Goal: Information Seeking & Learning: Learn about a topic

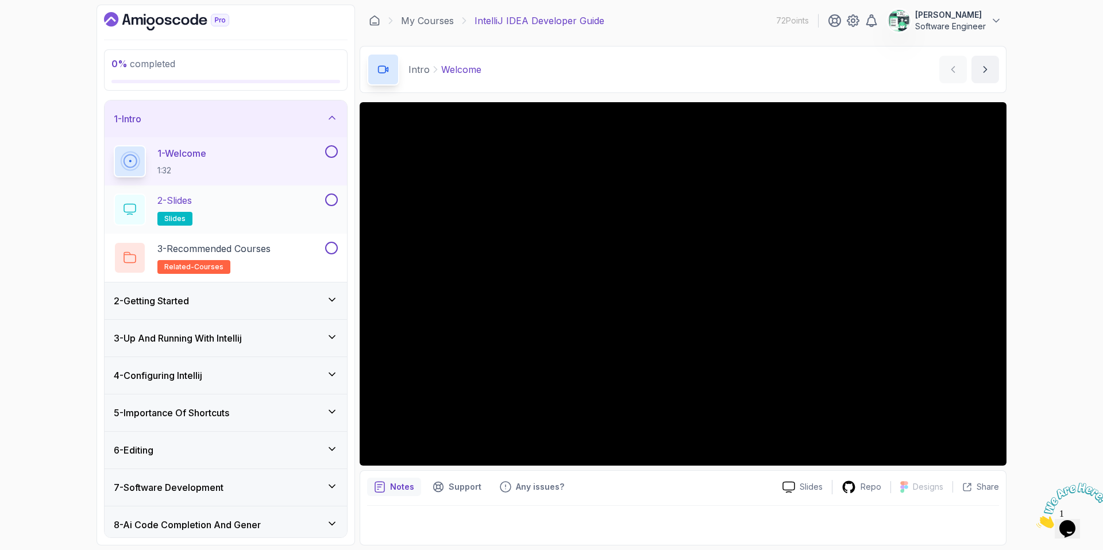
click at [226, 201] on div "2 - Slides slides" at bounding box center [218, 210] width 209 height 32
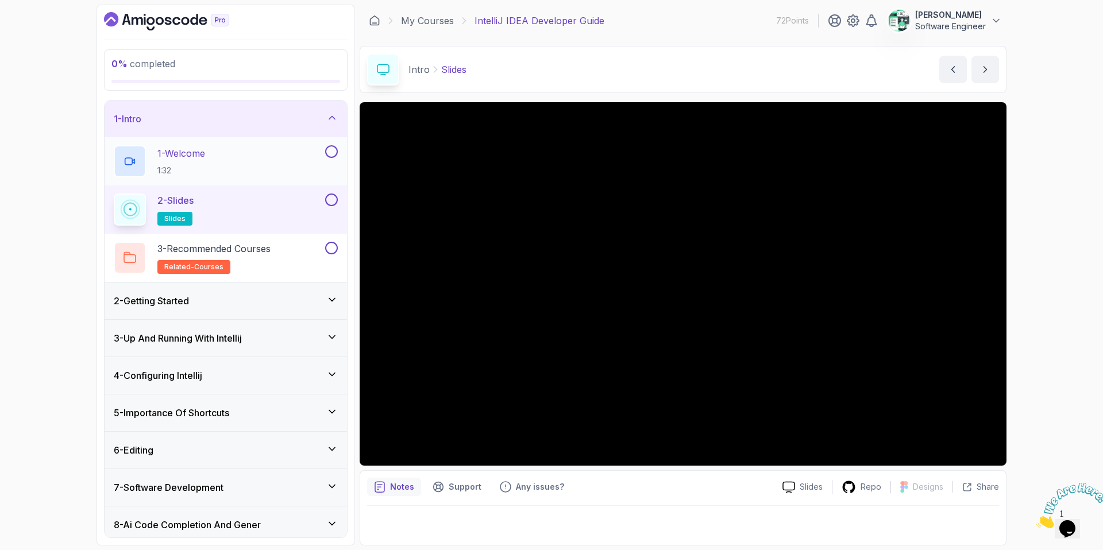
click at [326, 152] on button at bounding box center [331, 151] width 13 height 13
click at [329, 199] on button at bounding box center [331, 200] width 13 height 13
click at [299, 257] on div "3 - Recommended Courses related-courses" at bounding box center [218, 258] width 209 height 32
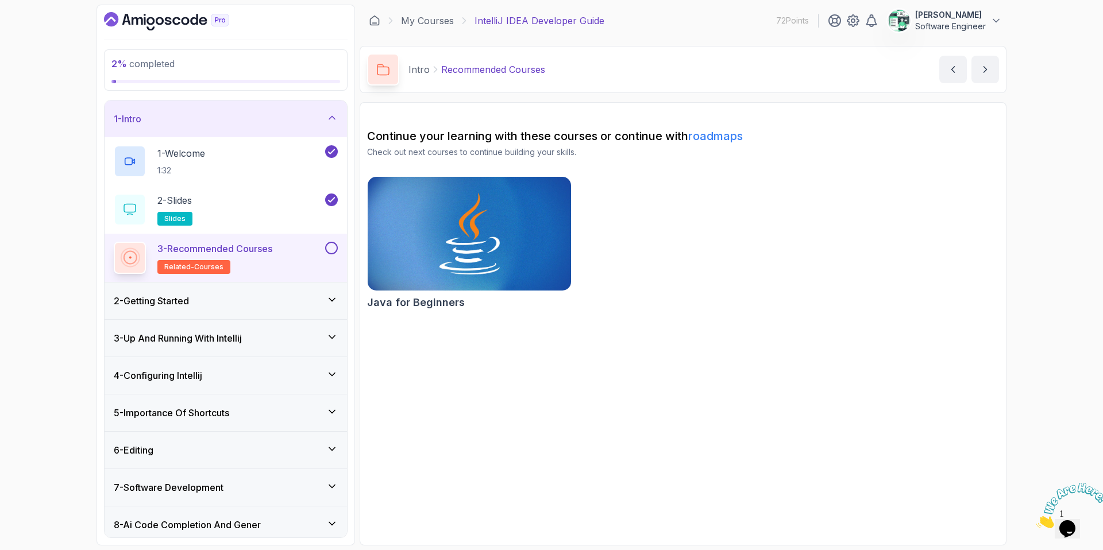
click at [333, 251] on button at bounding box center [331, 248] width 13 height 13
click at [301, 300] on div "2 - Getting Started" at bounding box center [226, 301] width 224 height 14
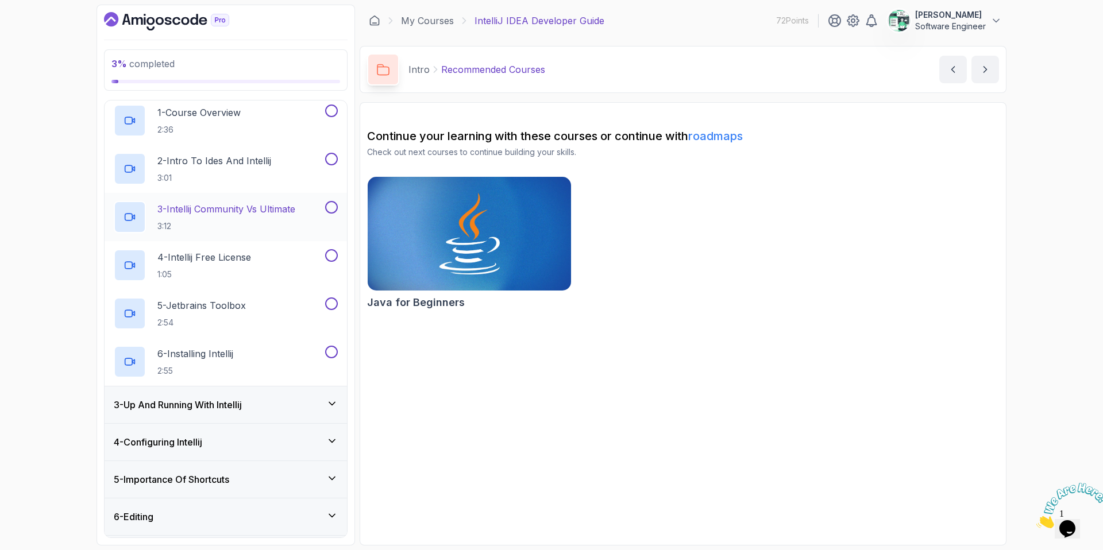
scroll to position [67, 0]
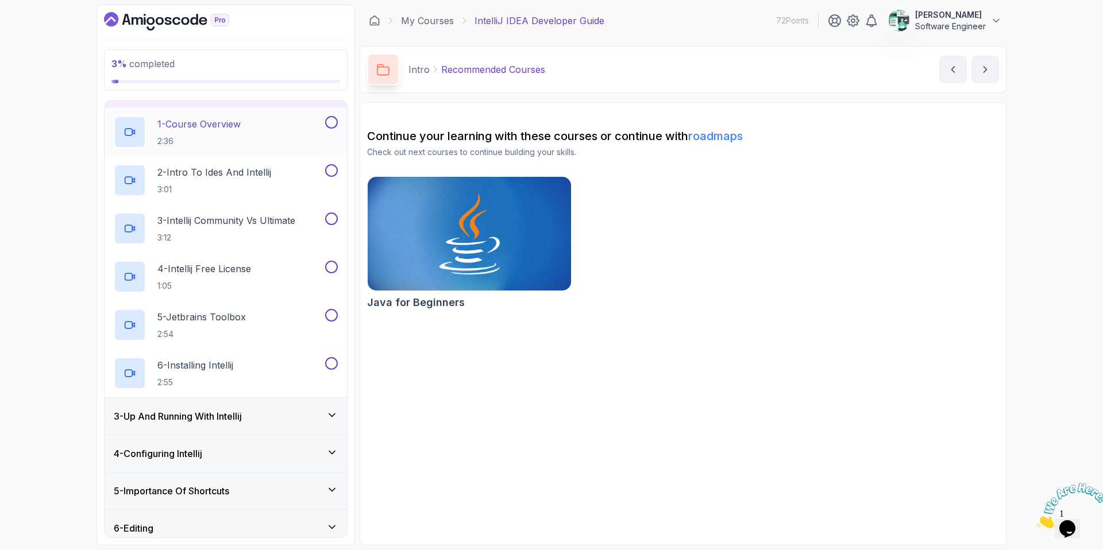
click at [266, 144] on div "1 - Course Overview 2:36" at bounding box center [218, 132] width 209 height 32
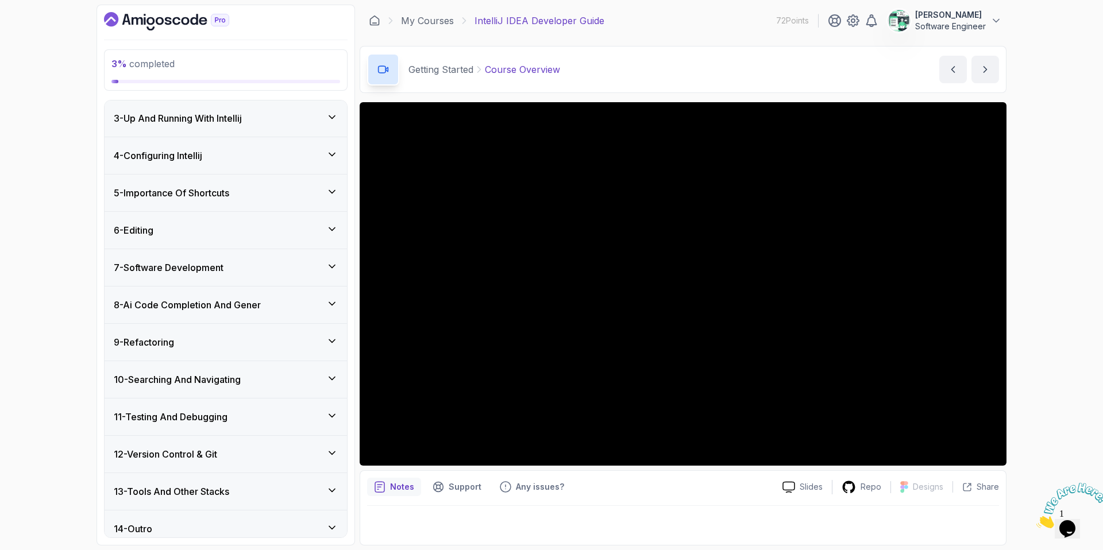
scroll to position [375, 0]
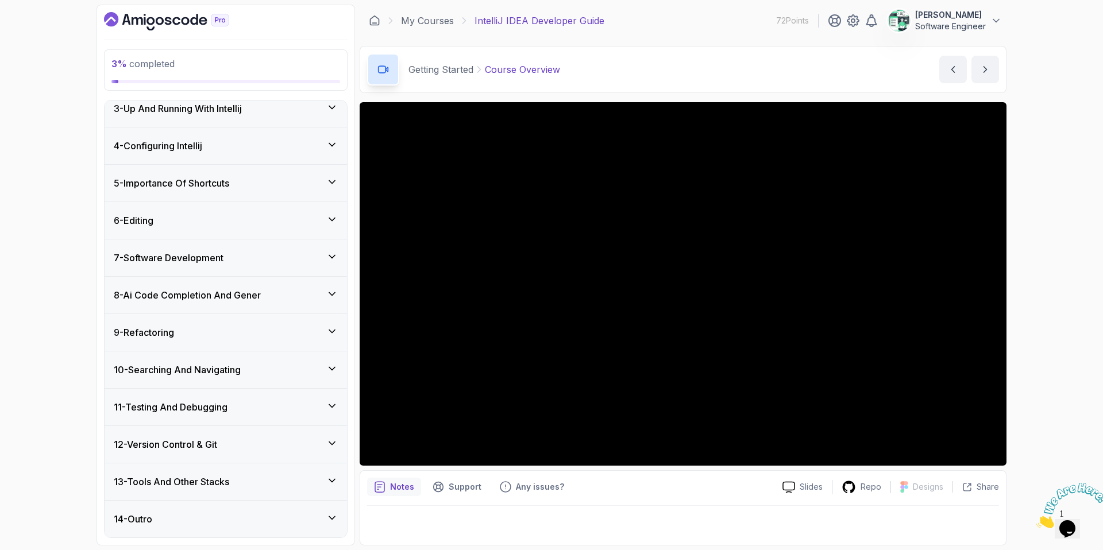
click at [248, 440] on div "12 - Version Control & Git" at bounding box center [226, 445] width 224 height 14
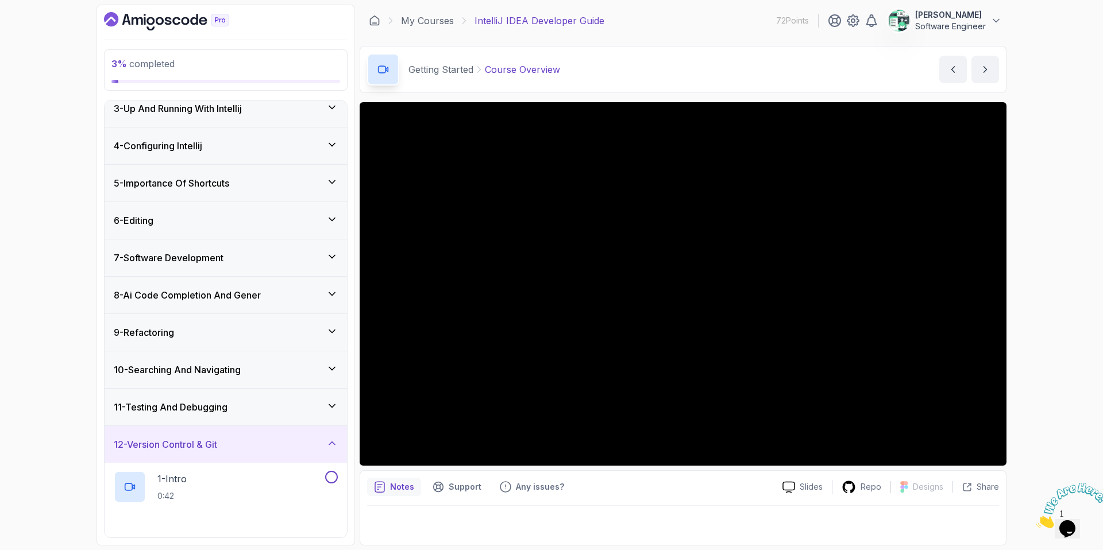
scroll to position [85, 0]
click at [248, 440] on div "12 - Version Control & Git" at bounding box center [226, 445] width 224 height 14
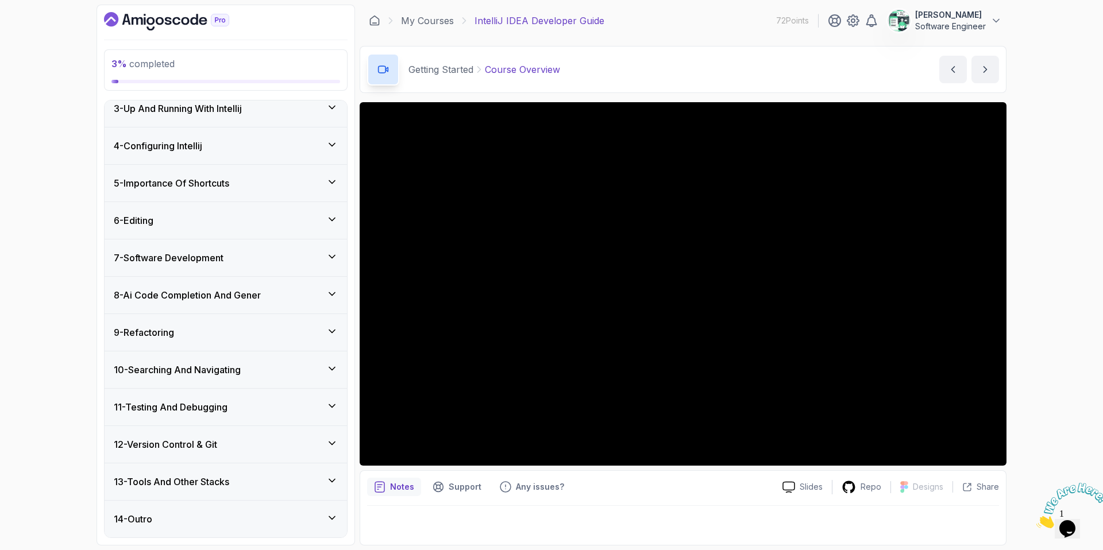
click at [244, 472] on div "13 - Tools And Other Stacks" at bounding box center [226, 482] width 242 height 37
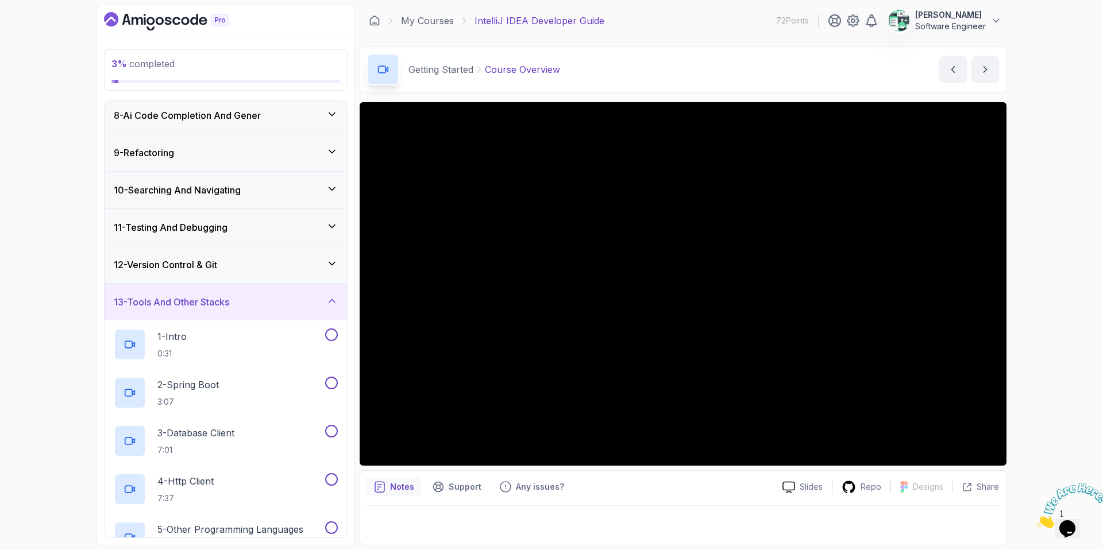
scroll to position [423, 0]
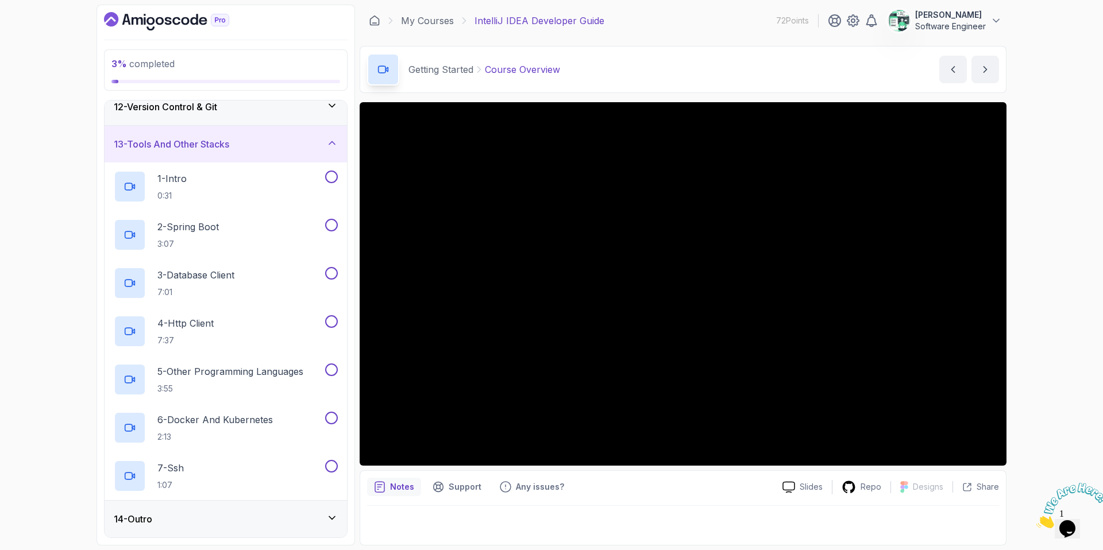
click at [246, 155] on div "13 - Tools And Other Stacks" at bounding box center [226, 144] width 242 height 37
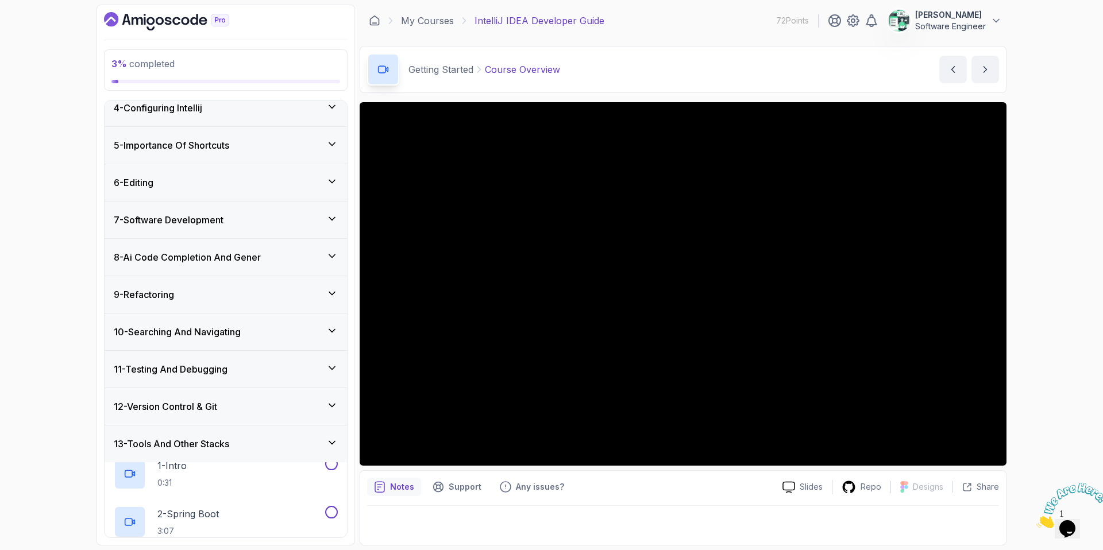
scroll to position [85, 0]
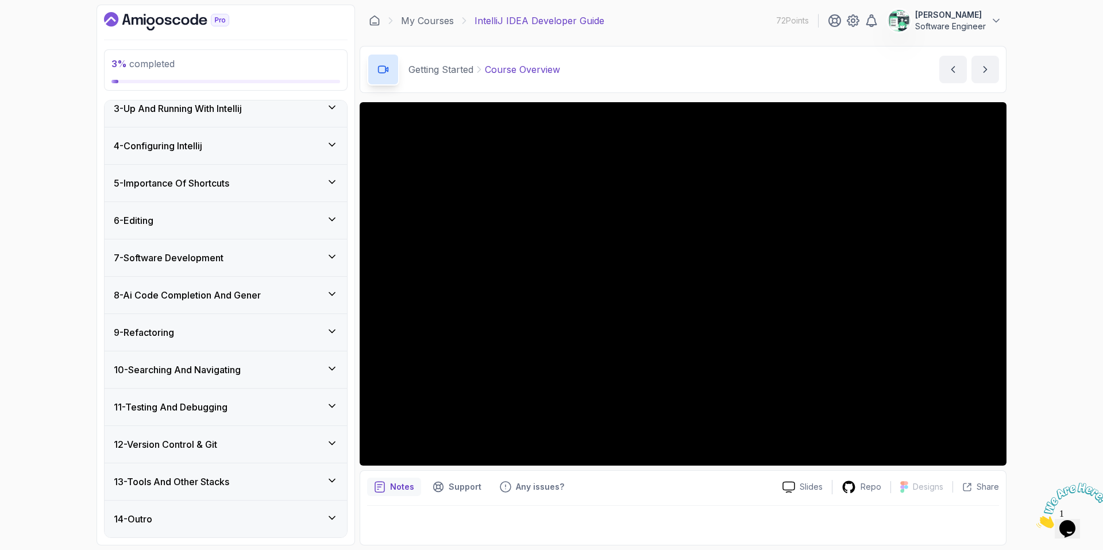
click at [243, 407] on div "11 - Testing And Debugging" at bounding box center [226, 407] width 224 height 14
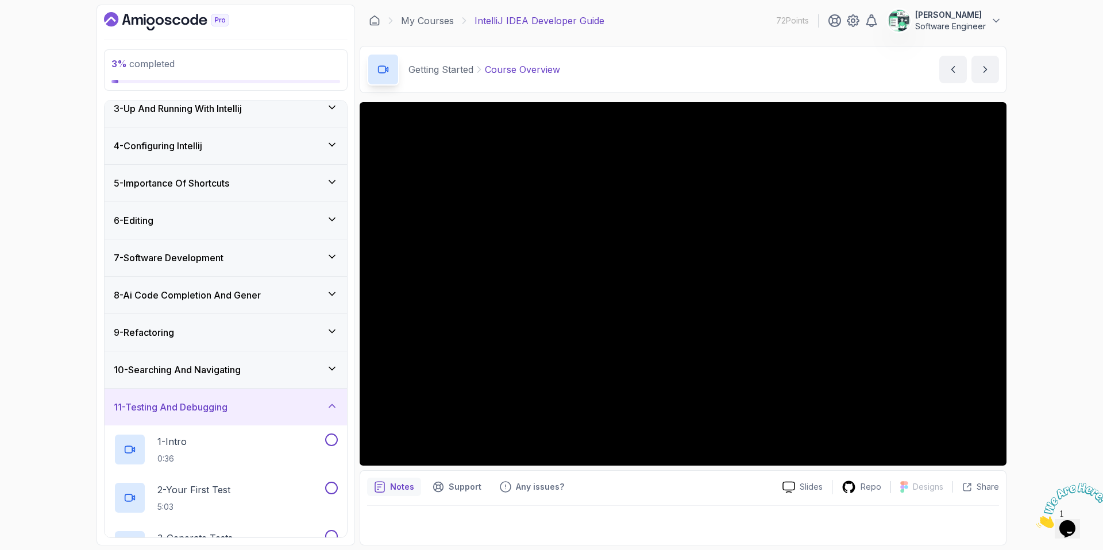
click at [243, 407] on div "11 - Testing And Debugging" at bounding box center [226, 407] width 224 height 14
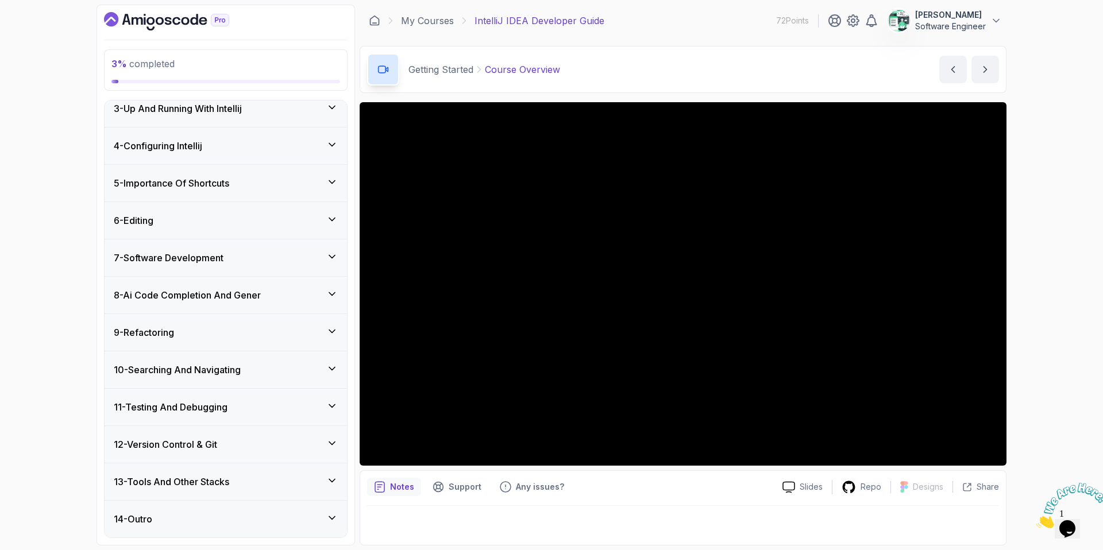
click at [234, 372] on h3 "10 - Searching And Navigating" at bounding box center [177, 370] width 127 height 14
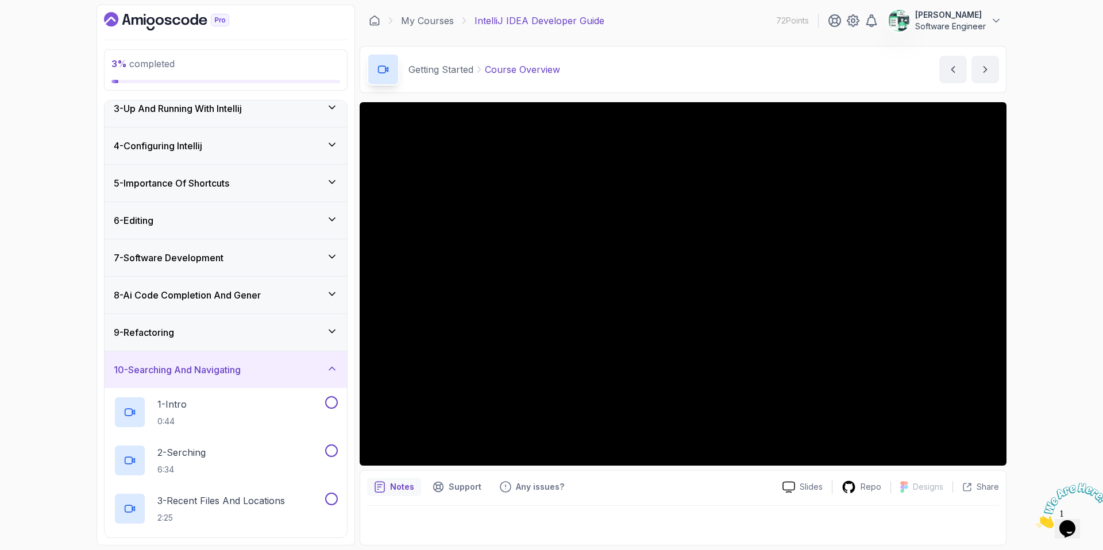
click at [234, 372] on h3 "10 - Searching And Navigating" at bounding box center [177, 370] width 127 height 14
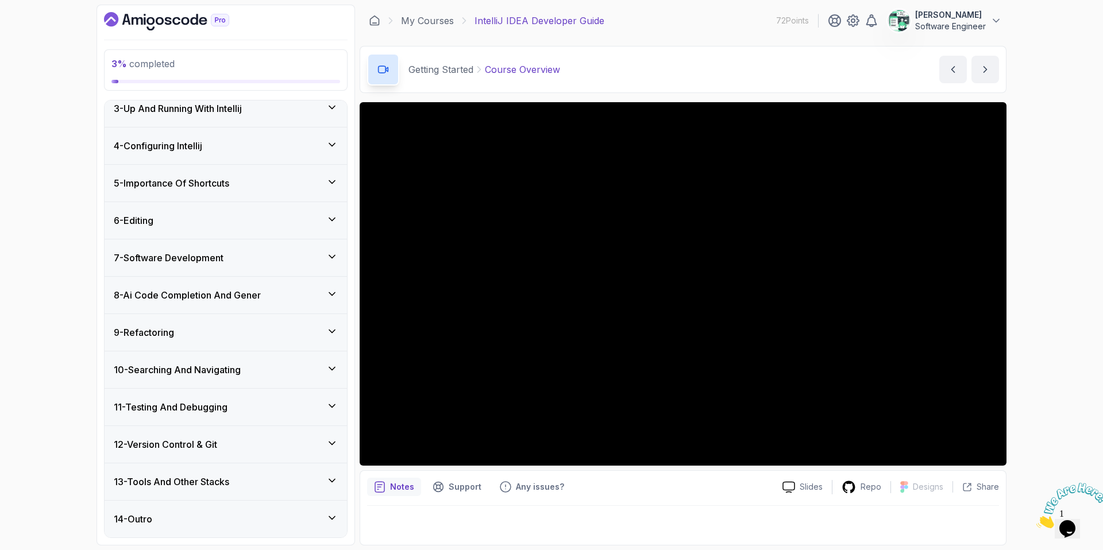
click at [226, 344] on div "9 - Refactoring" at bounding box center [226, 332] width 242 height 37
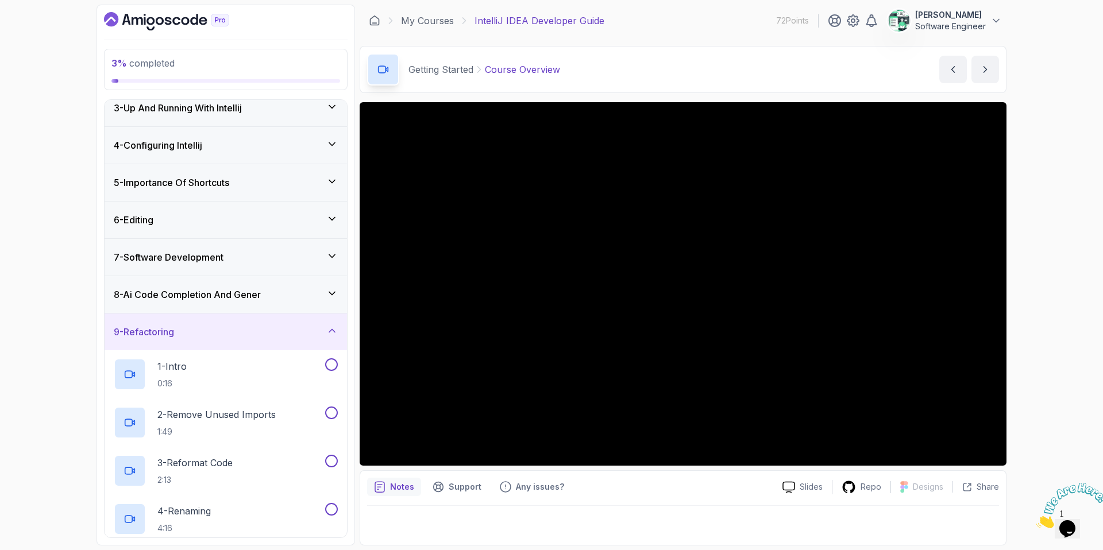
click at [226, 344] on div "9 - Refactoring" at bounding box center [226, 332] width 242 height 37
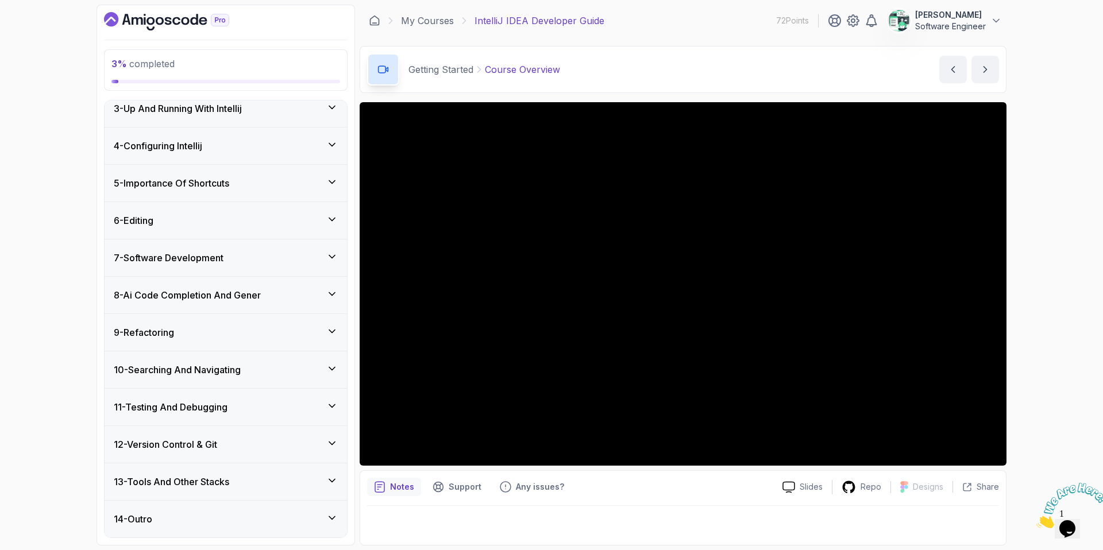
click at [233, 302] on h3 "8 - Ai Code Completion And Gener" at bounding box center [187, 295] width 147 height 14
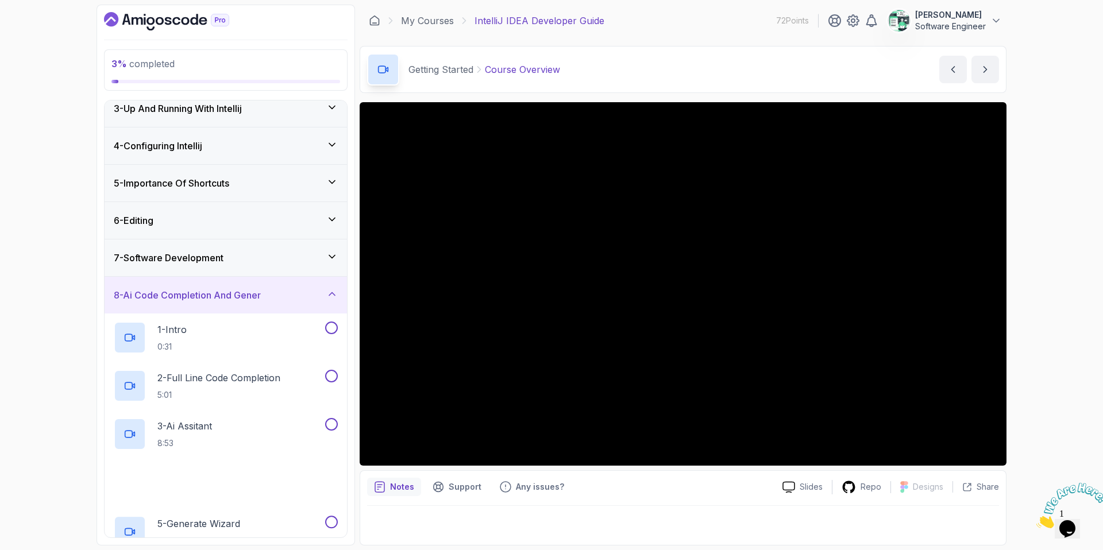
click at [233, 302] on h3 "8 - Ai Code Completion And Gener" at bounding box center [187, 295] width 147 height 14
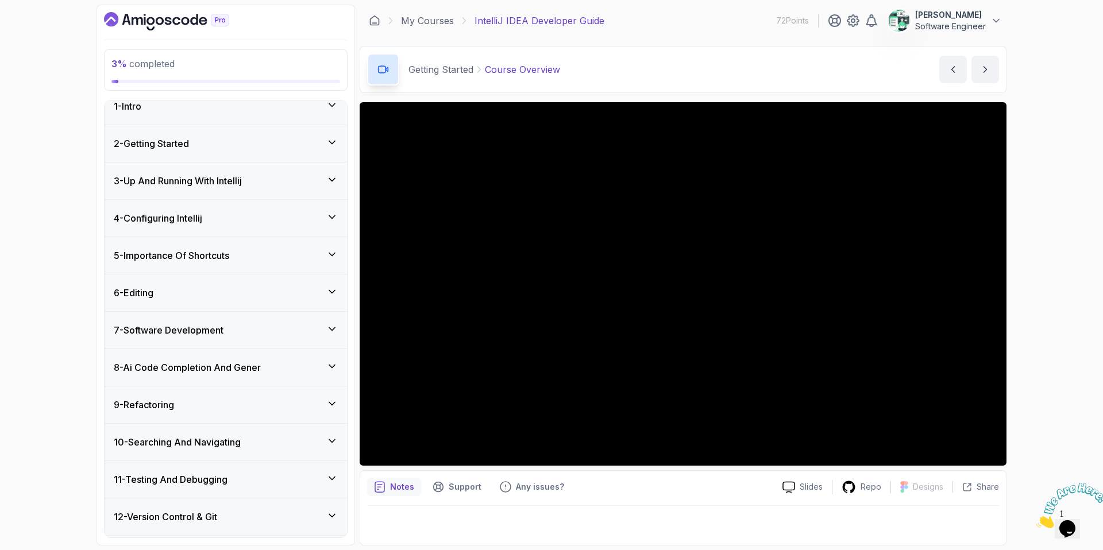
scroll to position [0, 0]
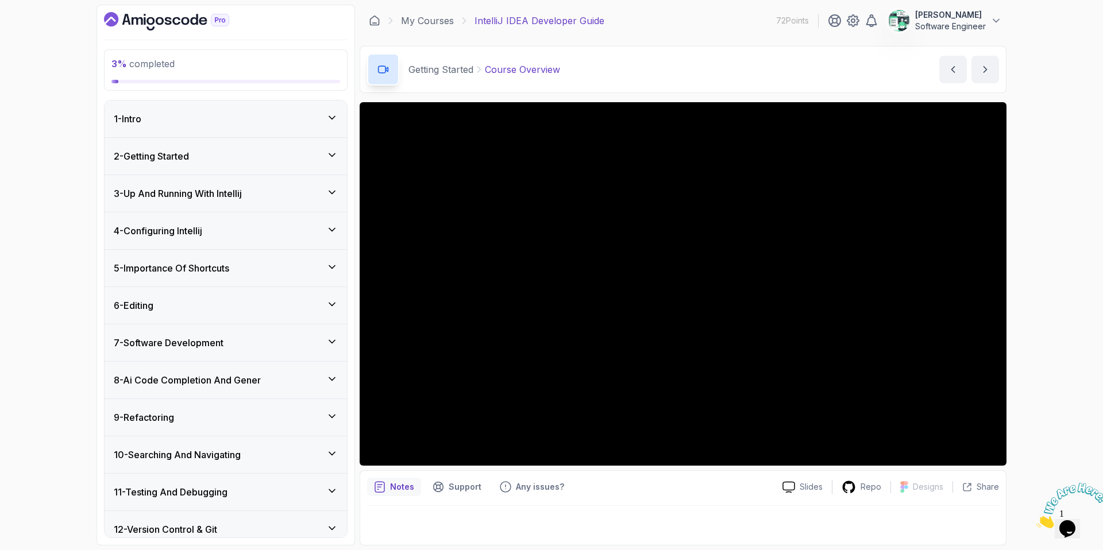
click at [267, 159] on div "2 - Getting Started" at bounding box center [226, 156] width 224 height 14
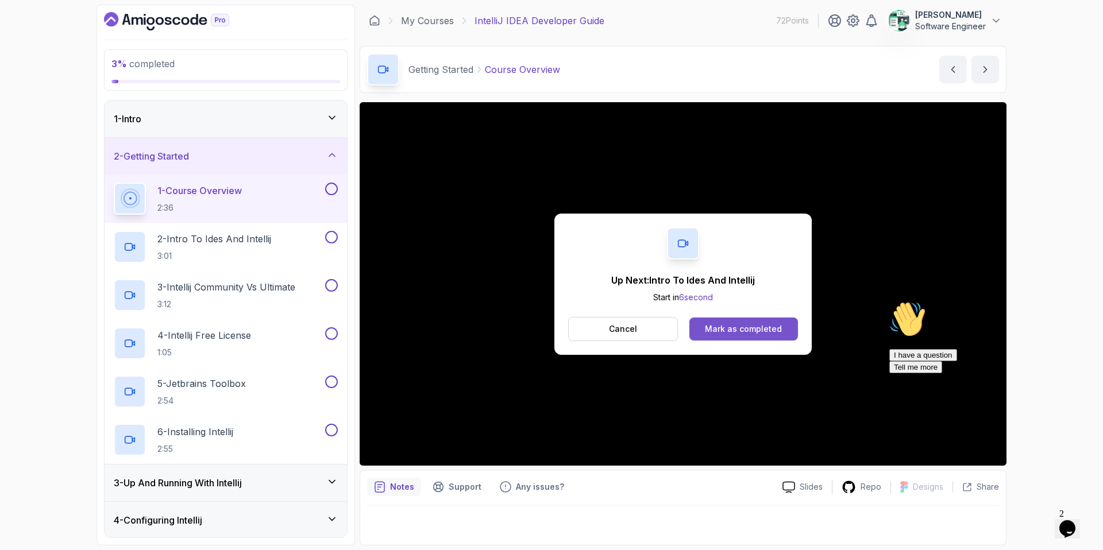
click at [716, 322] on button "Mark as completed" at bounding box center [743, 329] width 109 height 23
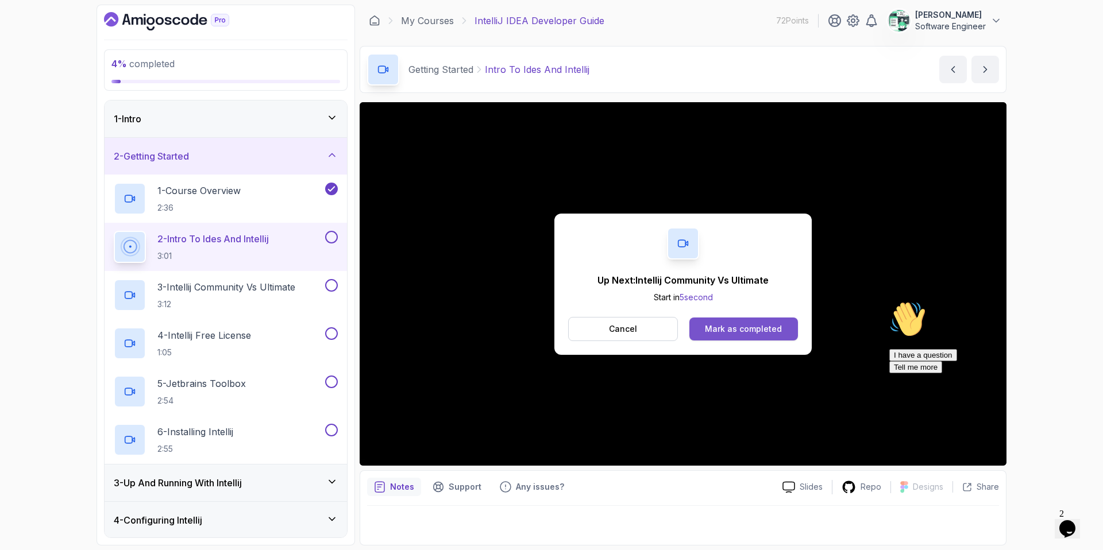
click at [735, 327] on div "Mark as completed" at bounding box center [743, 328] width 77 height 11
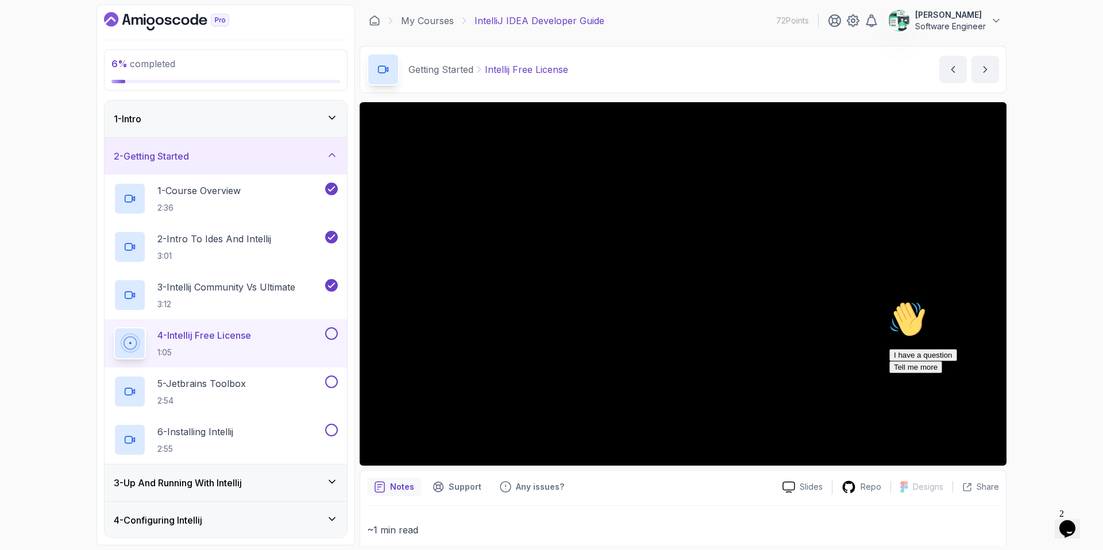
click at [868, 472] on icon "Opens Chat This icon Opens the chat window." at bounding box center [1067, 529] width 18 height 18
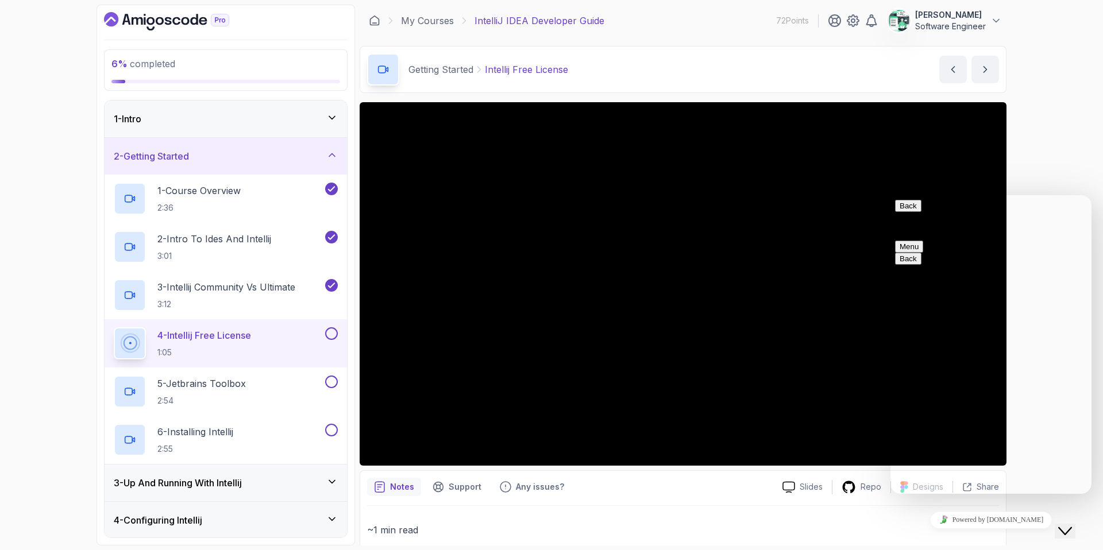
click at [868, 212] on button "Back" at bounding box center [908, 206] width 26 height 12
click at [868, 146] on div "6 % completed 1 - Intro 2 - Getting Started 1 - Course Overview 2:36 2 - Intro …" at bounding box center [551, 275] width 1103 height 550
click at [868, 472] on div "Close Chat This icon closes the chat window." at bounding box center [1065, 532] width 14 height 14
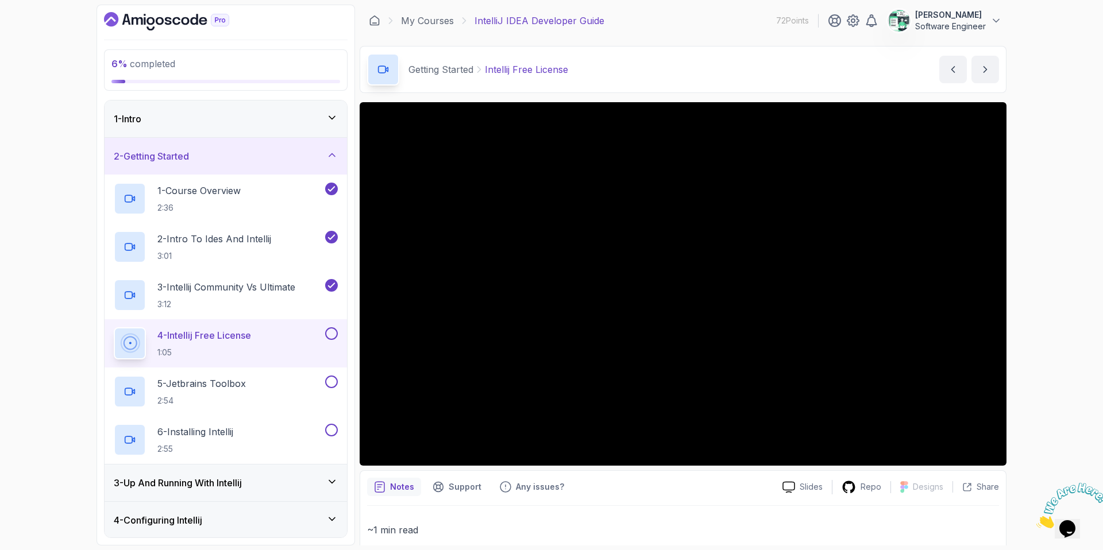
click at [179, 24] on icon "Dashboard" at bounding box center [176, 21] width 8 height 8
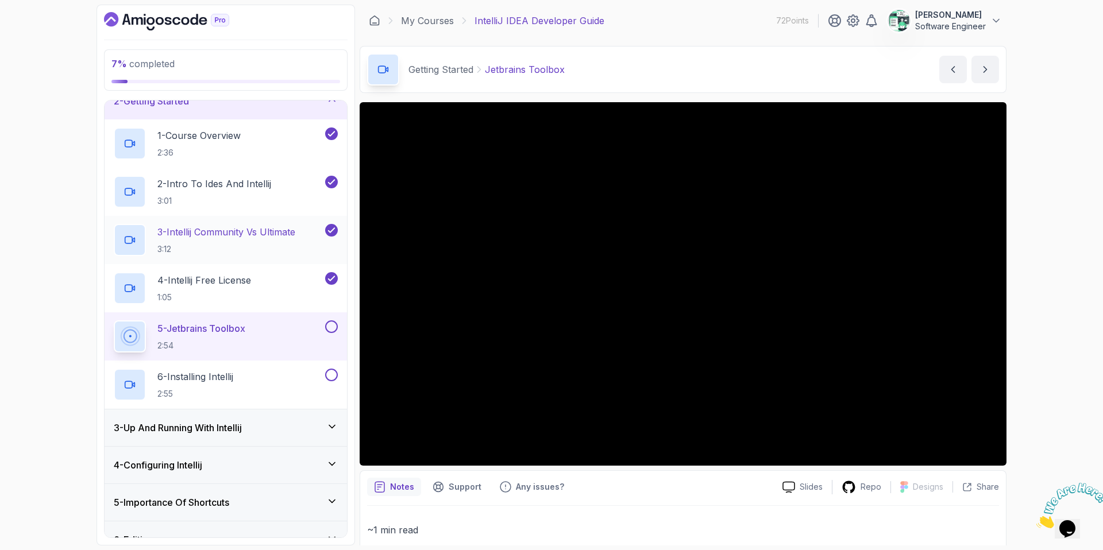
scroll to position [61, 0]
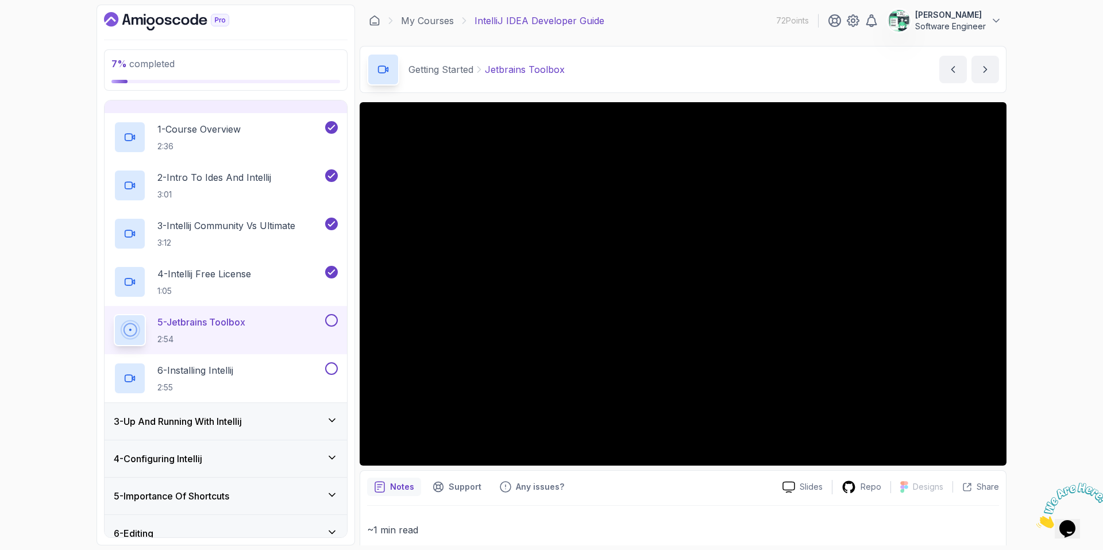
click at [332, 322] on button at bounding box center [331, 320] width 13 height 13
click at [332, 371] on button at bounding box center [331, 369] width 13 height 13
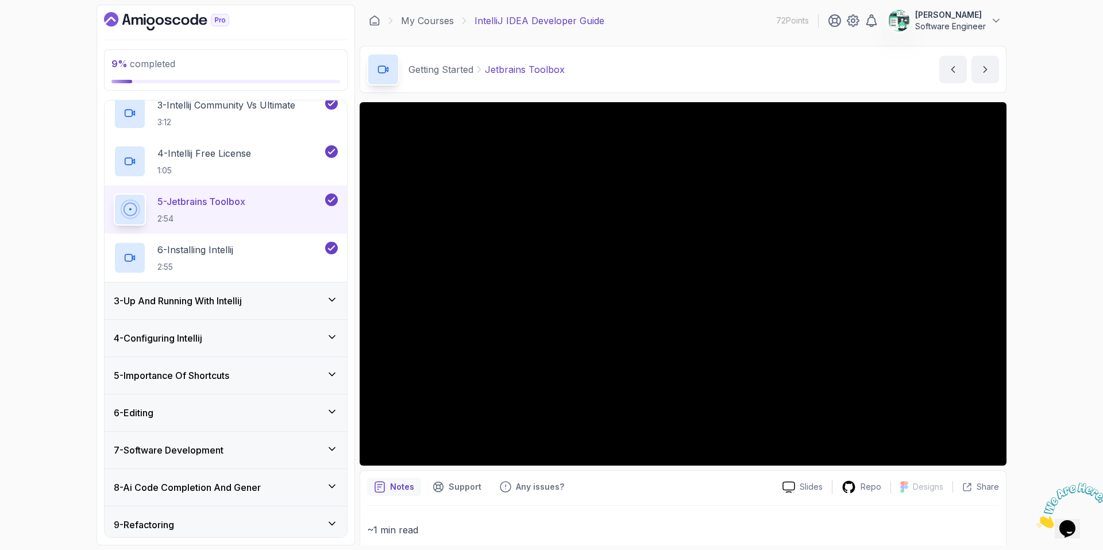
click at [303, 308] on div "3 - Up And Running With Intellij" at bounding box center [226, 301] width 242 height 37
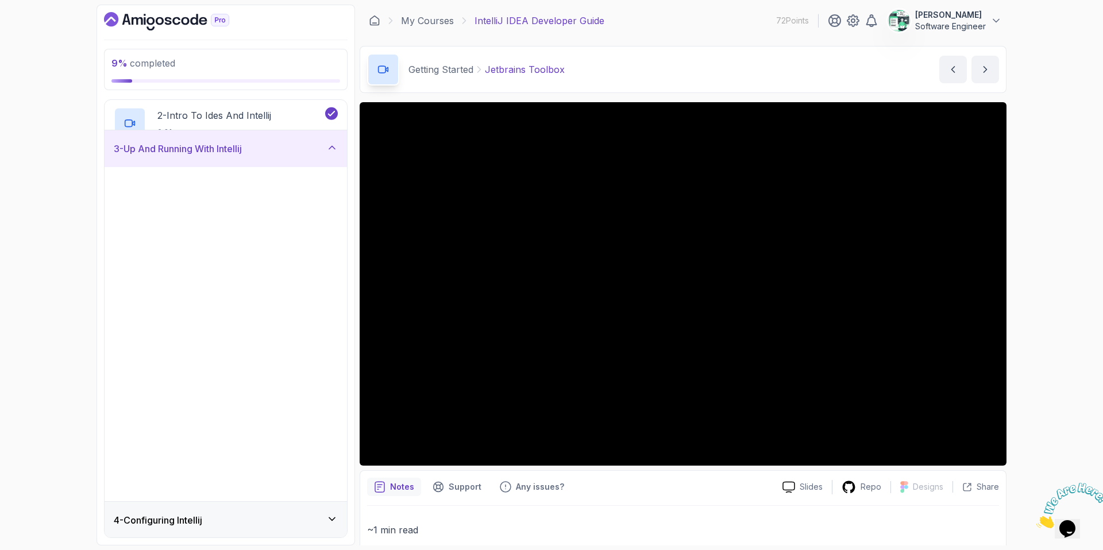
scroll to position [85, 0]
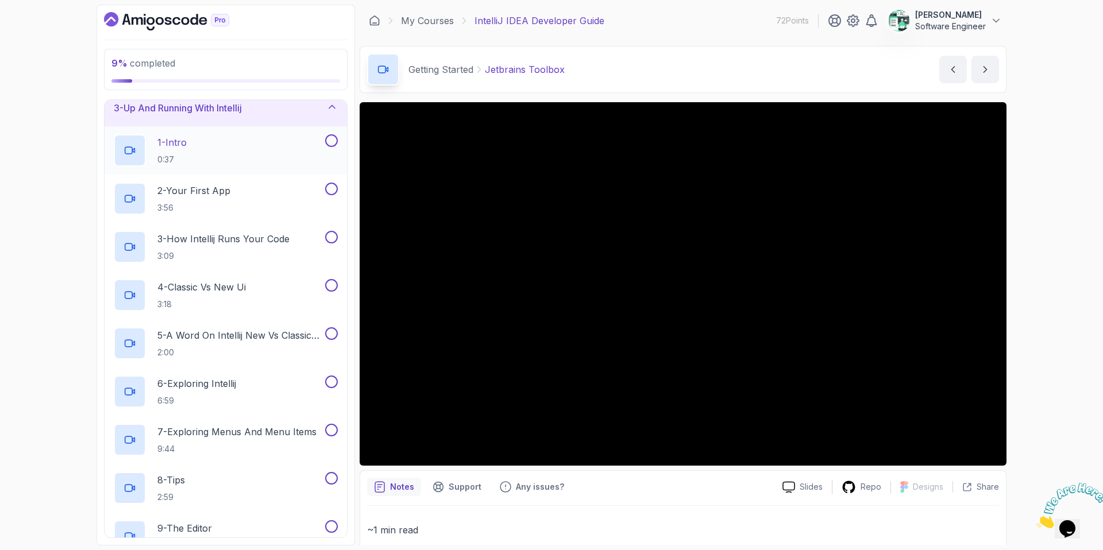
click at [226, 167] on div "1 - Intro 0:37" at bounding box center [226, 150] width 242 height 48
click at [226, 157] on div "1 - Intro 0:37" at bounding box center [218, 150] width 209 height 32
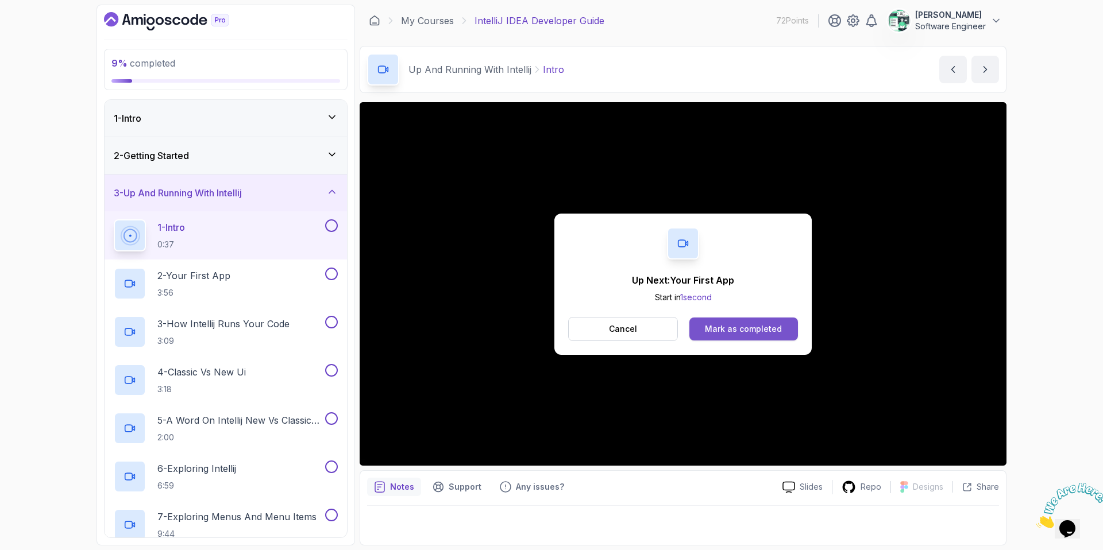
click at [718, 319] on button "Mark as completed" at bounding box center [743, 329] width 109 height 23
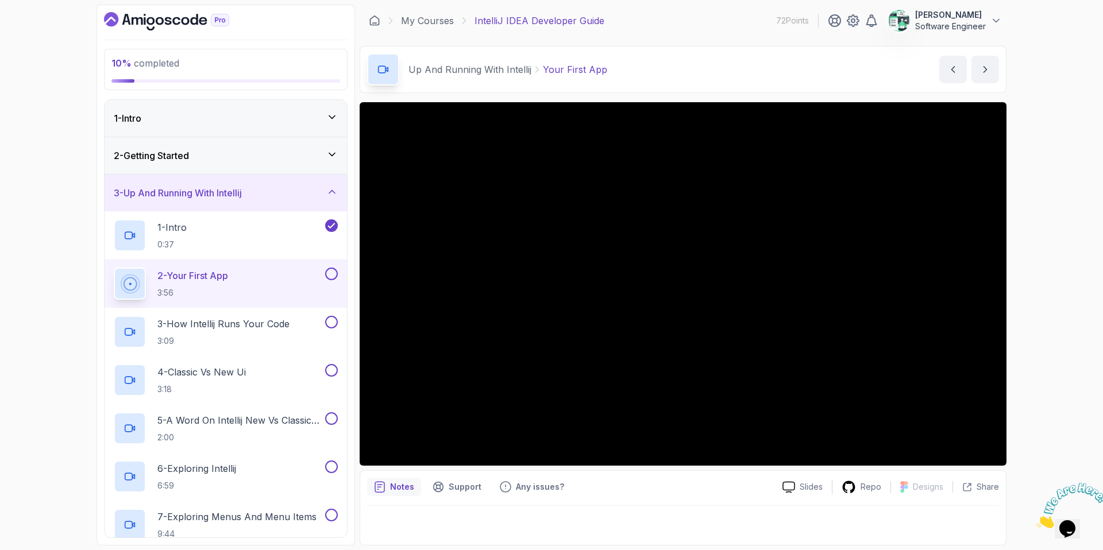
click at [328, 274] on button at bounding box center [331, 274] width 13 height 13
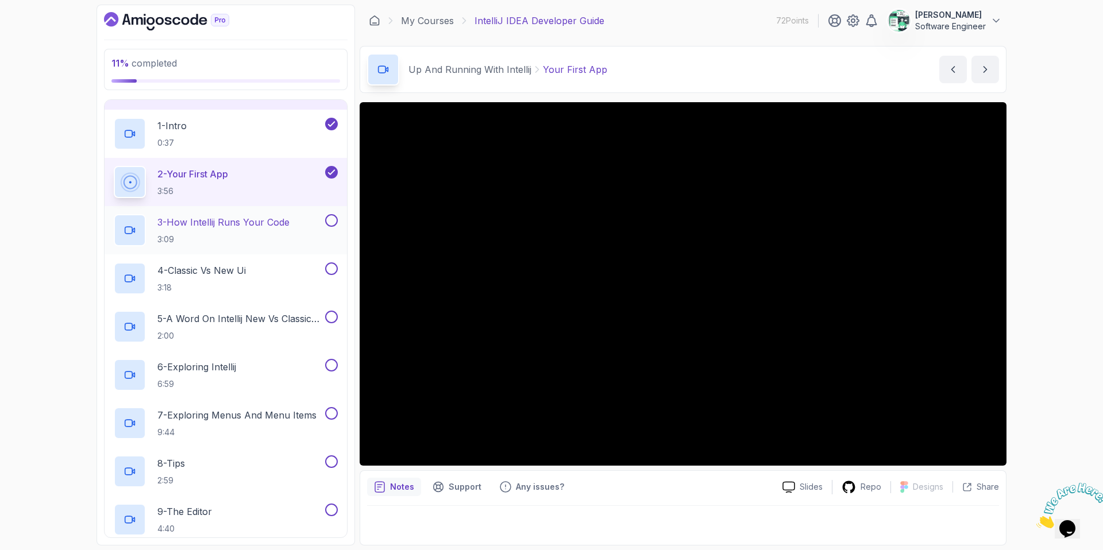
scroll to position [105, 0]
click at [265, 226] on p "3 - How Intellij Runs Your Code" at bounding box center [223, 219] width 132 height 14
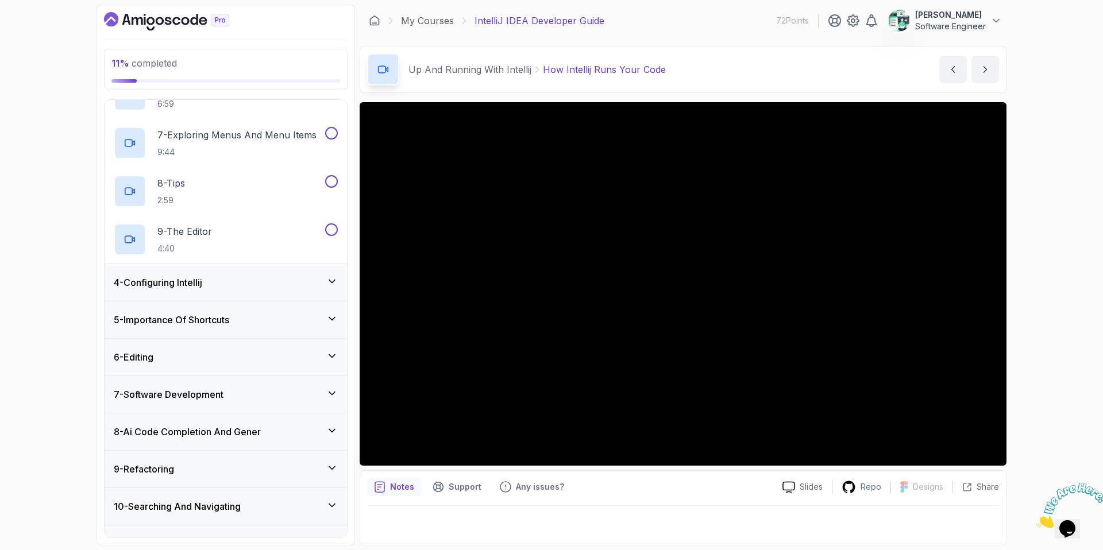
click at [261, 277] on div "4 - Configuring Intellij" at bounding box center [226, 283] width 224 height 14
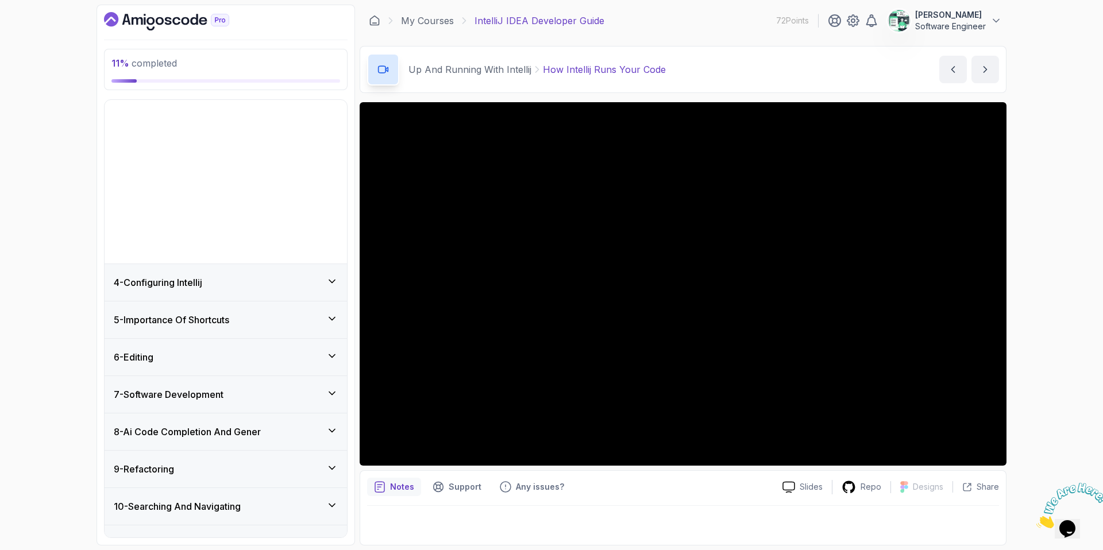
scroll to position [85, 0]
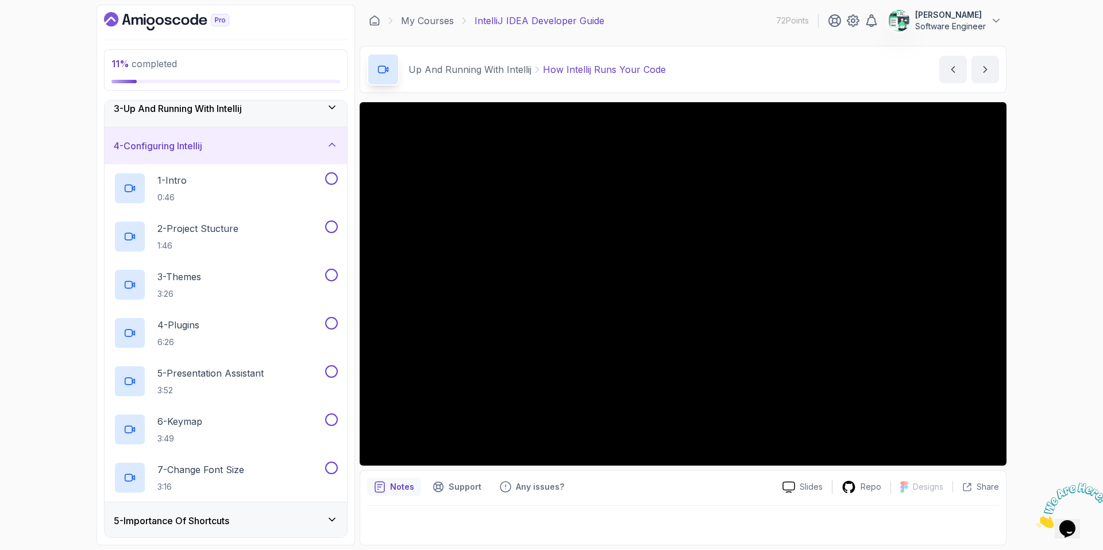
click at [246, 148] on div "4 - Configuring Intellij" at bounding box center [226, 146] width 224 height 14
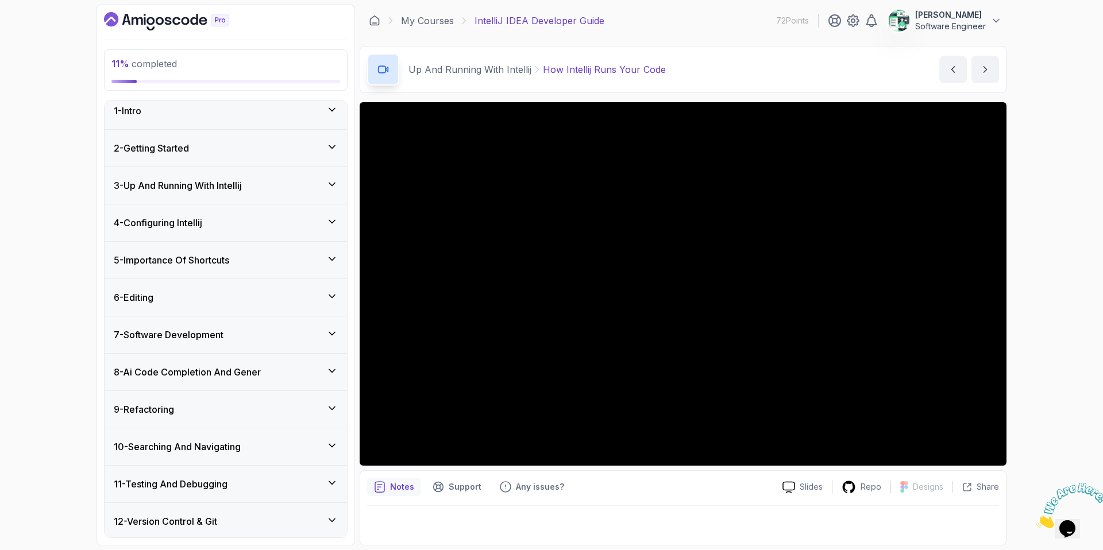
scroll to position [0, 0]
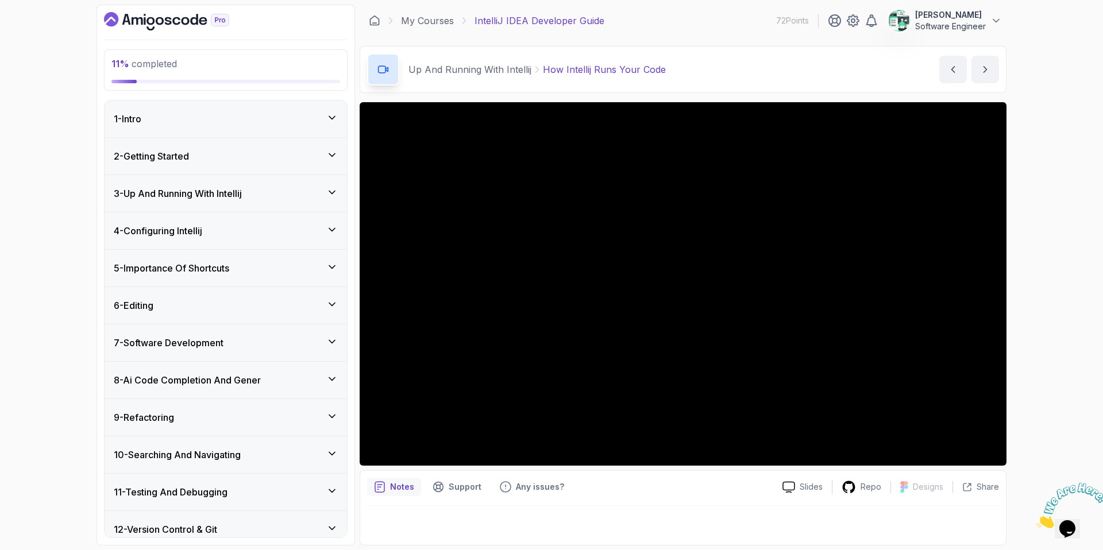
click at [275, 189] on div "3 - Up And Running With Intellij" at bounding box center [226, 194] width 224 height 14
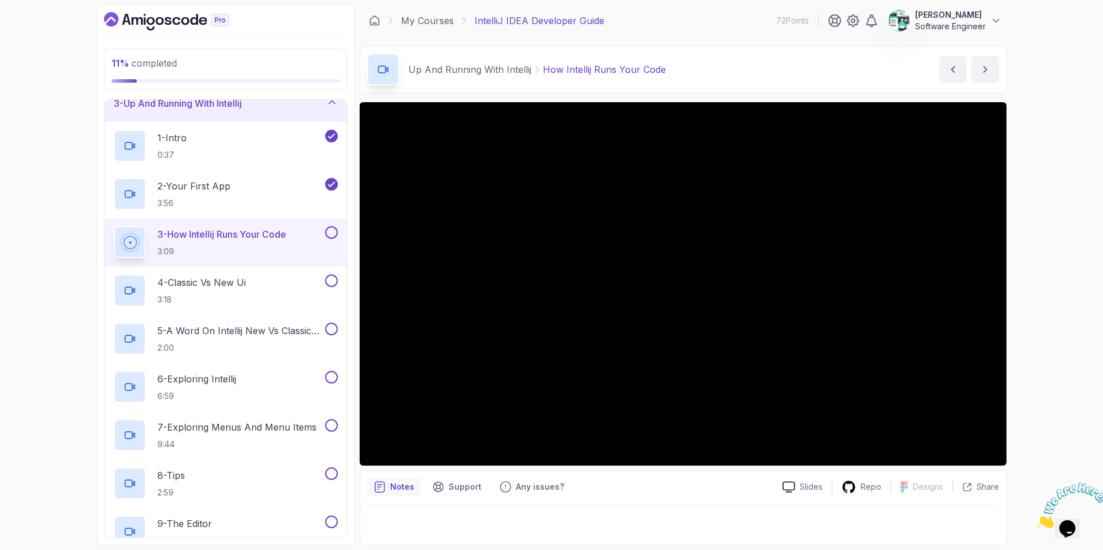
scroll to position [92, 0]
click at [340, 228] on div "3 - How Intellij Runs Your Code 3:09" at bounding box center [226, 240] width 242 height 48
click at [336, 228] on button at bounding box center [331, 230] width 13 height 13
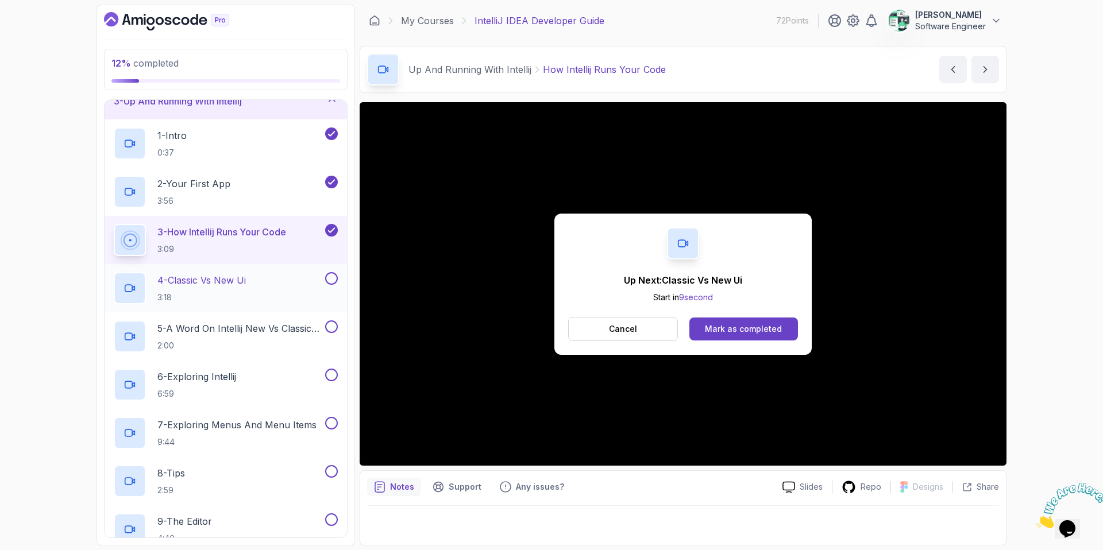
click at [306, 283] on div "4 - Classic Vs New Ui 3:18" at bounding box center [218, 288] width 209 height 32
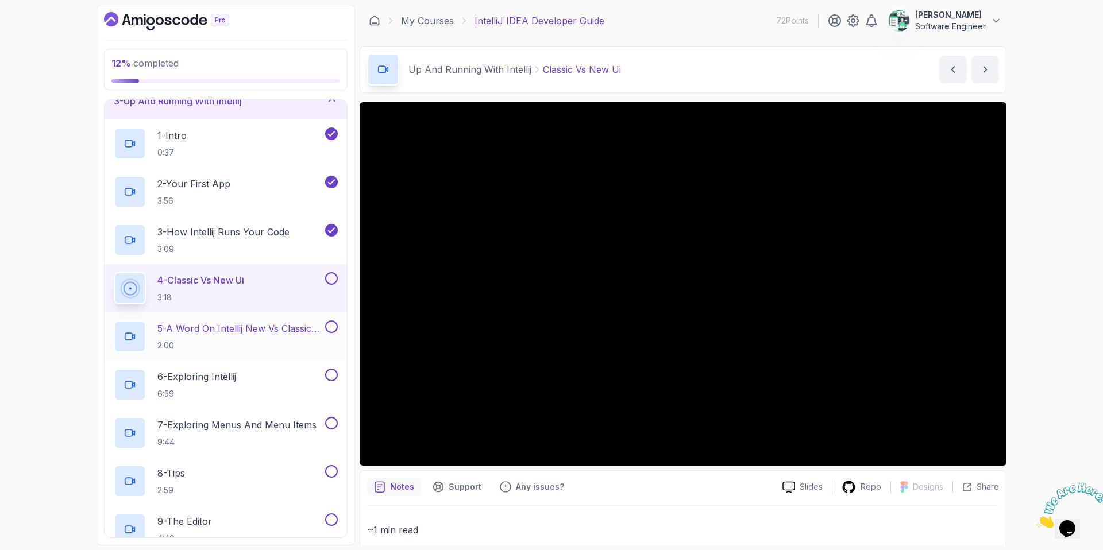
scroll to position [134, 0]
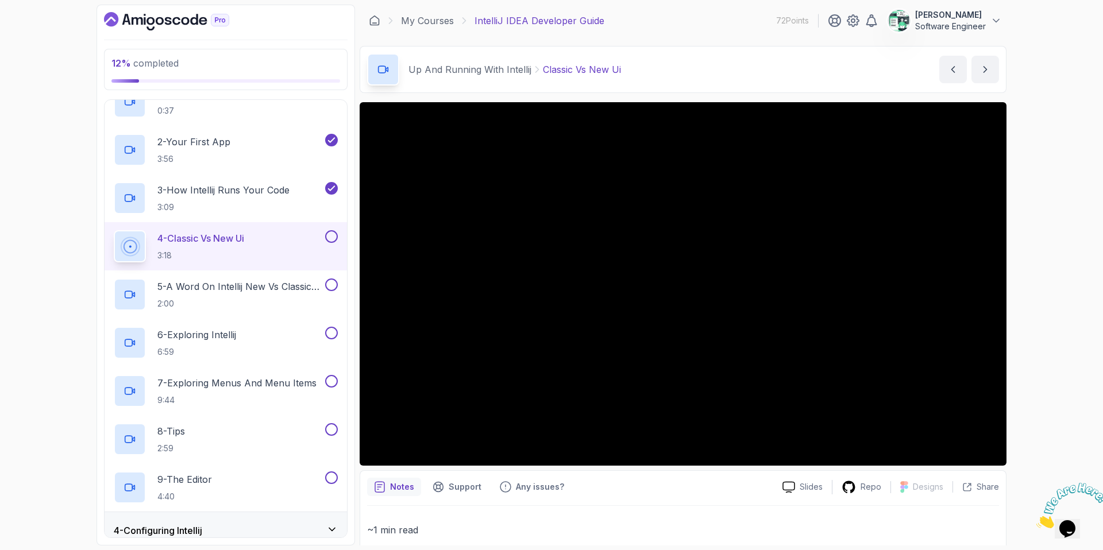
click at [333, 238] on button at bounding box center [331, 236] width 13 height 13
click at [291, 287] on p "5 - A Word On Intellij New Vs Classic Ui" at bounding box center [239, 287] width 165 height 14
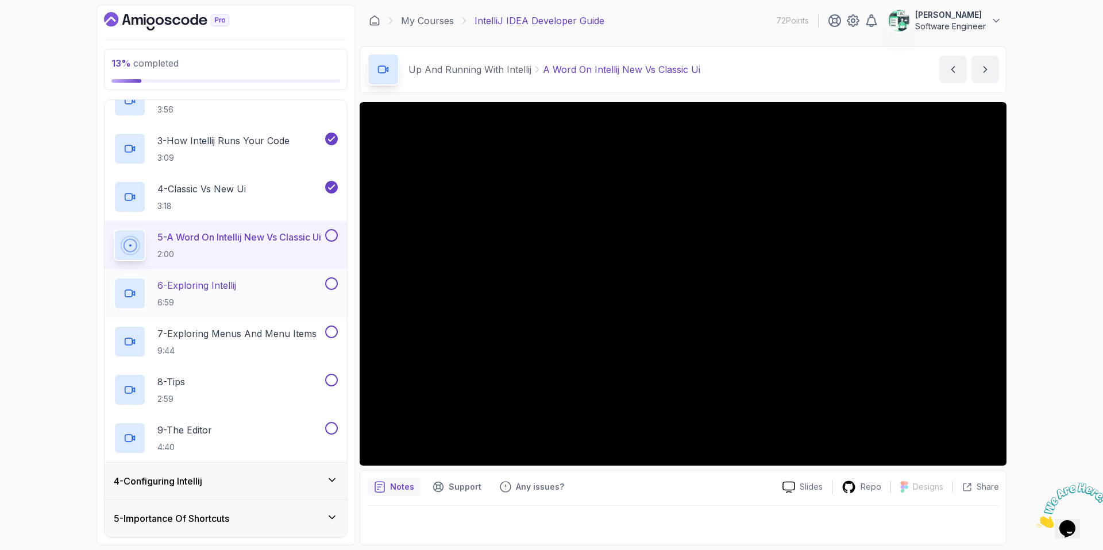
scroll to position [187, 0]
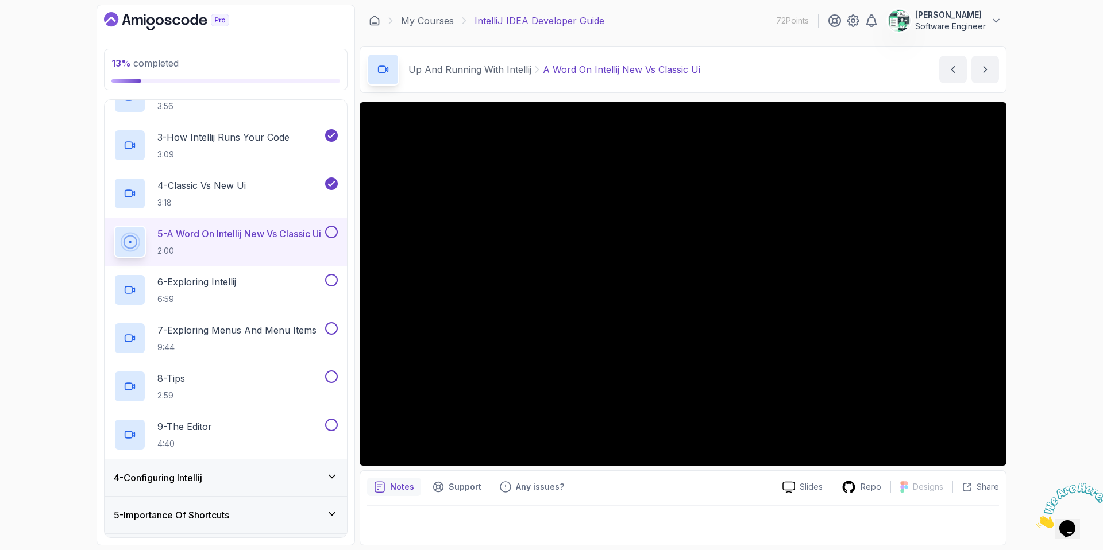
click at [333, 235] on button at bounding box center [331, 232] width 13 height 13
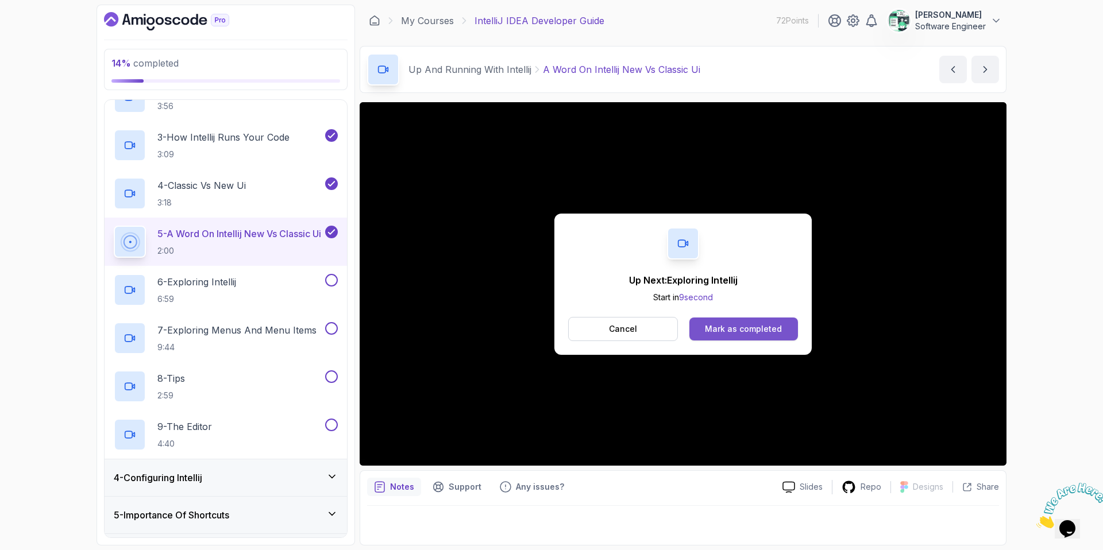
click at [710, 338] on button "Mark as completed" at bounding box center [743, 329] width 109 height 23
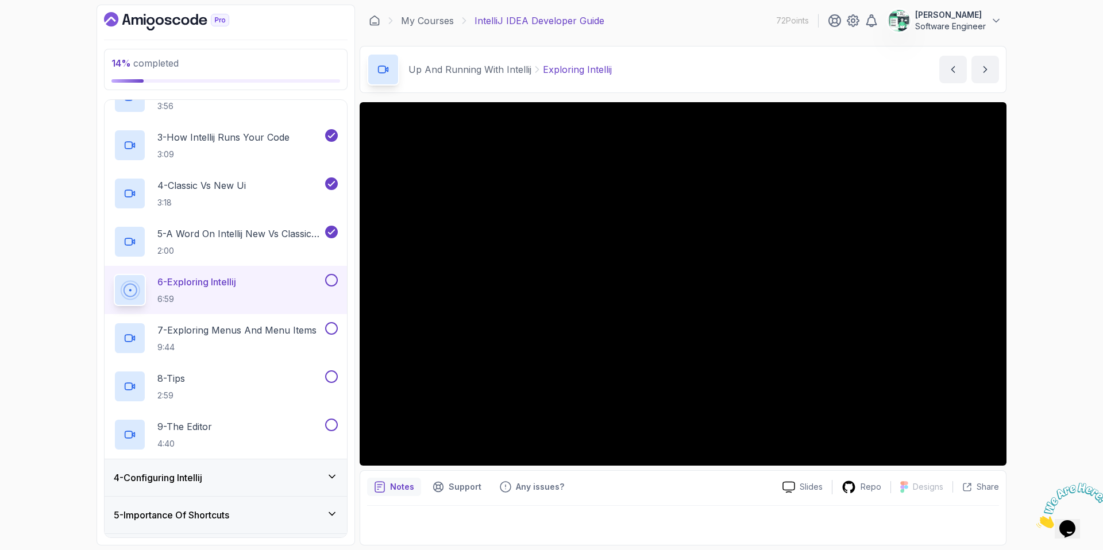
click at [332, 282] on button at bounding box center [331, 280] width 13 height 13
click at [234, 340] on h2 "7 - Exploring Menus And Menu Items 9:44" at bounding box center [236, 338] width 159 height 30
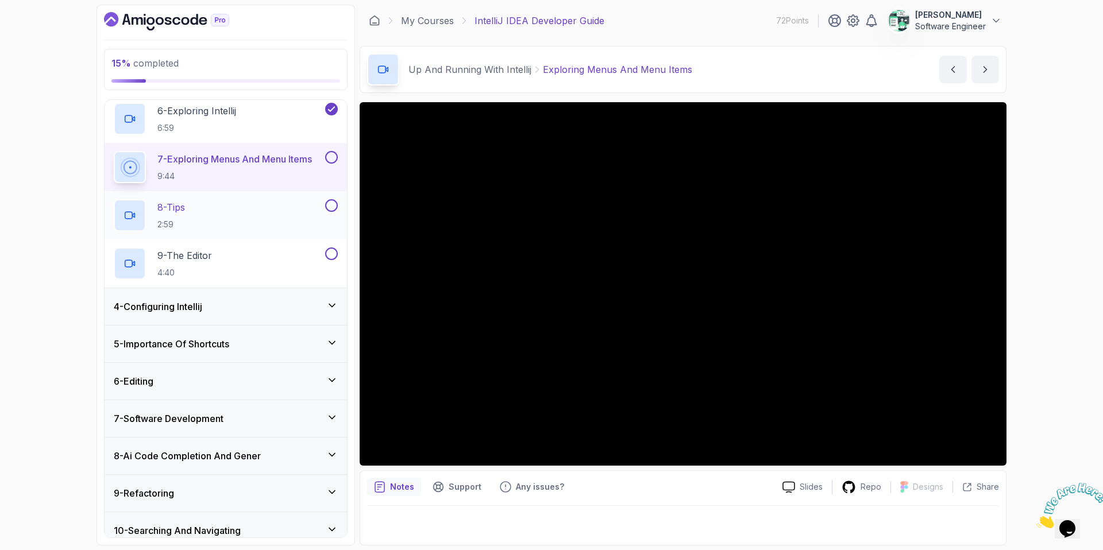
scroll to position [519, 0]
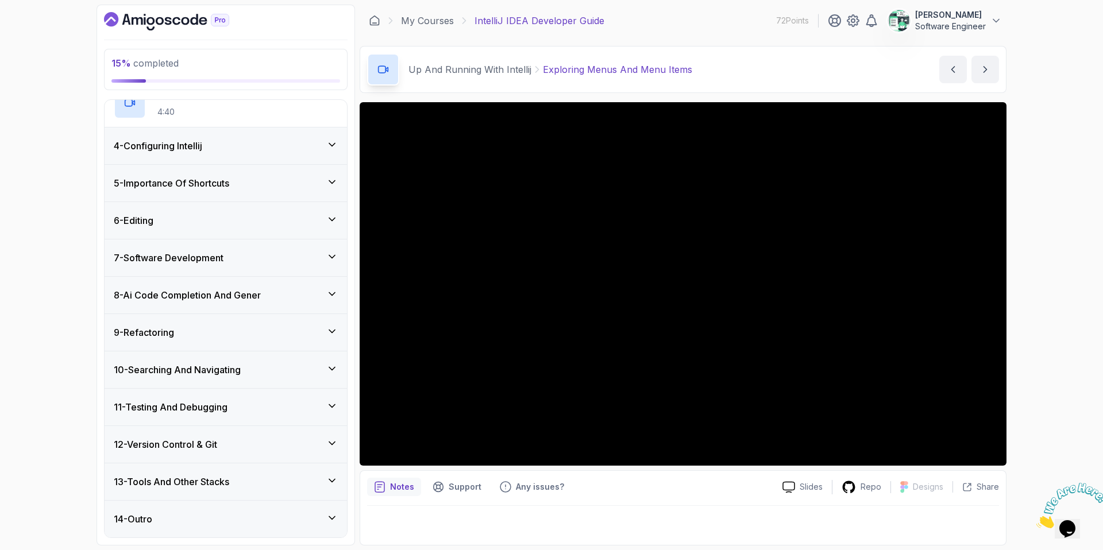
click at [853, 472] on div at bounding box center [683, 522] width 632 height 32
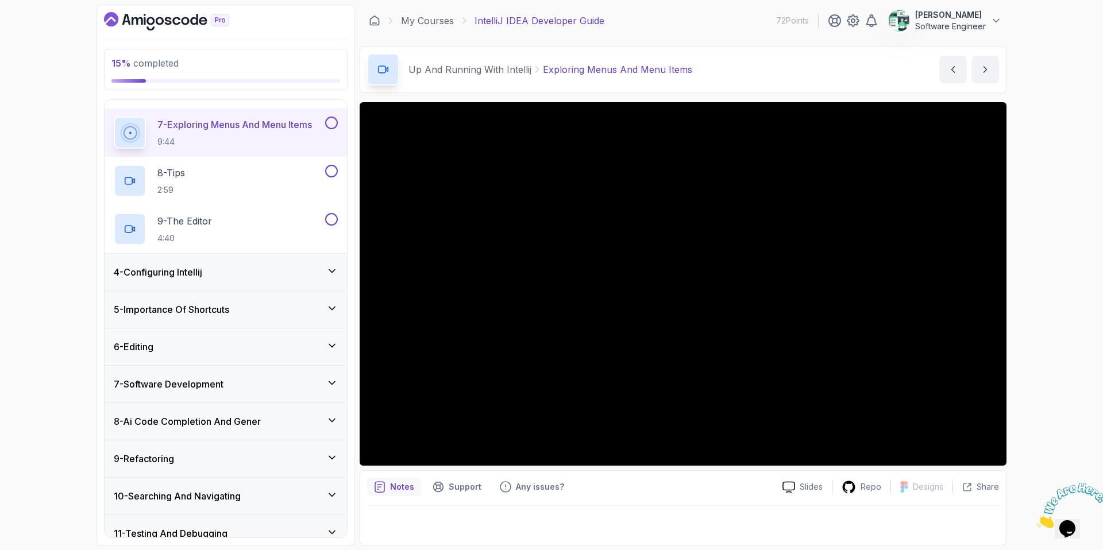
scroll to position [381, 0]
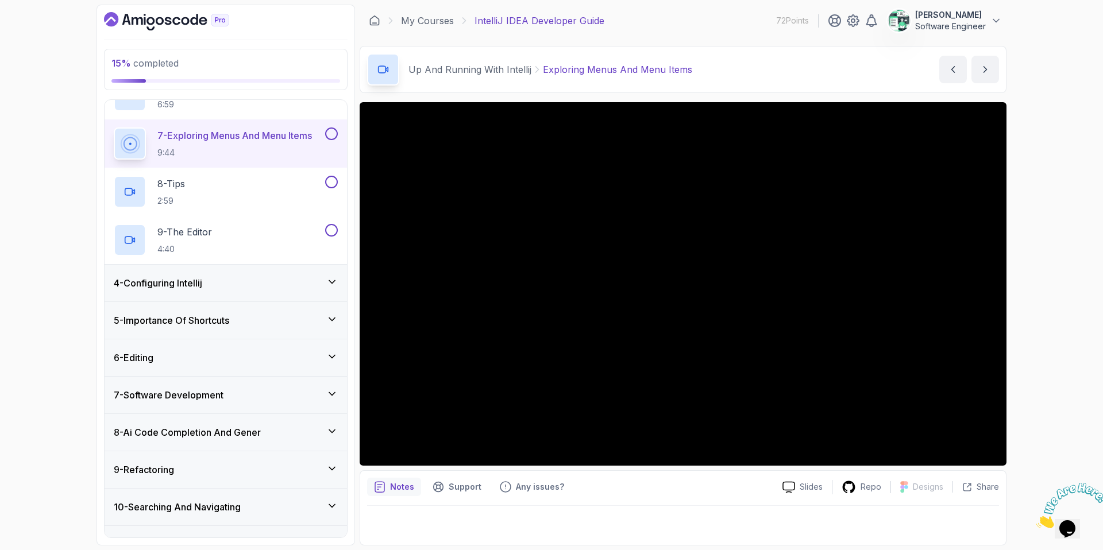
click at [329, 140] on button at bounding box center [331, 134] width 13 height 13
click at [276, 196] on div "8 - Tips 2:59" at bounding box center [218, 192] width 209 height 32
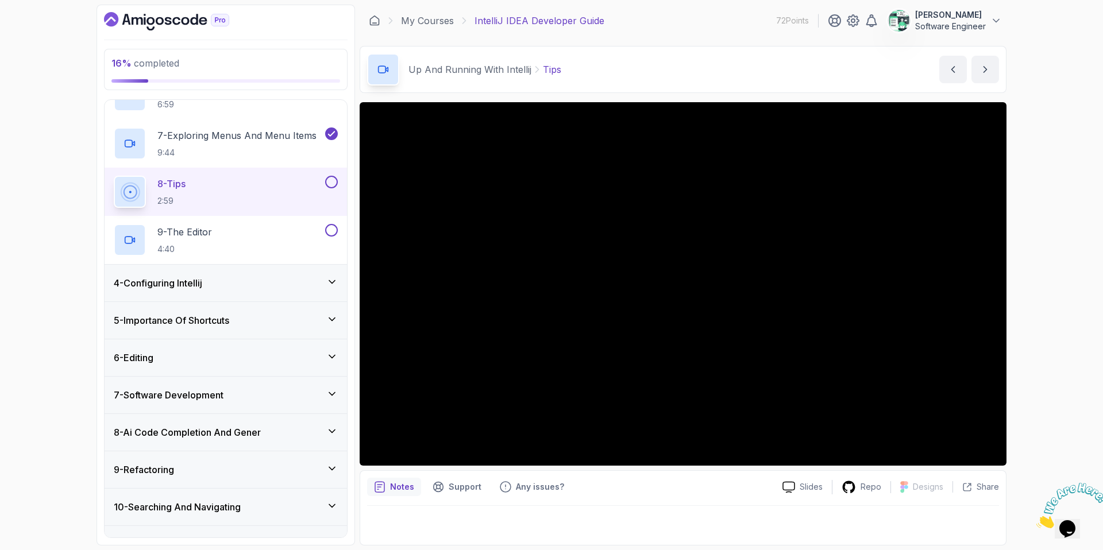
click at [333, 180] on button at bounding box center [331, 182] width 13 height 13
click at [276, 236] on div "9 - The Editor 4:40" at bounding box center [218, 240] width 209 height 32
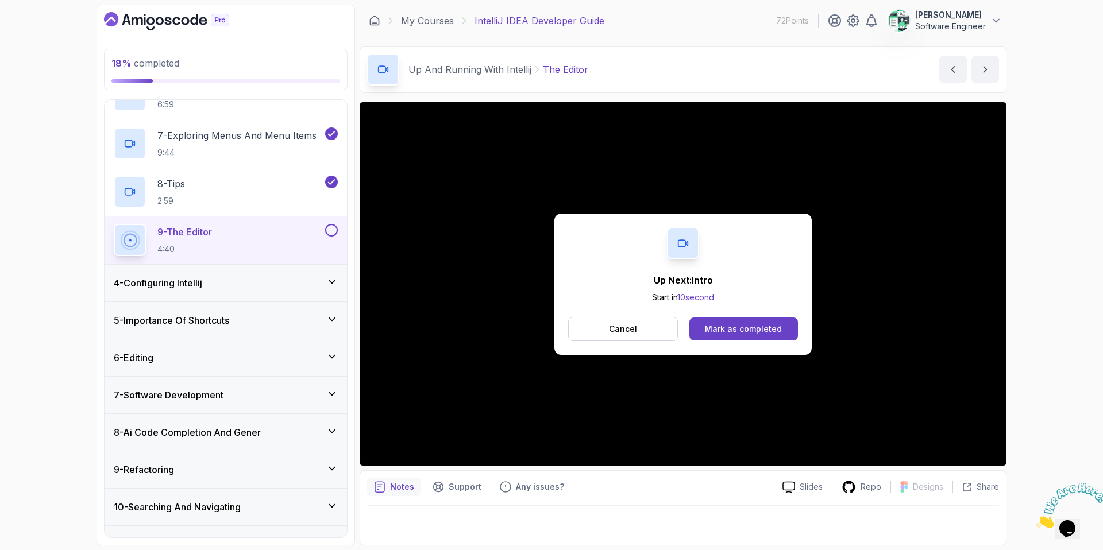
click at [333, 227] on button at bounding box center [331, 230] width 13 height 13
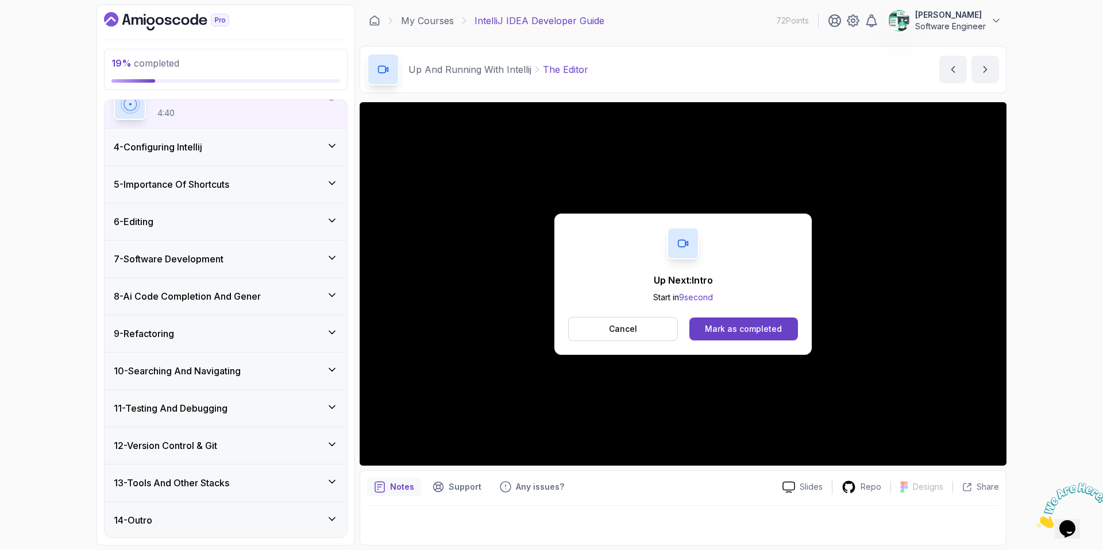
scroll to position [519, 0]
click at [273, 159] on div "4 - Configuring Intellij" at bounding box center [226, 146] width 242 height 37
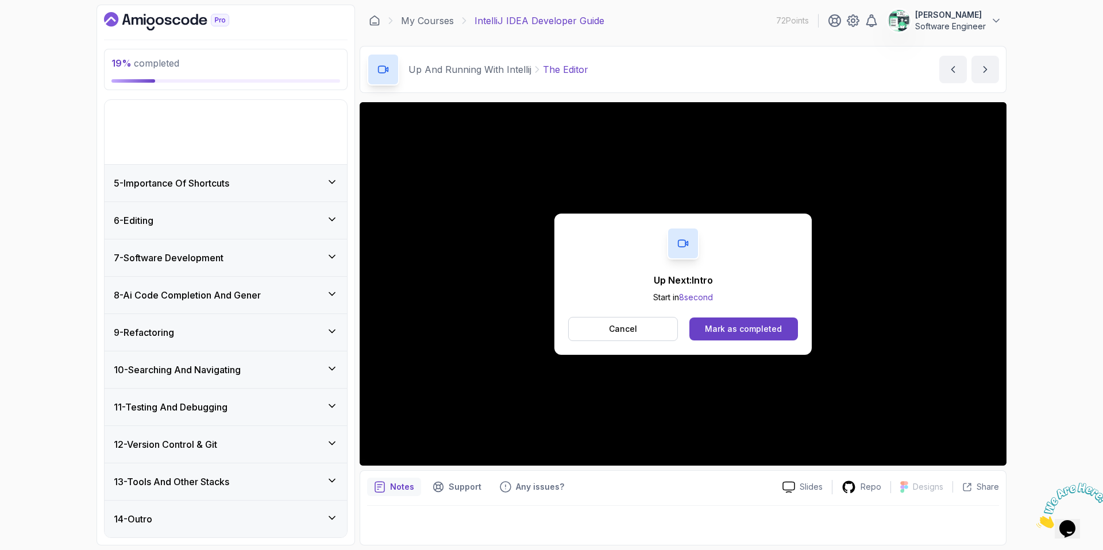
scroll to position [85, 0]
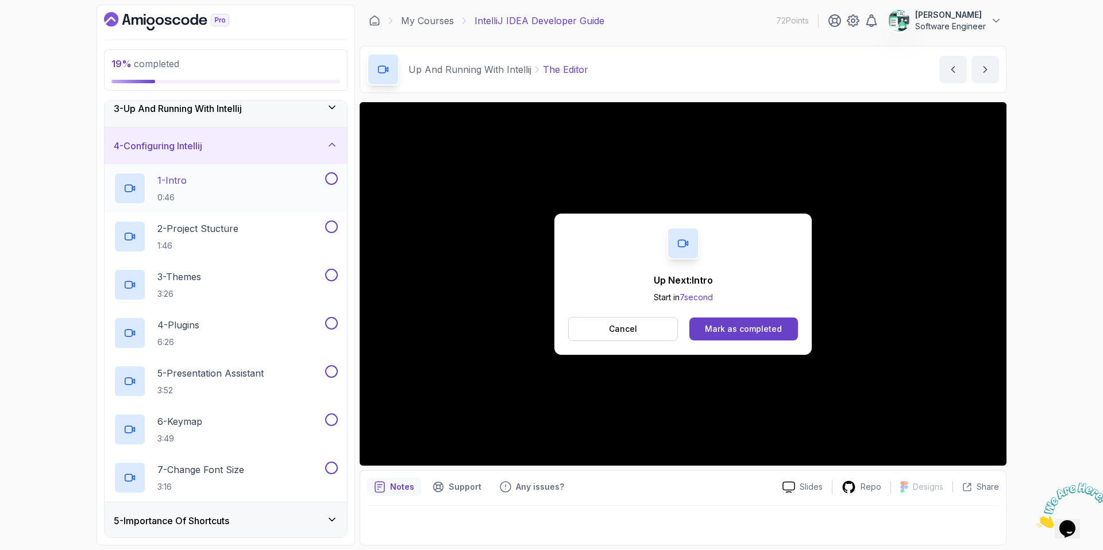
click at [263, 187] on div "1 - Intro 0:46" at bounding box center [218, 188] width 209 height 32
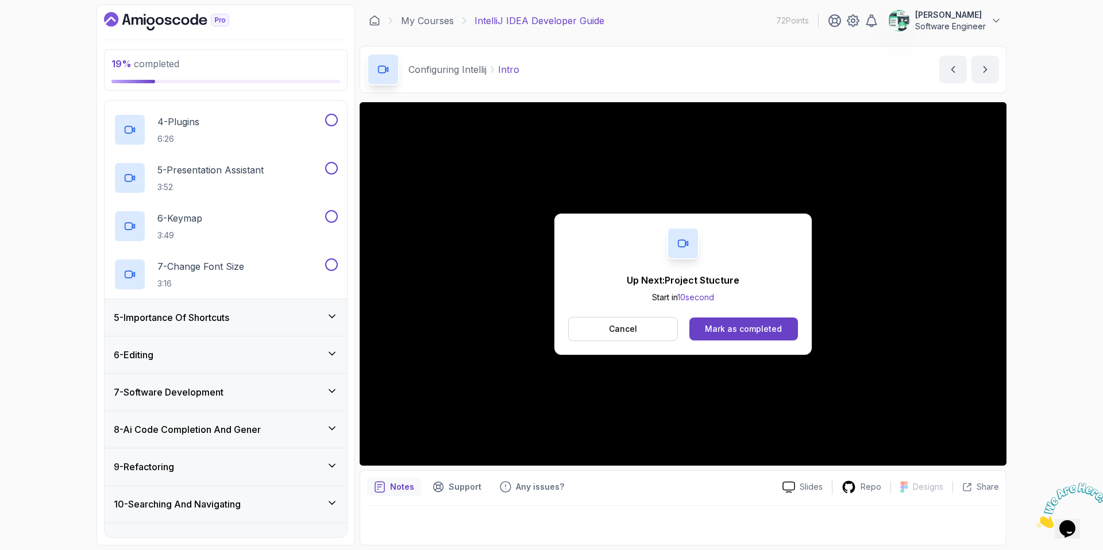
scroll to position [242, 0]
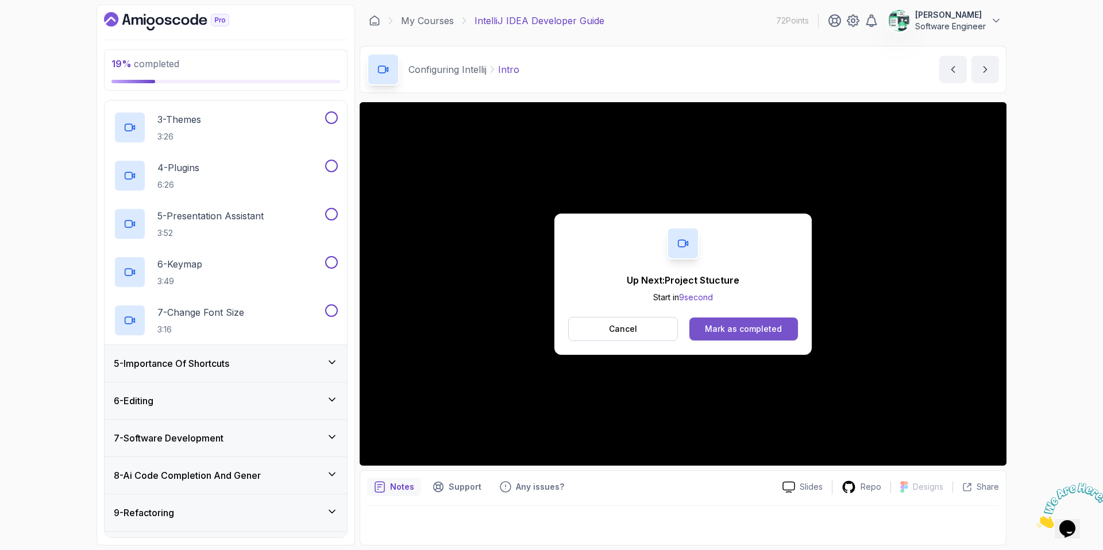
click at [729, 327] on div "Mark as completed" at bounding box center [743, 328] width 77 height 11
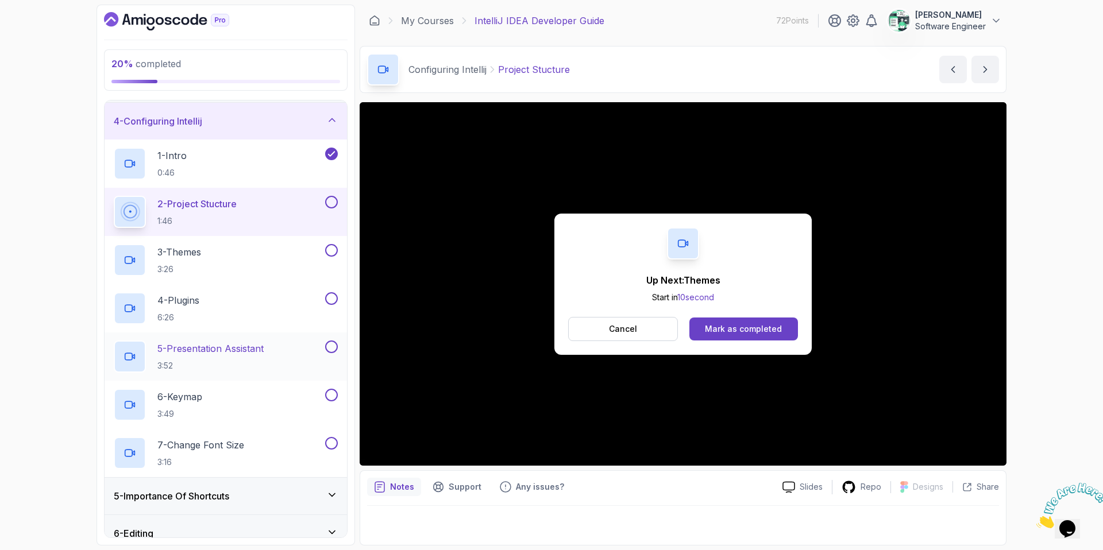
scroll to position [145, 0]
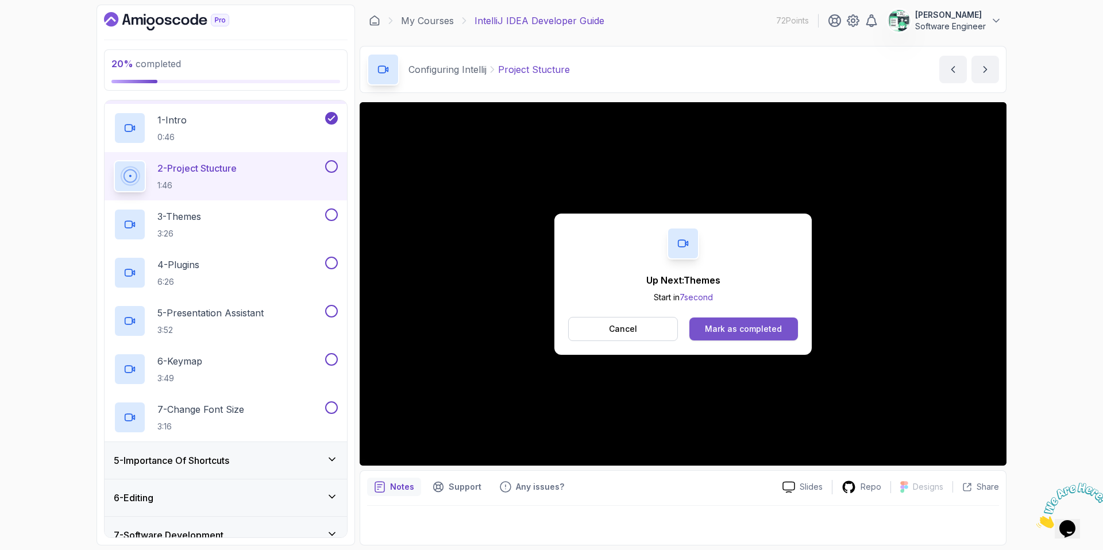
click at [747, 330] on div "Mark as completed" at bounding box center [743, 328] width 77 height 11
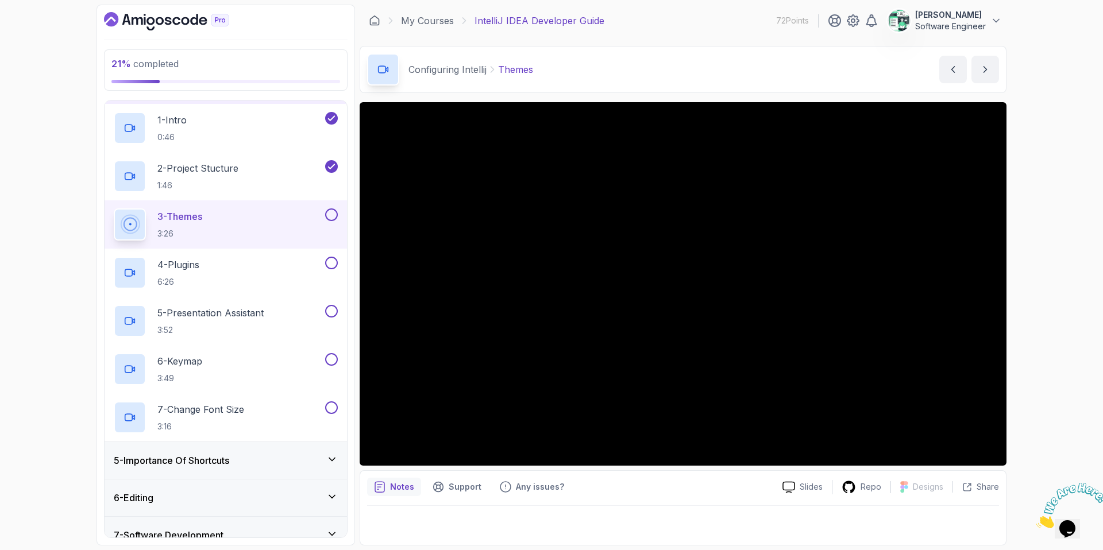
click at [334, 219] on button at bounding box center [331, 215] width 13 height 13
click at [293, 257] on div "4 - Plugins 6:26" at bounding box center [218, 273] width 209 height 32
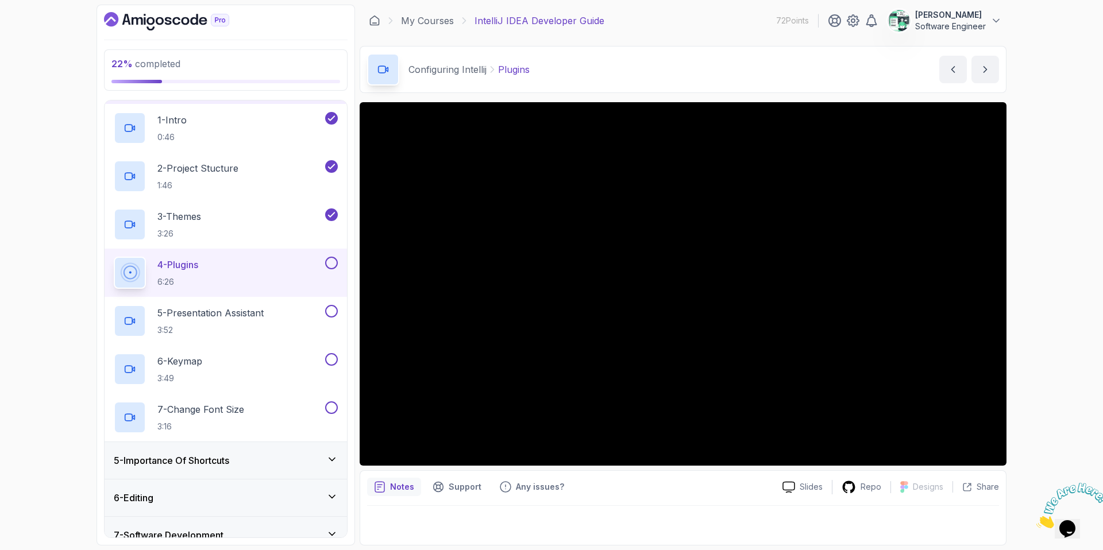
scroll to position [145, 0]
click at [273, 318] on div "5 - Presentation Assistant 3:52" at bounding box center [218, 321] width 209 height 32
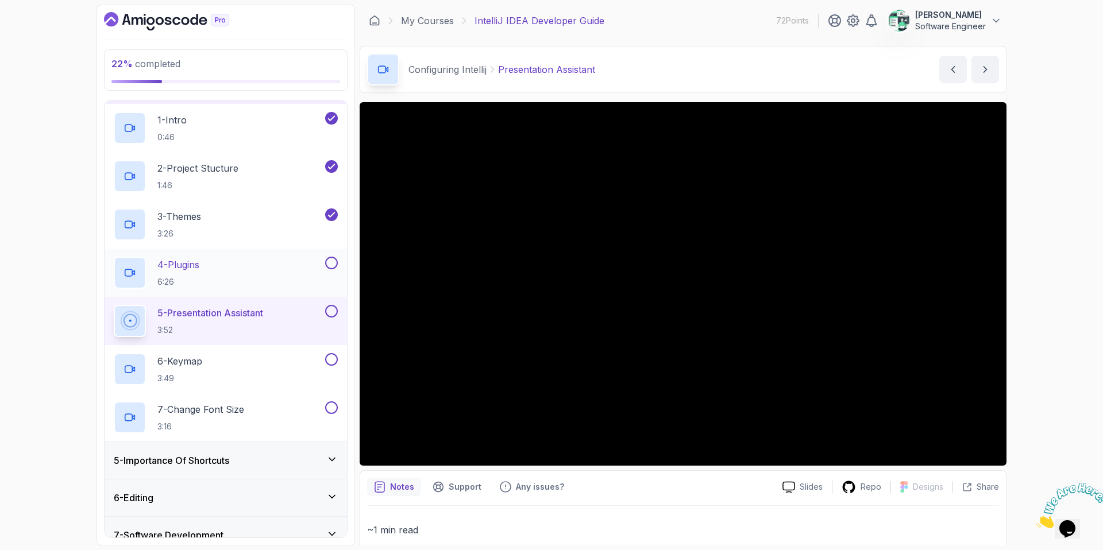
click at [332, 264] on button at bounding box center [331, 263] width 13 height 13
click at [325, 257] on button at bounding box center [331, 263] width 13 height 13
click at [334, 267] on button at bounding box center [331, 263] width 13 height 13
click at [329, 308] on button at bounding box center [331, 311] width 13 height 13
click at [276, 361] on div "6 - Keymap 3:49" at bounding box center [218, 369] width 209 height 32
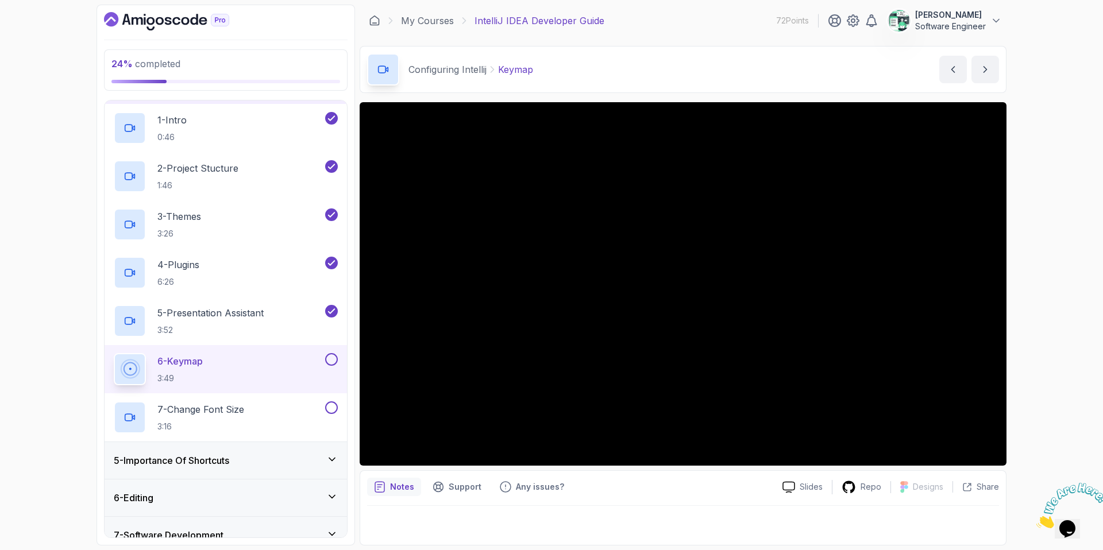
click at [337, 353] on div at bounding box center [330, 359] width 15 height 13
click at [335, 356] on button at bounding box center [331, 359] width 13 height 13
click at [276, 411] on div "7 - Change Font Size 3:16" at bounding box center [218, 418] width 209 height 32
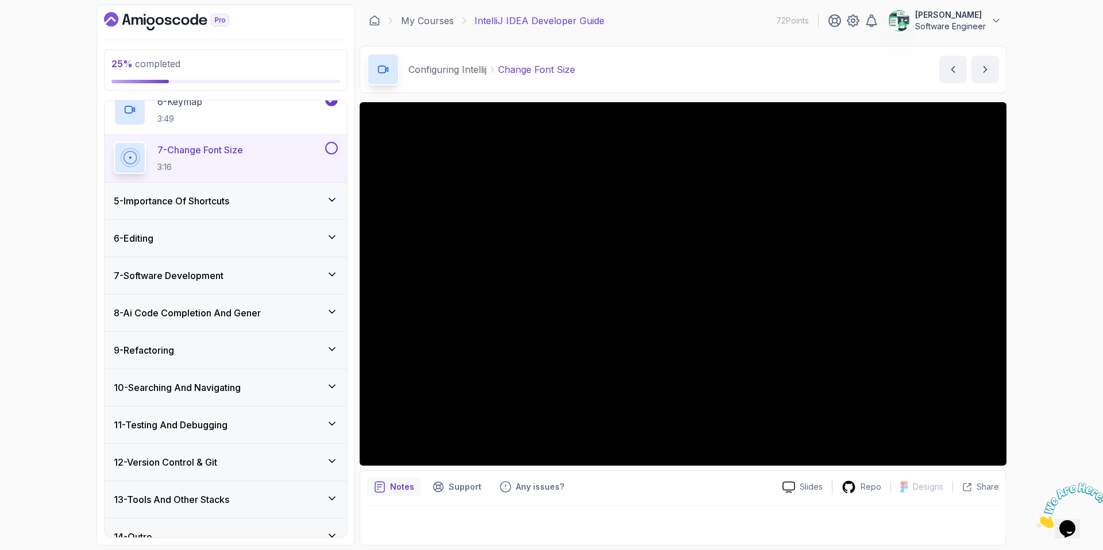
click at [275, 202] on div "5 - Importance Of Shortcuts" at bounding box center [226, 201] width 224 height 14
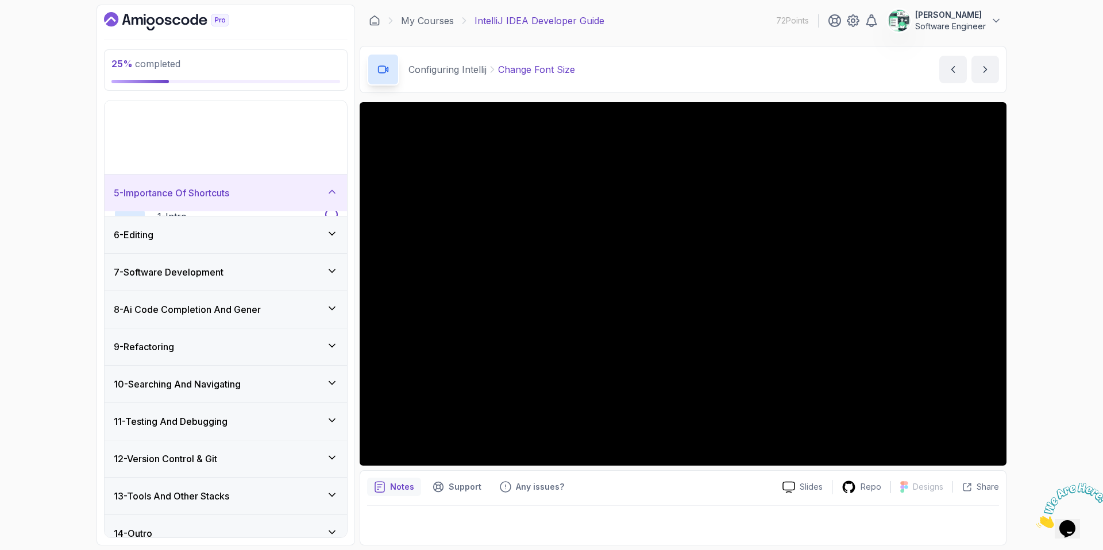
scroll to position [85, 0]
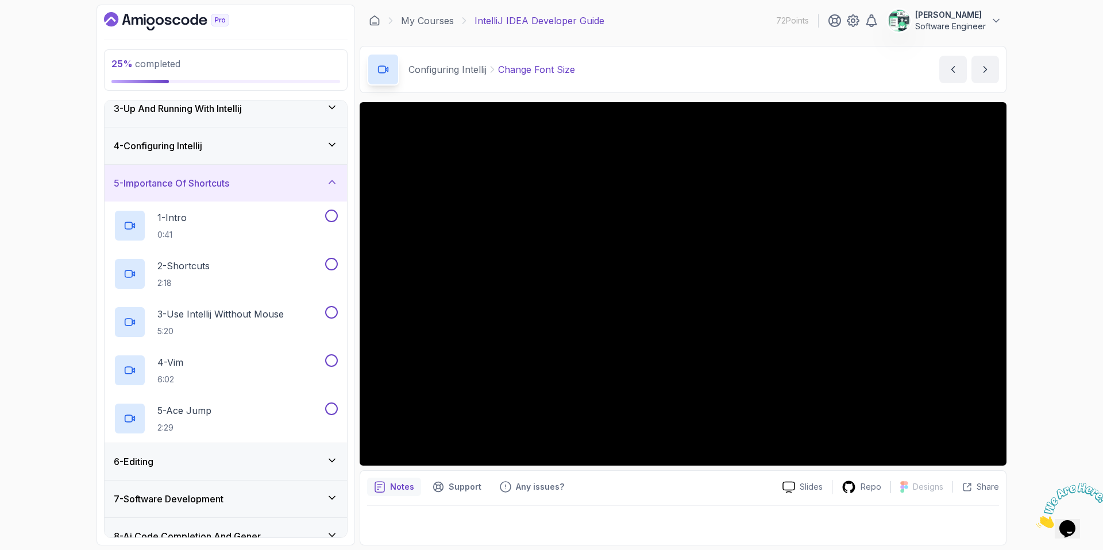
click at [271, 188] on div "5 - Importance Of Shortcuts" at bounding box center [226, 183] width 224 height 14
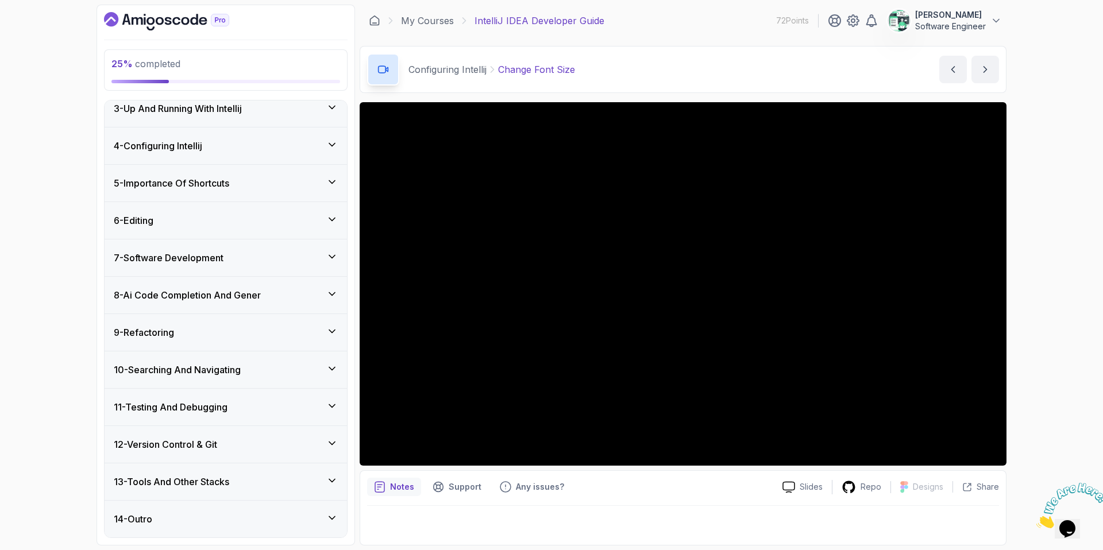
click at [274, 222] on div "6 - Editing" at bounding box center [226, 221] width 224 height 14
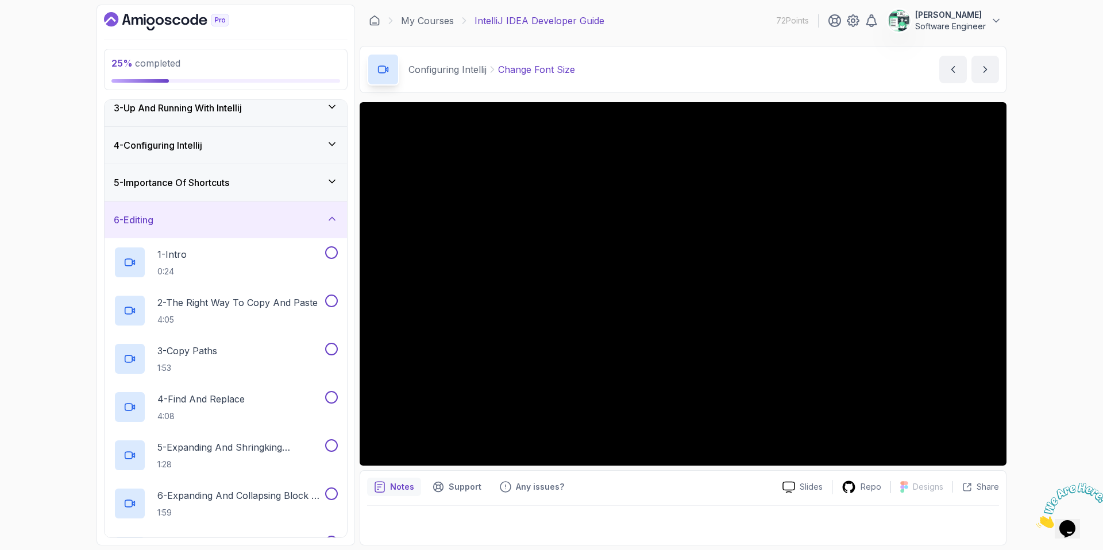
click at [274, 222] on div "6 - Editing" at bounding box center [226, 220] width 224 height 14
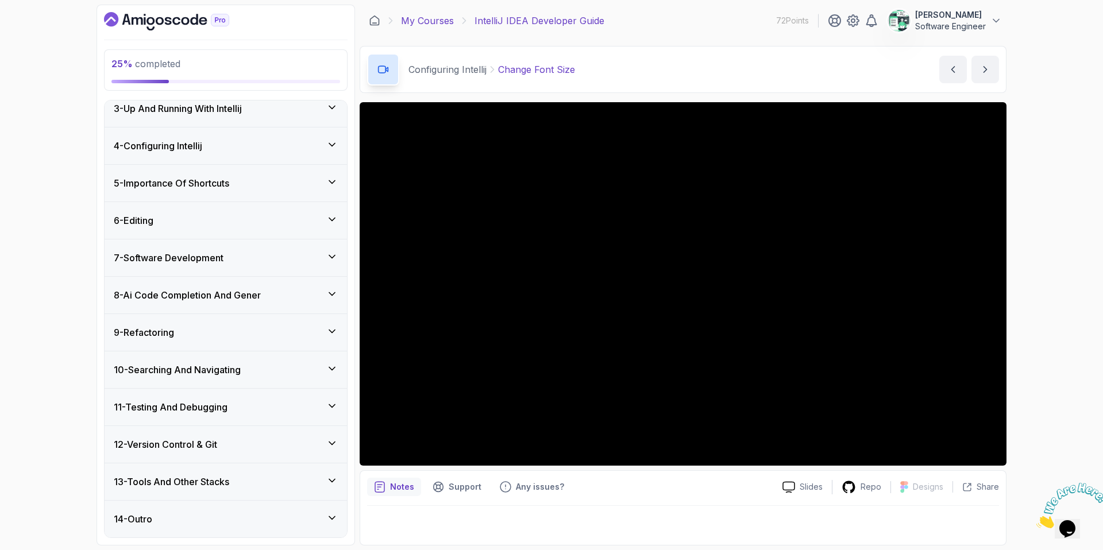
click at [419, 20] on link "My Courses" at bounding box center [427, 21] width 53 height 14
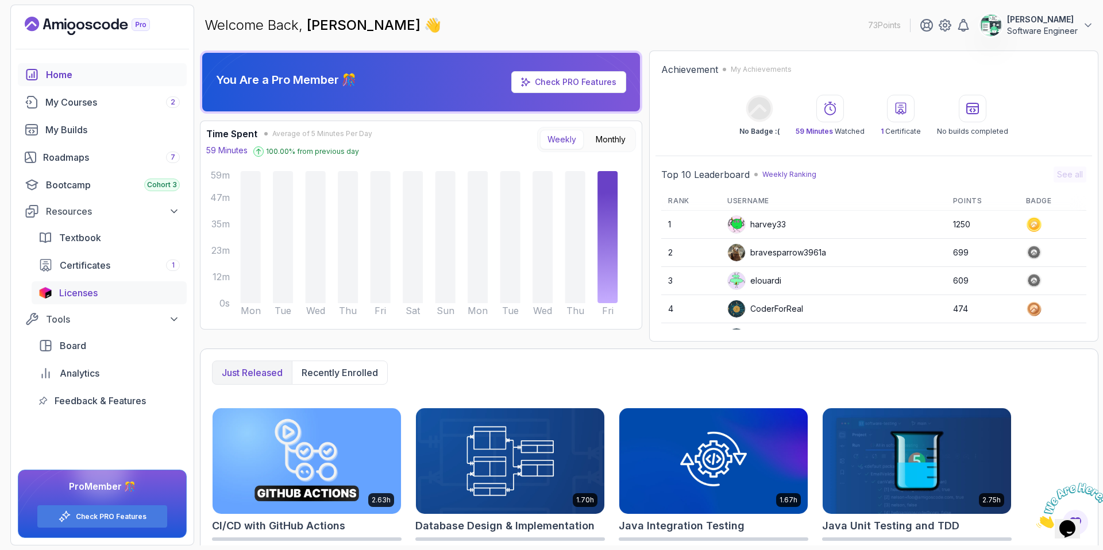
click at [112, 284] on link "Licenses" at bounding box center [109, 293] width 155 height 23
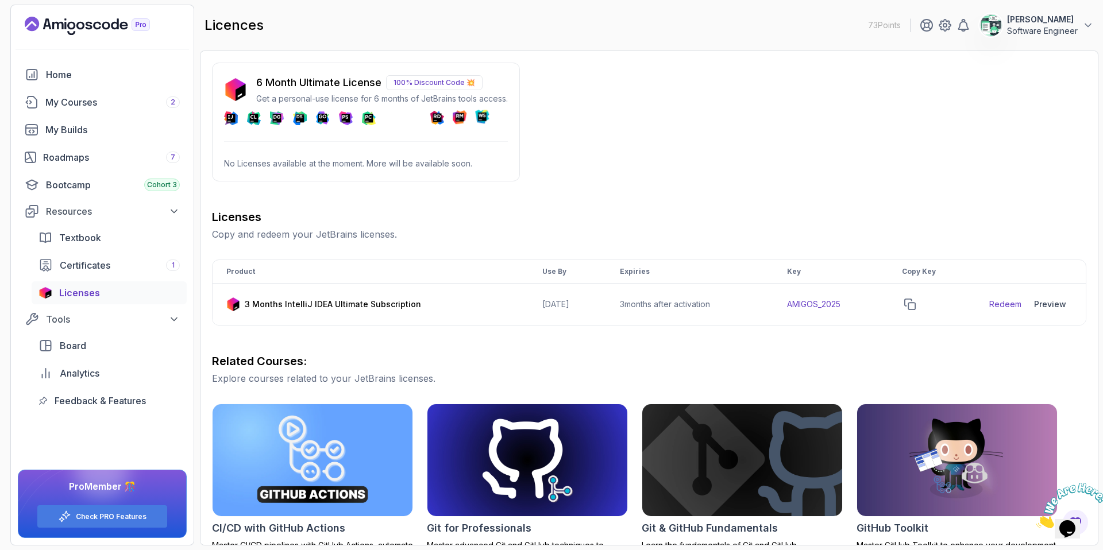
click at [377, 163] on p "No Licenses available at the moment. More will be available soon." at bounding box center [366, 163] width 284 height 11
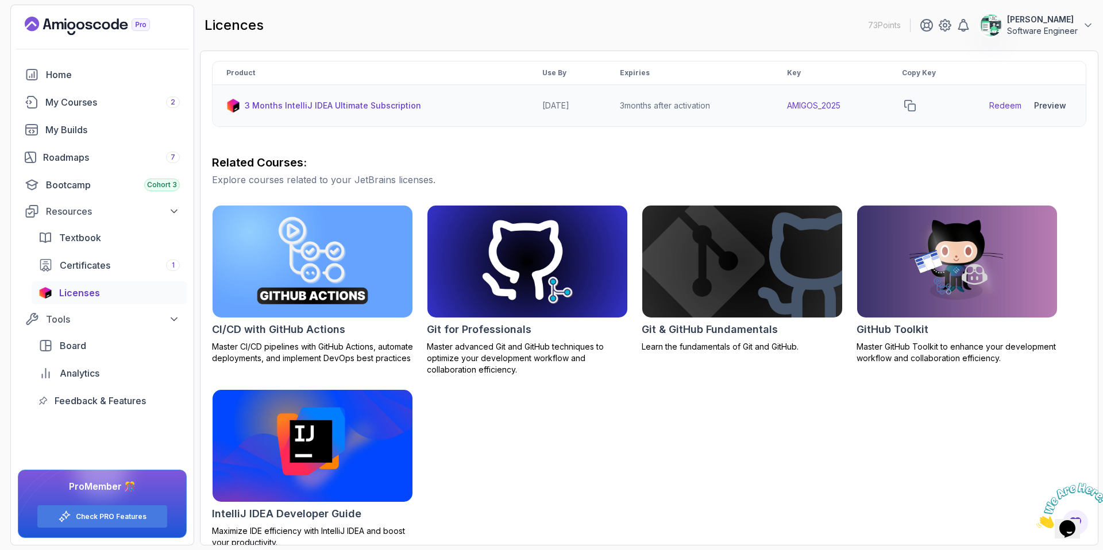
scroll to position [214, 0]
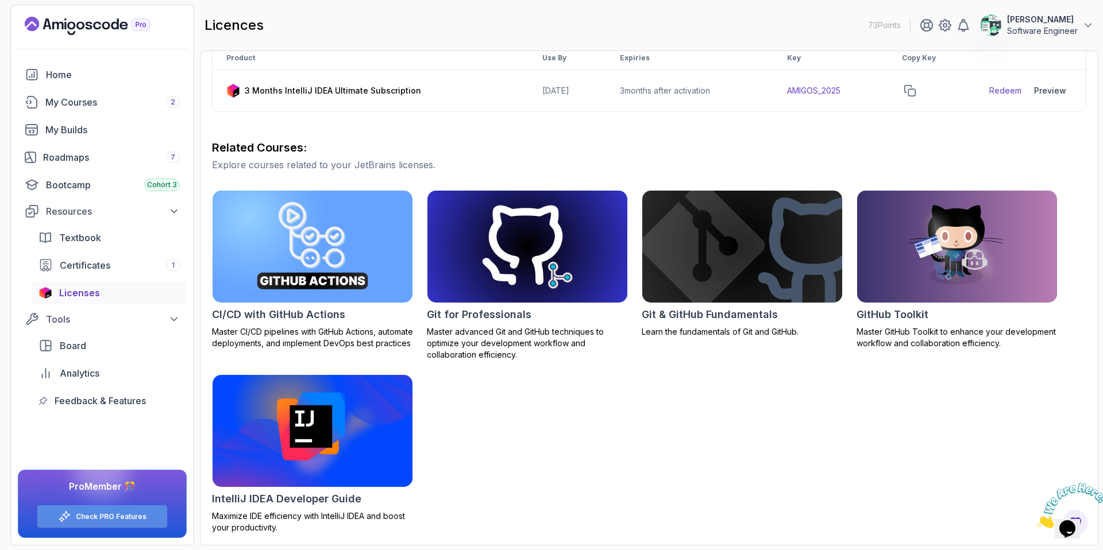
click at [134, 509] on div "Check PRO Features" at bounding box center [102, 517] width 130 height 22
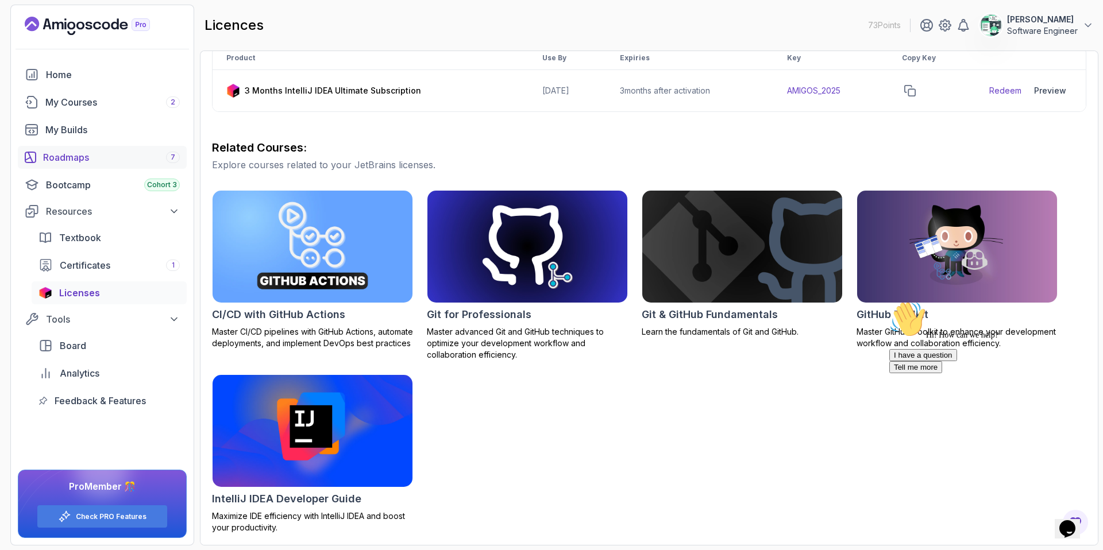
click at [87, 156] on div "Roadmaps 7" at bounding box center [111, 158] width 137 height 14
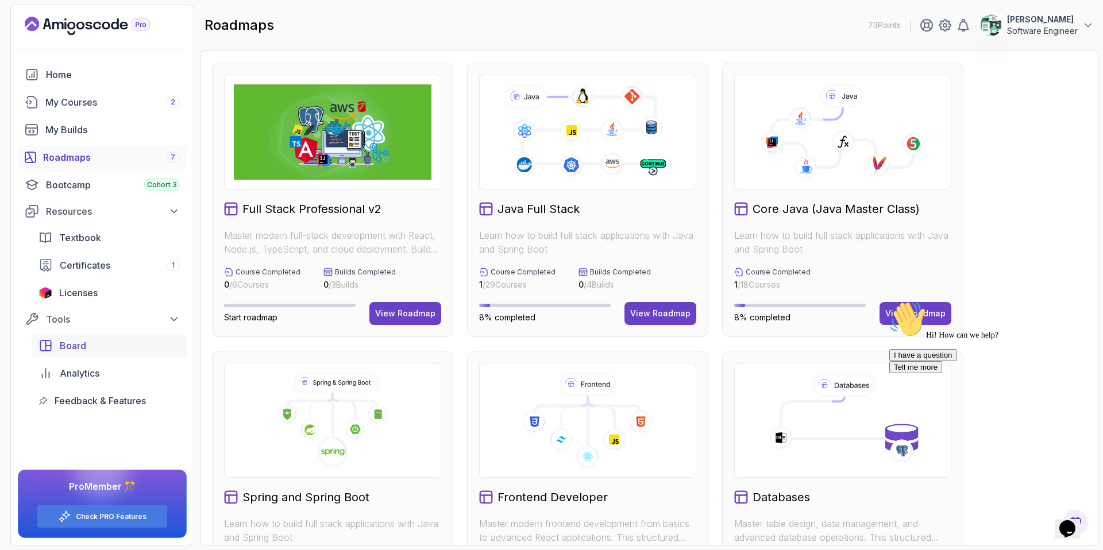
click at [100, 348] on div "Board" at bounding box center [120, 346] width 120 height 14
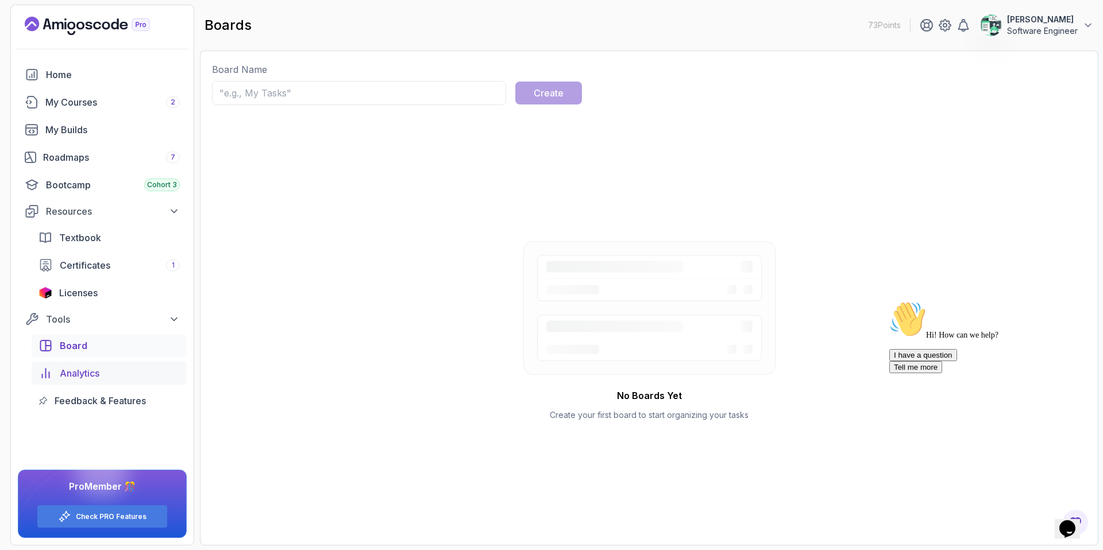
click at [95, 369] on span "Analytics" at bounding box center [80, 374] width 40 height 14
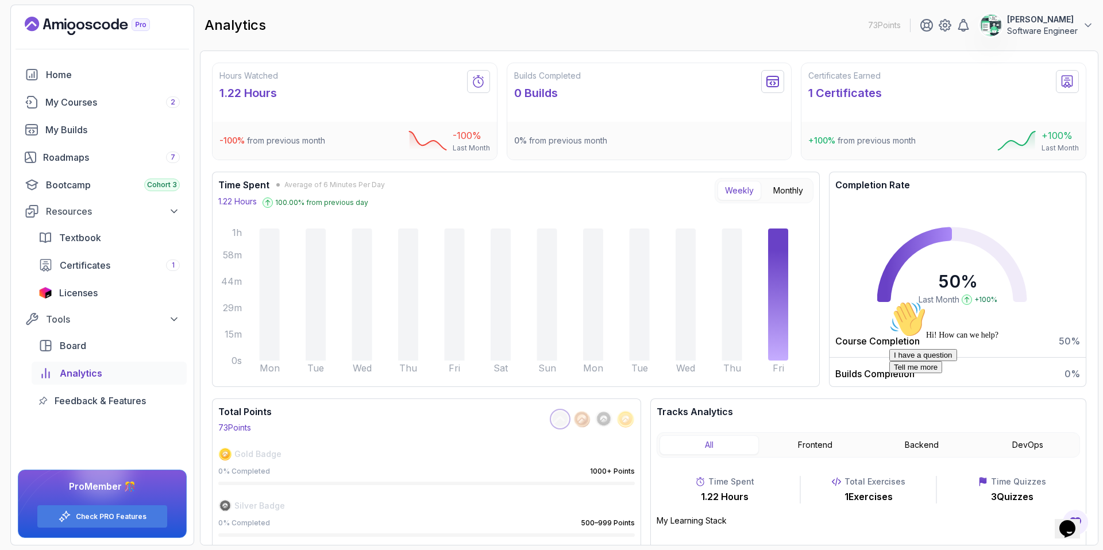
scroll to position [50, 0]
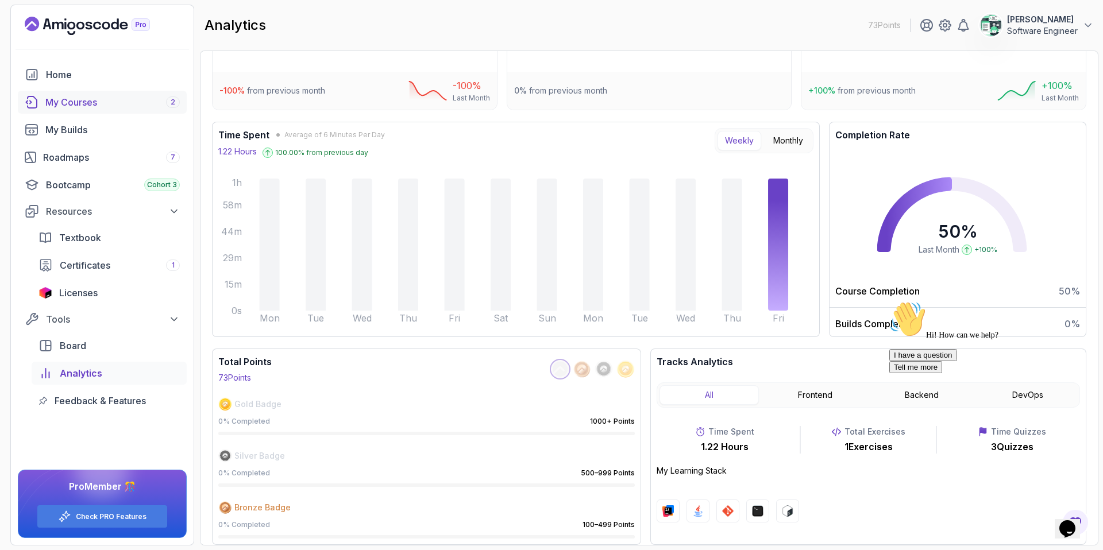
click at [71, 107] on div "My Courses 2" at bounding box center [112, 102] width 134 height 14
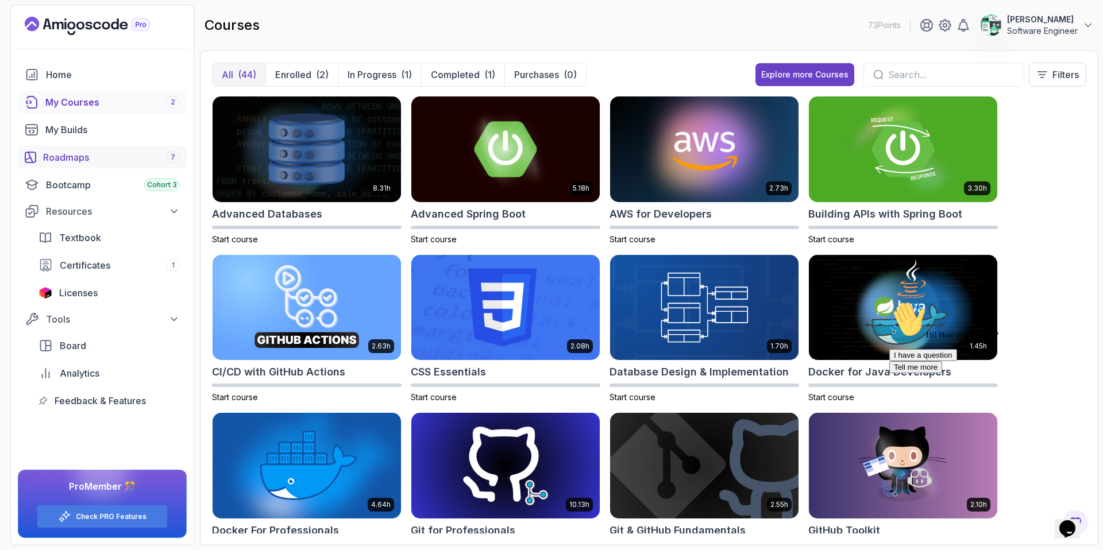
click at [133, 157] on div "Roadmaps 7" at bounding box center [111, 158] width 137 height 14
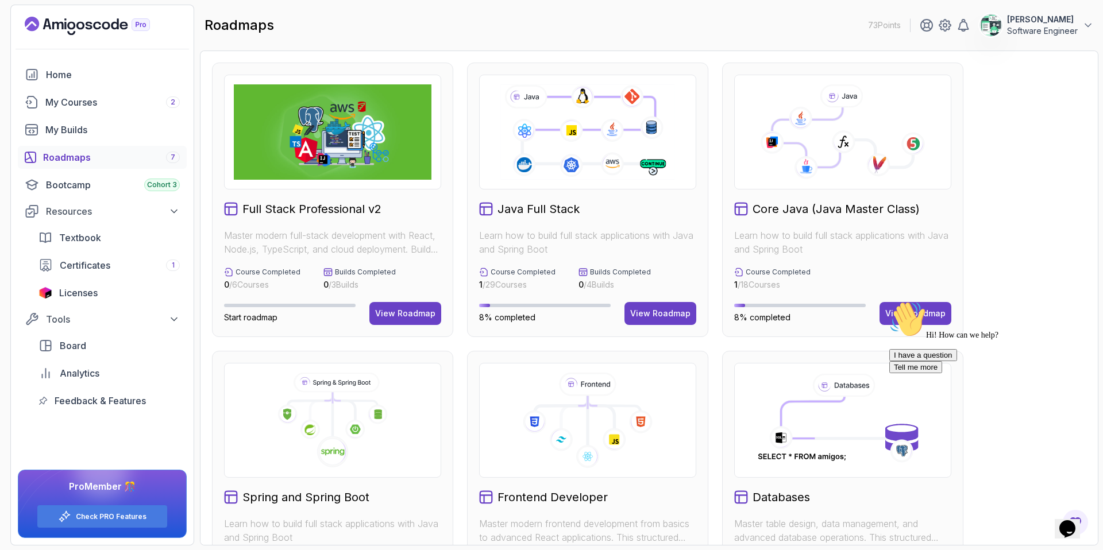
click at [348, 204] on h2 "Full Stack Professional v2" at bounding box center [311, 209] width 139 height 16
click at [338, 212] on h2 "Full Stack Professional v2" at bounding box center [311, 209] width 139 height 16
click at [385, 310] on div "View Roadmap" at bounding box center [405, 313] width 60 height 11
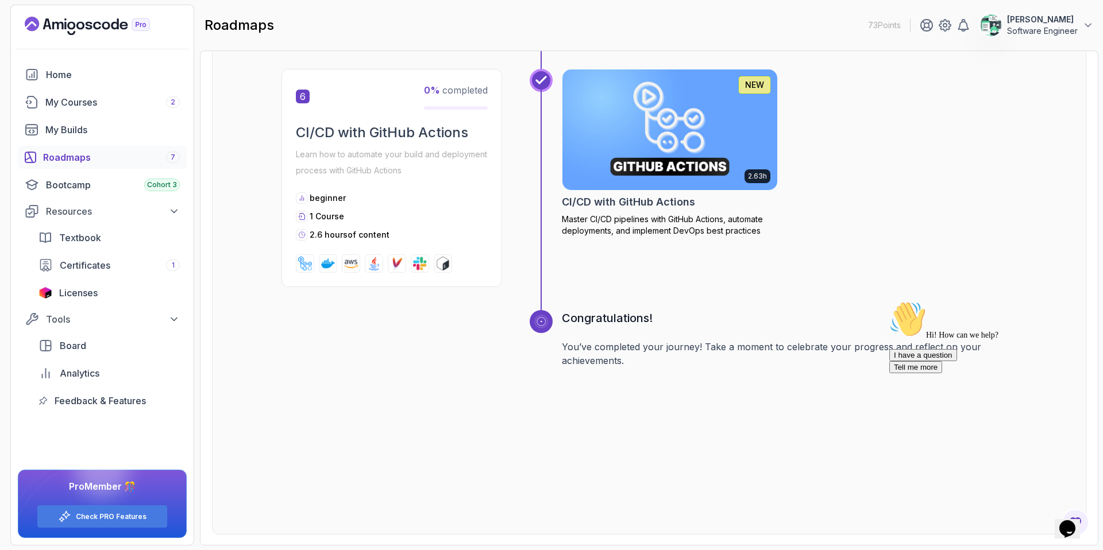
scroll to position [1945, 0]
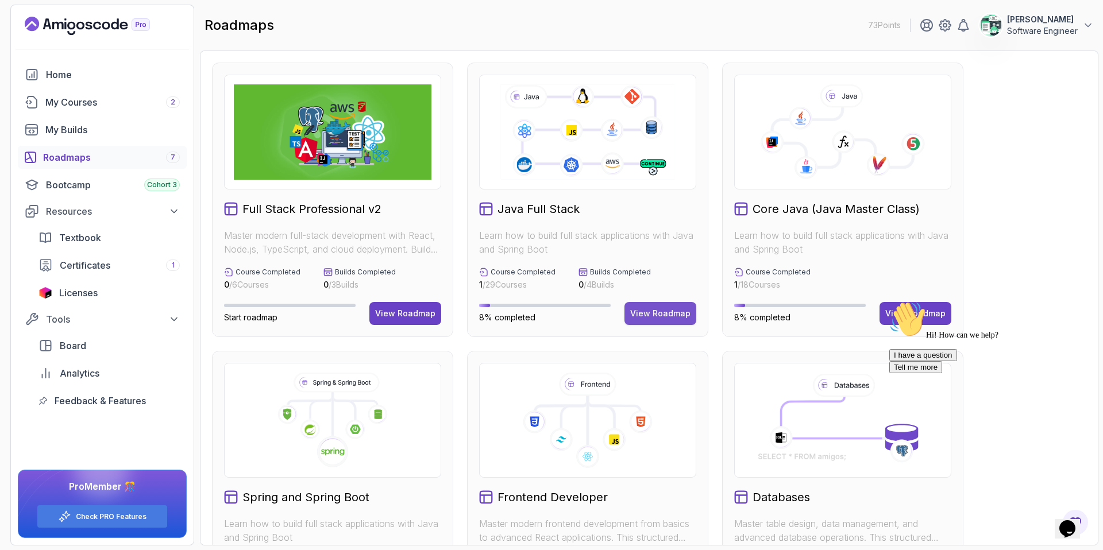
click at [672, 319] on button "View Roadmap" at bounding box center [661, 313] width 72 height 23
click at [893, 308] on div "Hi! How can we help? I have a question Tell me more" at bounding box center [992, 337] width 207 height 72
click at [904, 315] on div "Hi! How can we help? I have a question Tell me more" at bounding box center [992, 337] width 207 height 72
click at [1000, 303] on div "Hi! How can we help? I have a question Tell me more" at bounding box center [992, 337] width 207 height 72
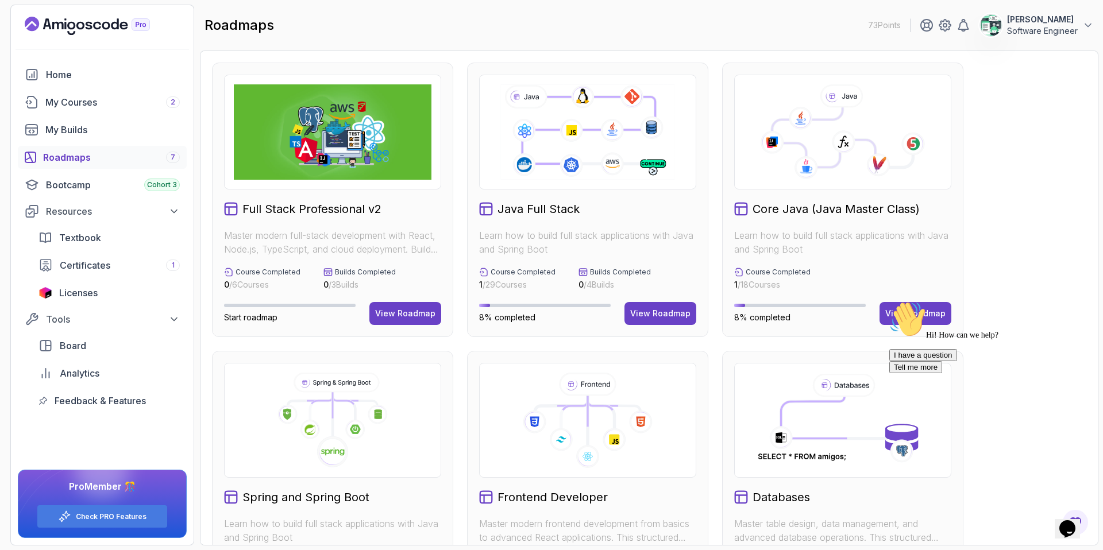
click at [889, 301] on icon "Chat attention grabber" at bounding box center [889, 301] width 0 height 0
click at [914, 313] on div "View Roadmap" at bounding box center [915, 313] width 60 height 11
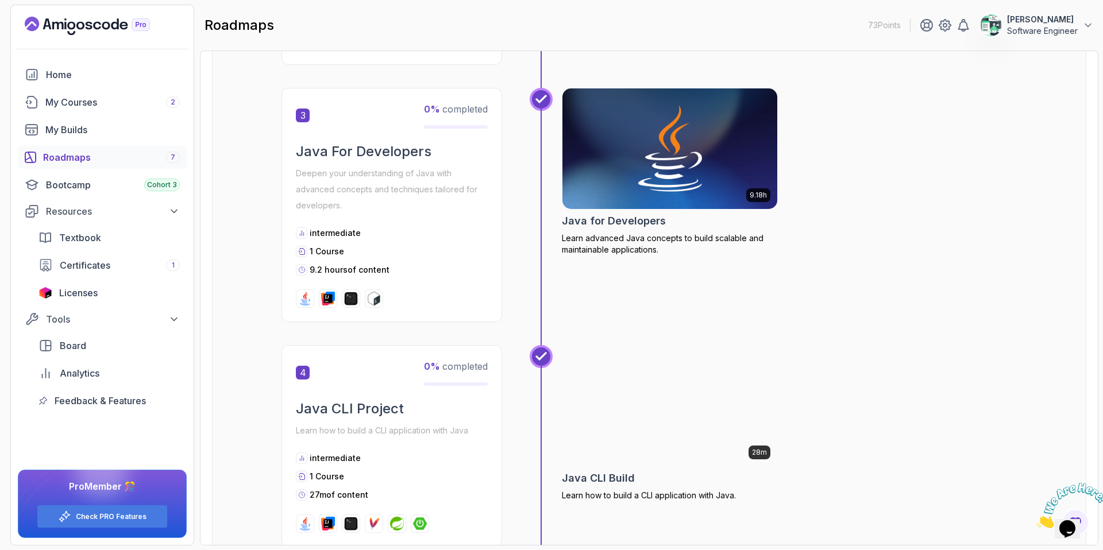
scroll to position [621, 0]
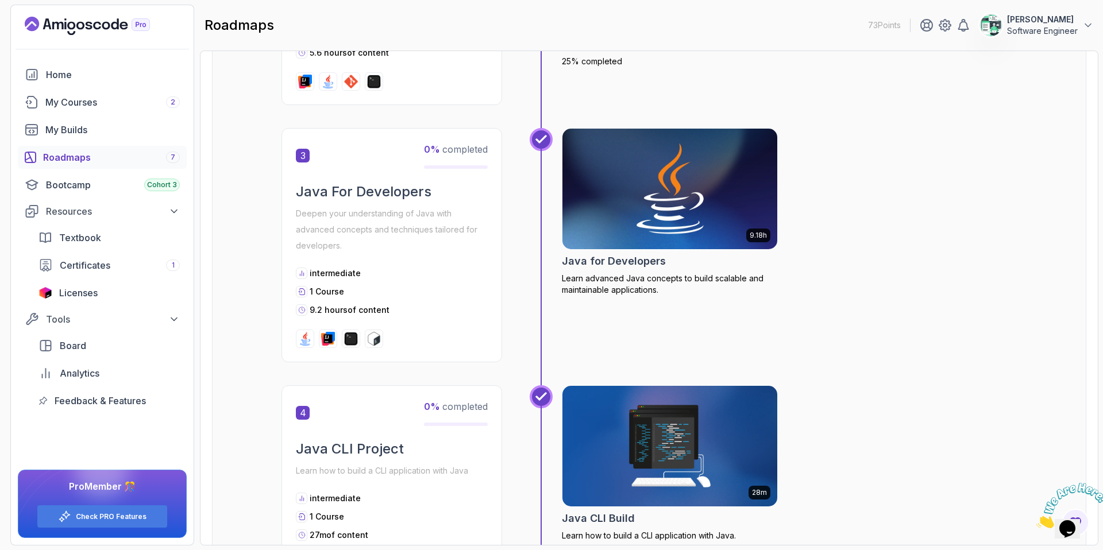
click at [669, 215] on img at bounding box center [670, 189] width 226 height 126
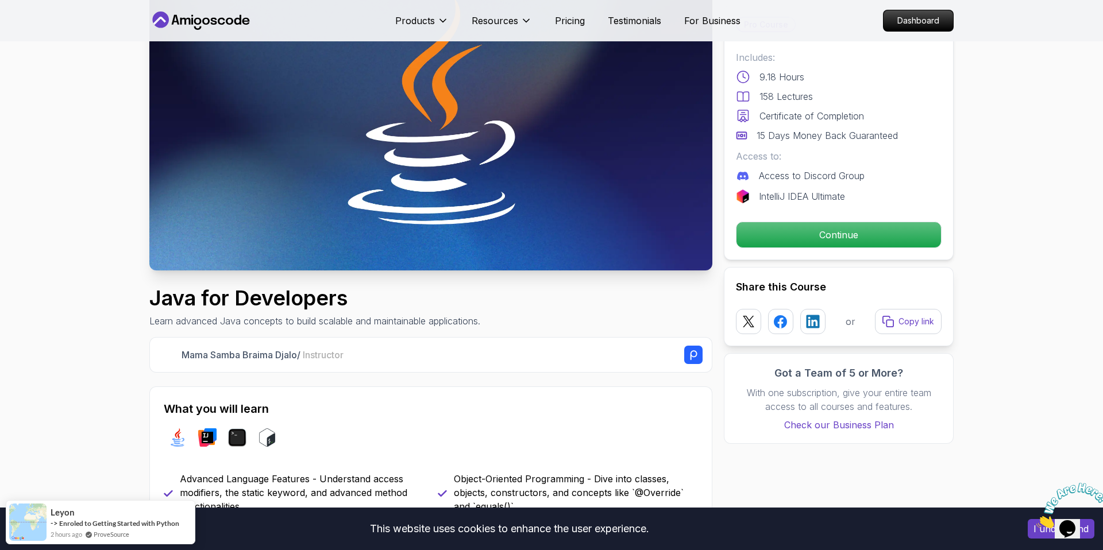
scroll to position [125, 0]
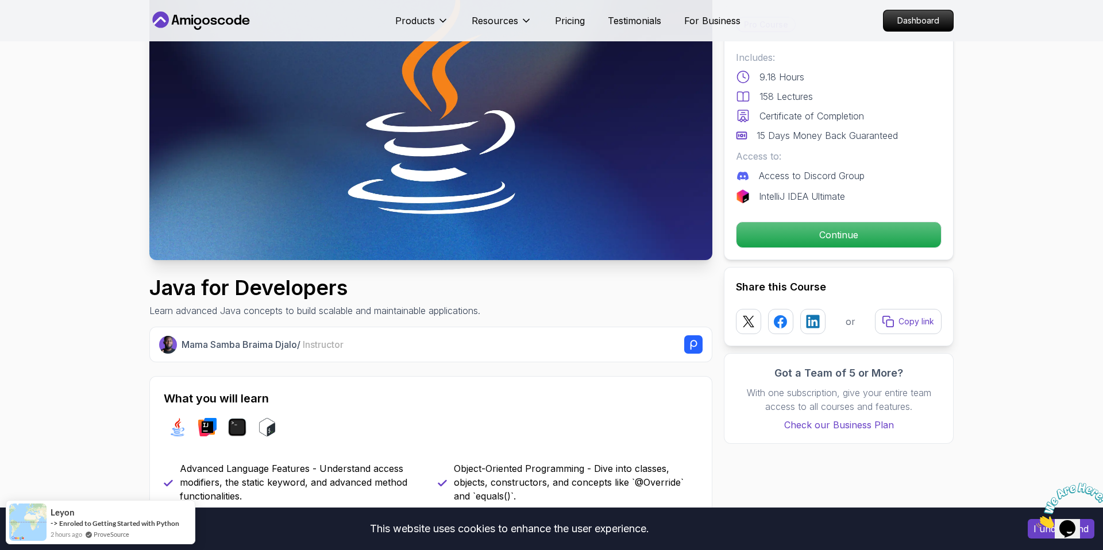
click at [742, 177] on icon at bounding box center [742, 176] width 11 height 9
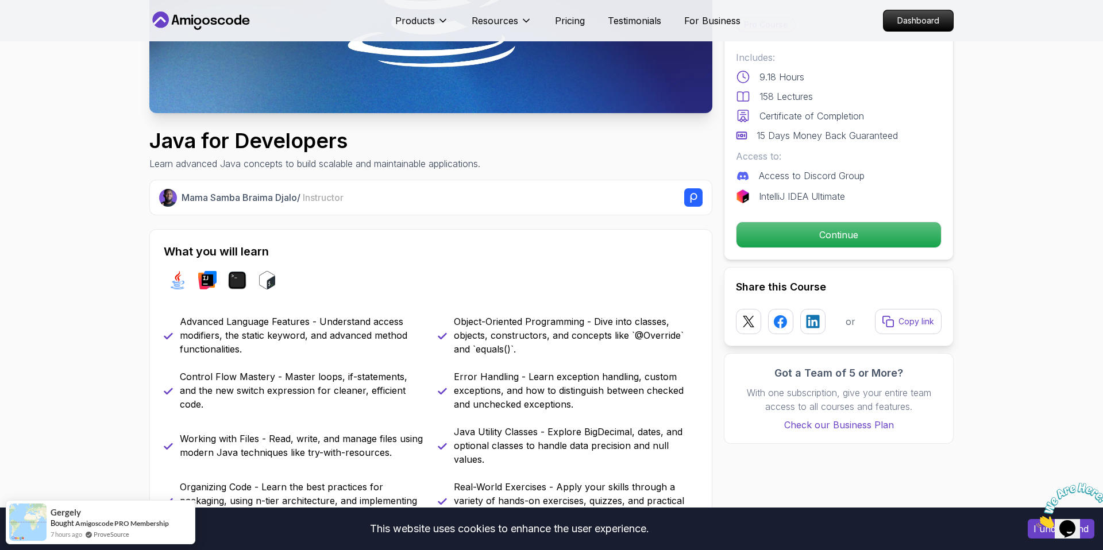
scroll to position [264, 0]
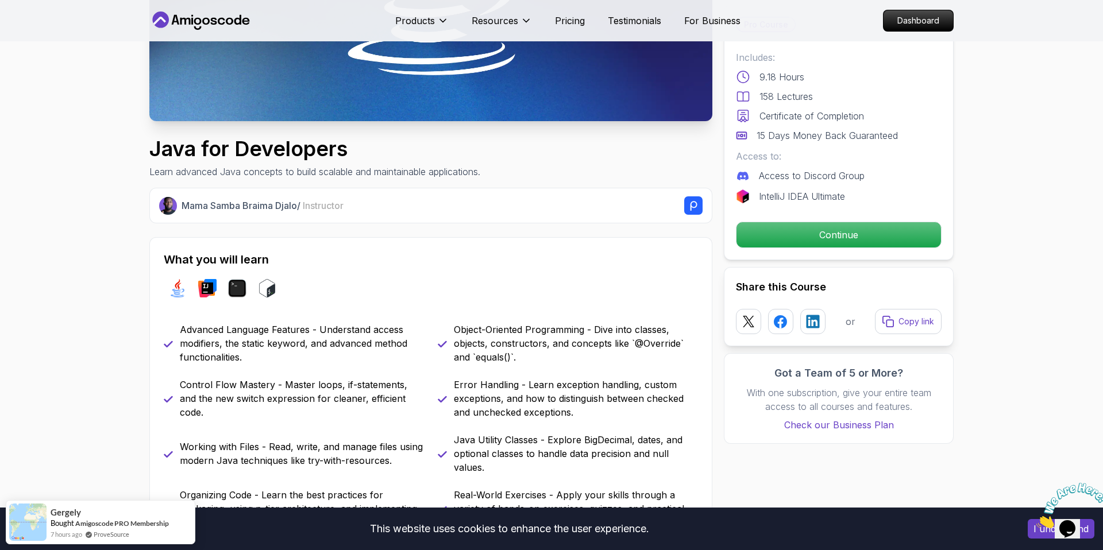
click at [745, 177] on icon at bounding box center [742, 175] width 11 height 9
click at [745, 196] on img at bounding box center [743, 197] width 14 height 14
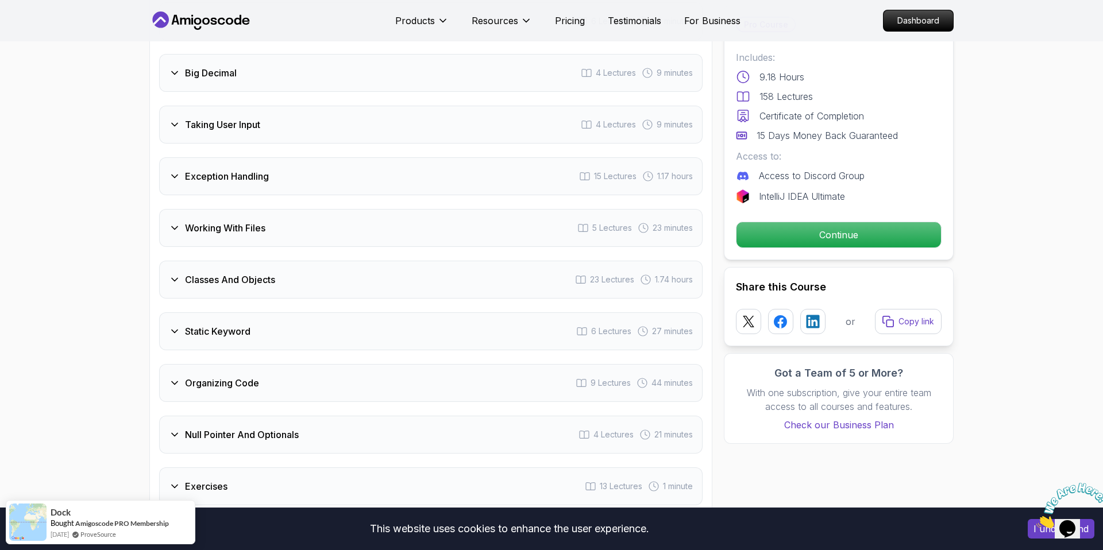
scroll to position [2043, 0]
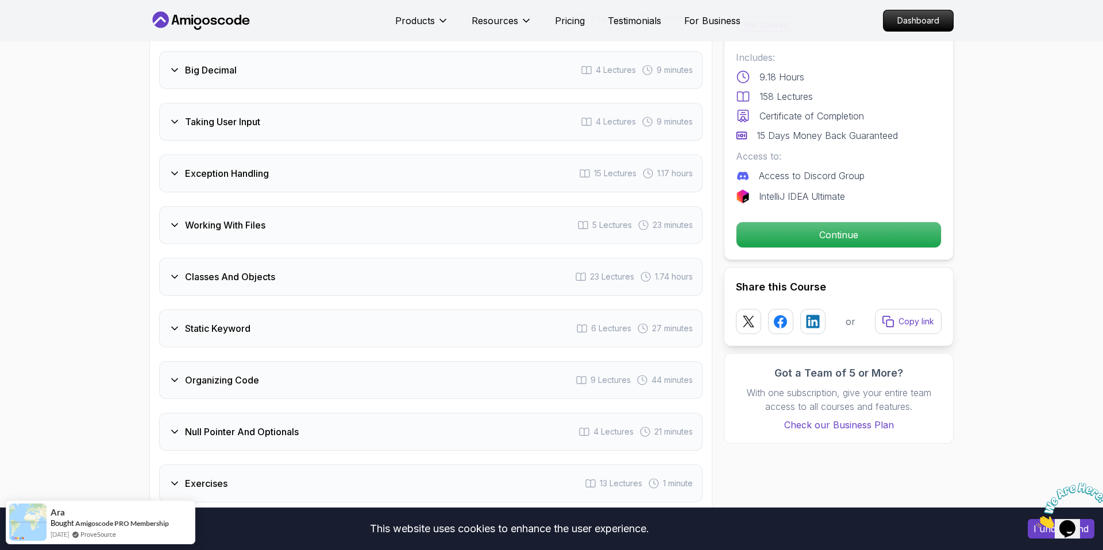
click at [747, 139] on icon at bounding box center [741, 135] width 11 height 11
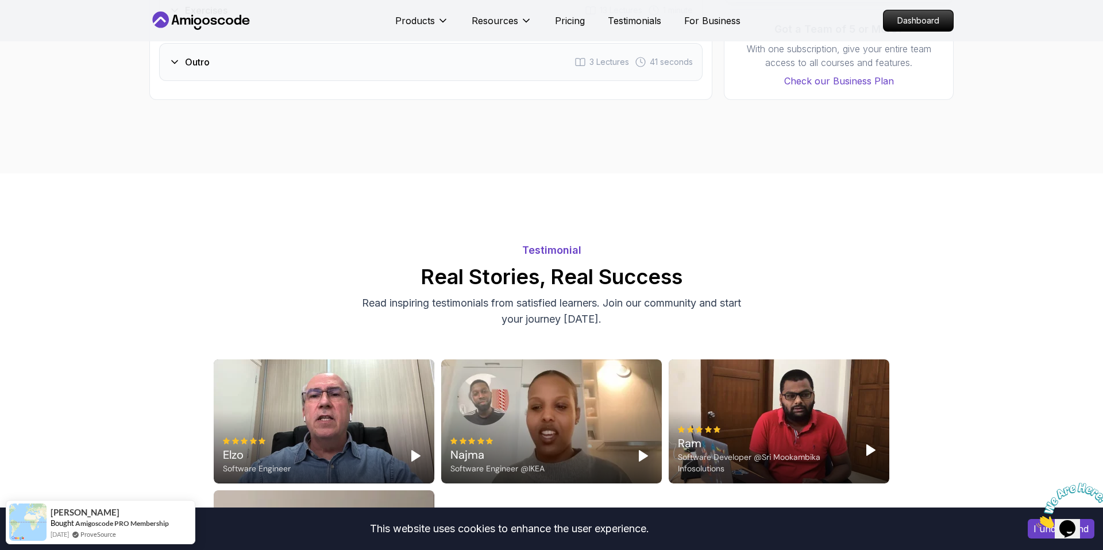
scroll to position [2598, 0]
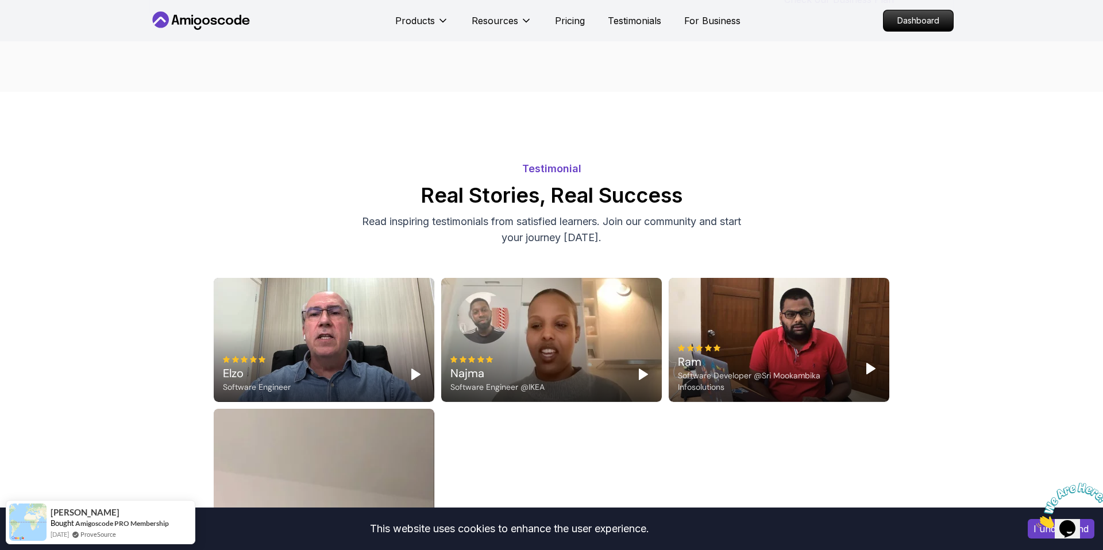
click at [412, 369] on polygon "Play" at bounding box center [416, 374] width 8 height 10
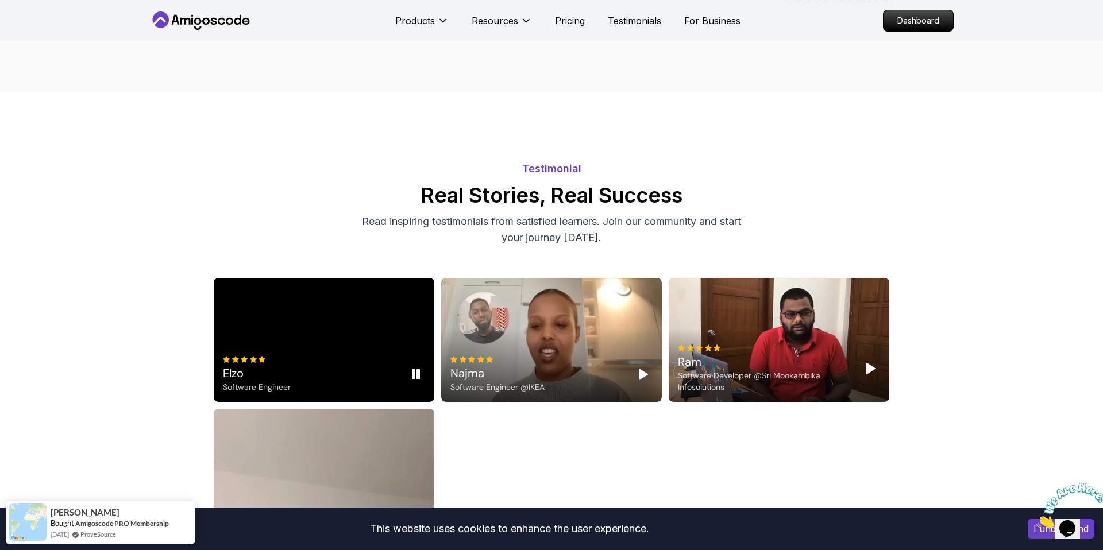
click at [354, 328] on div "Elzo Software Engineer" at bounding box center [324, 340] width 221 height 124
click at [387, 305] on div "Elzo Software Engineer" at bounding box center [324, 340] width 221 height 124
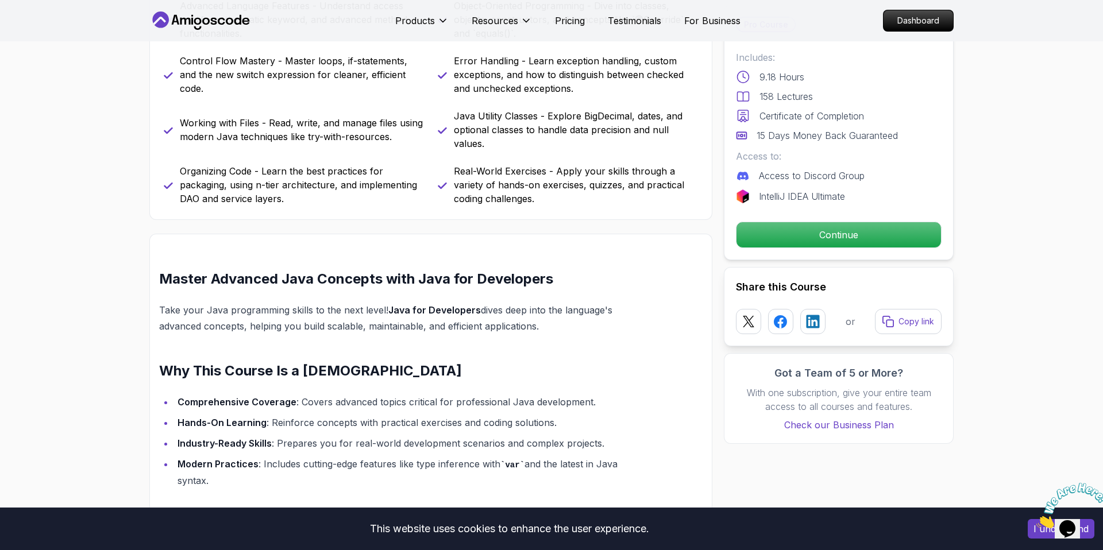
scroll to position [499, 0]
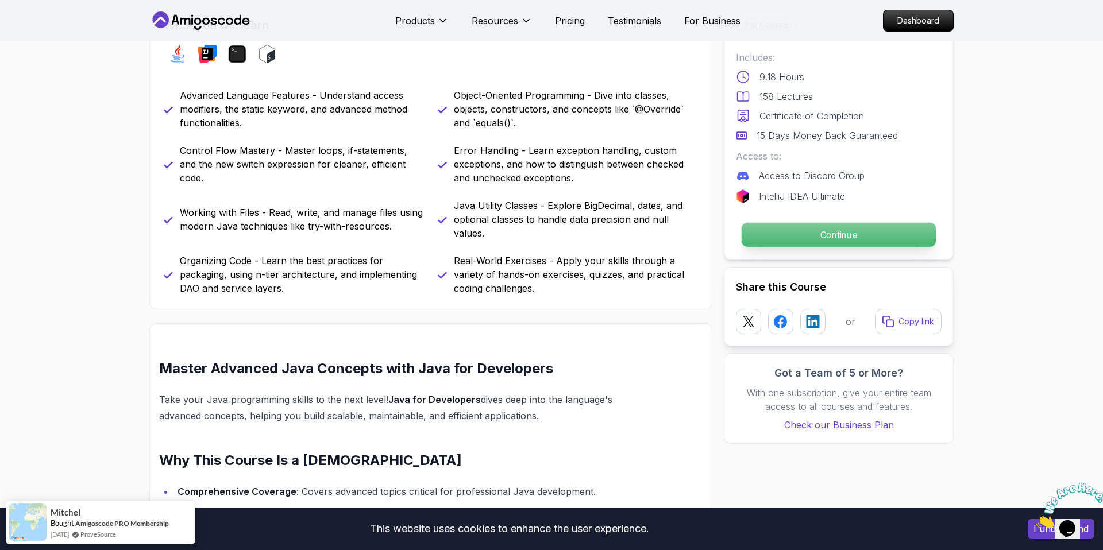
click at [802, 238] on p "Continue" at bounding box center [839, 235] width 194 height 24
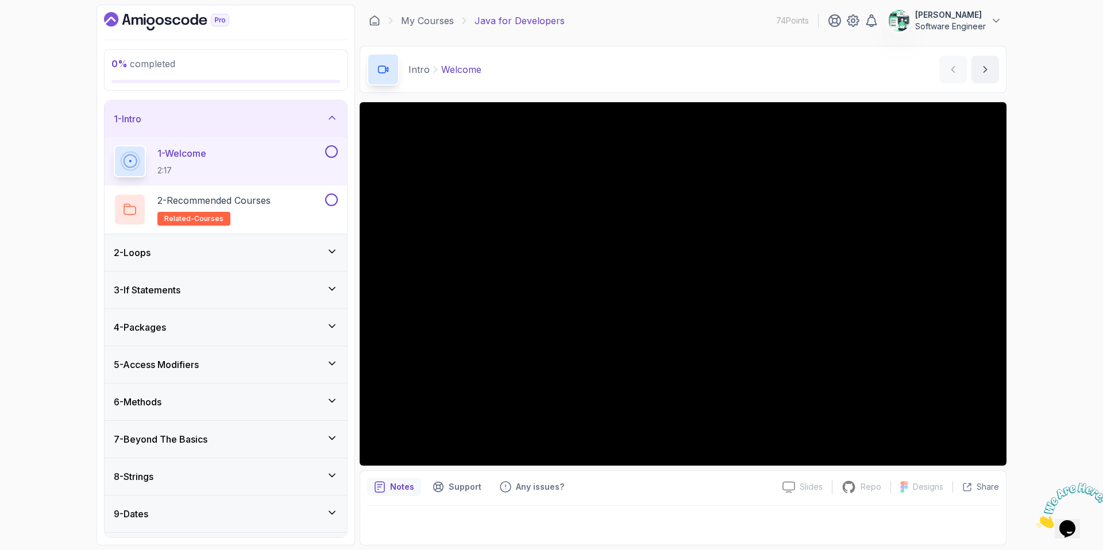
click at [329, 151] on button at bounding box center [331, 151] width 13 height 13
click at [302, 201] on div "2 - Recommended Courses related-courses" at bounding box center [218, 210] width 209 height 32
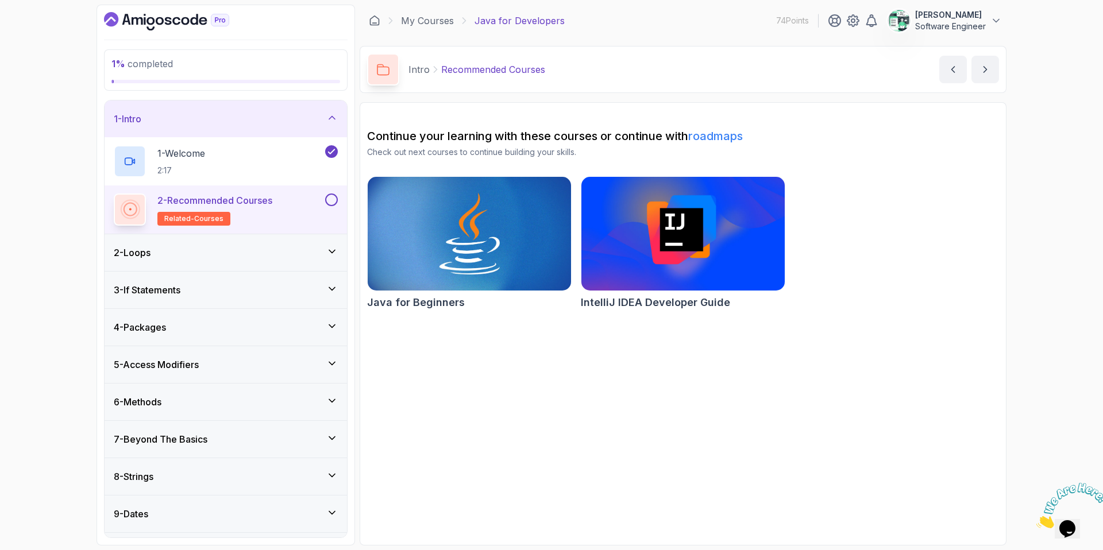
click at [327, 201] on button at bounding box center [331, 200] width 13 height 13
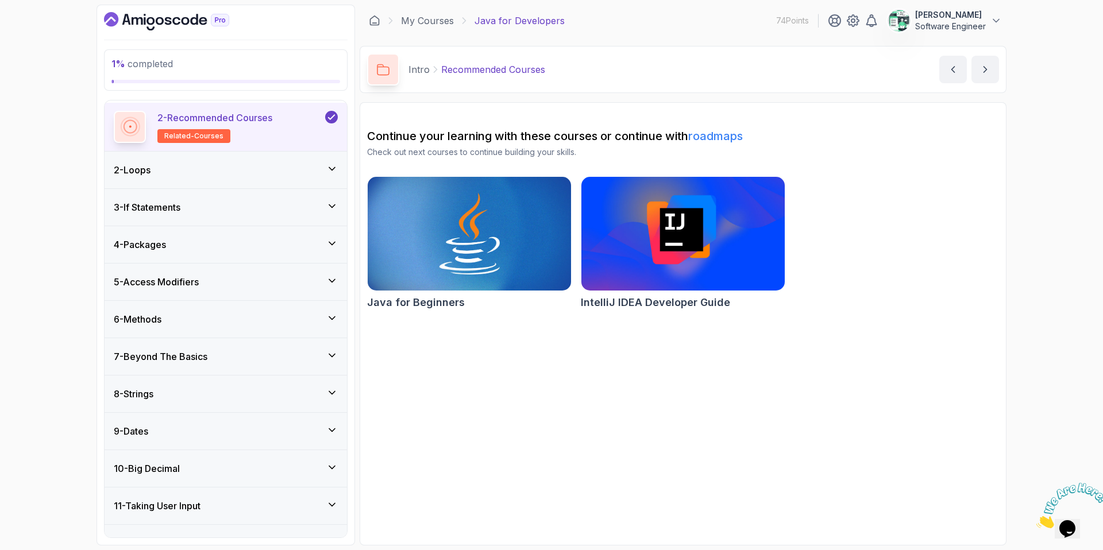
click at [298, 165] on div "2 - Loops" at bounding box center [226, 170] width 224 height 14
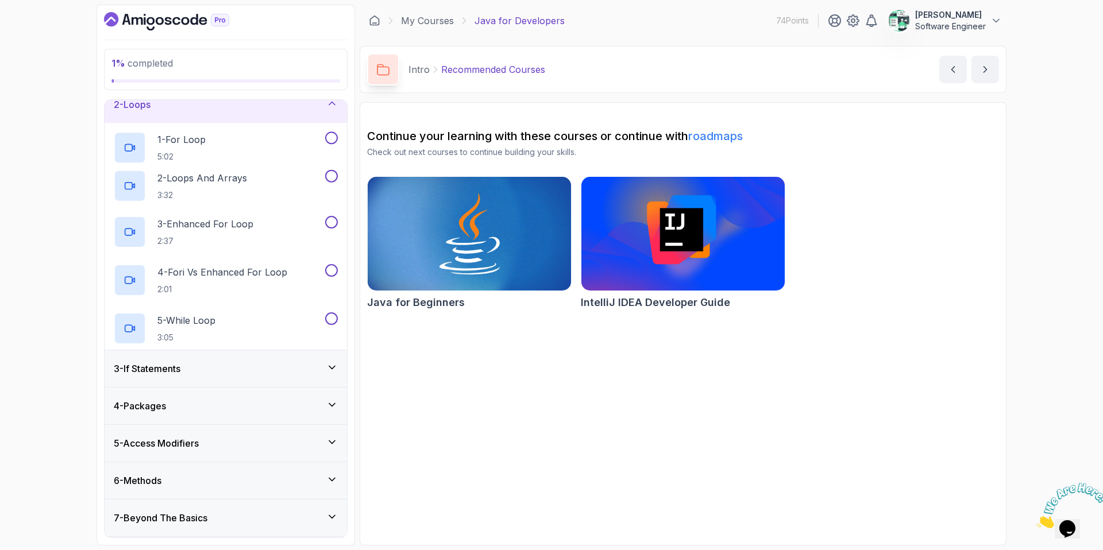
scroll to position [44, 0]
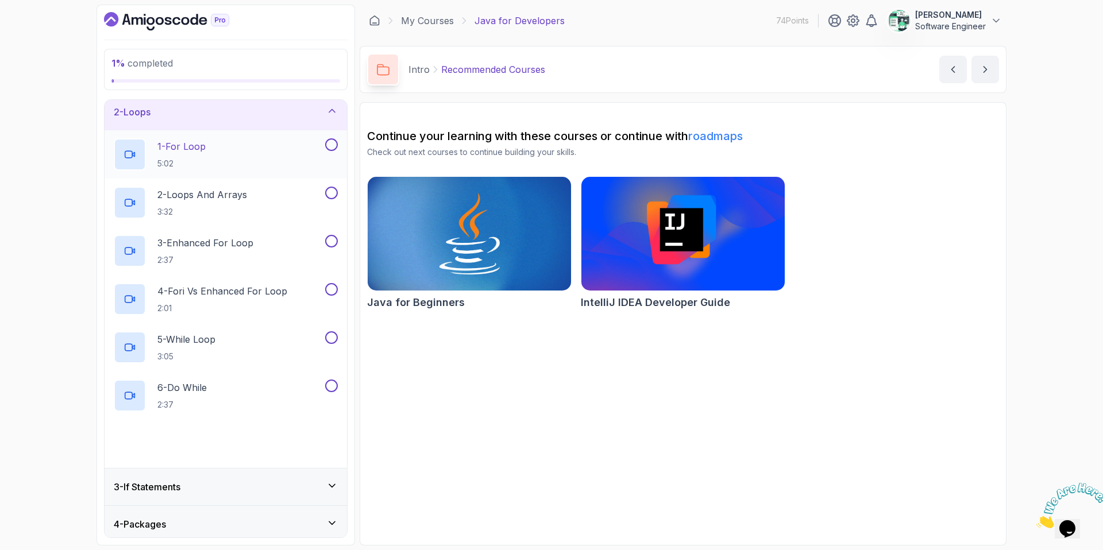
click at [252, 164] on div "1 - For Loop 5:02" at bounding box center [218, 154] width 209 height 32
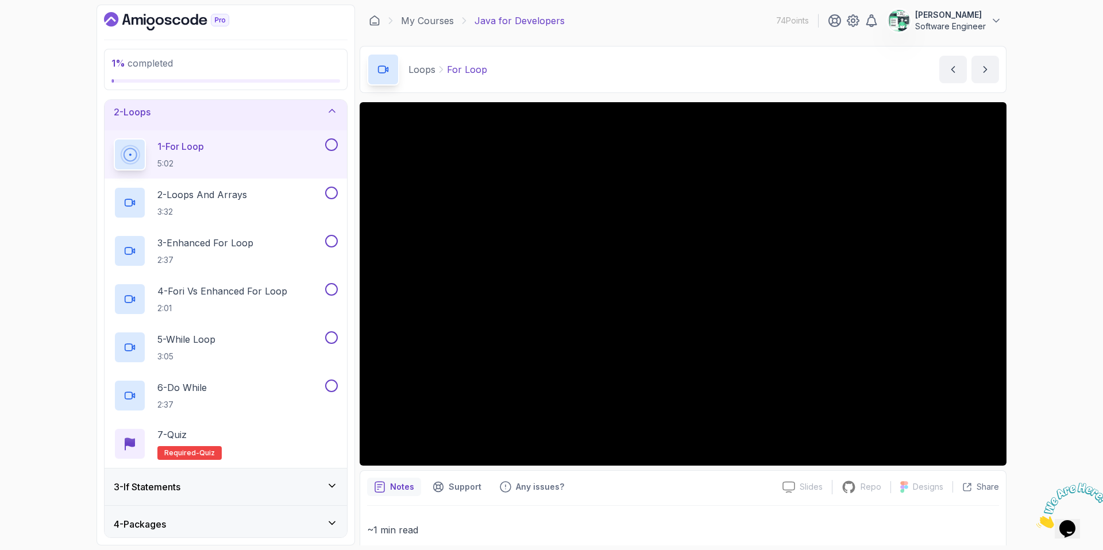
click at [114, 138] on button "1 - For Loop 5:02" at bounding box center [226, 154] width 224 height 32
click at [271, 192] on div "2 - Loops And Arrays 3:32" at bounding box center [218, 203] width 209 height 32
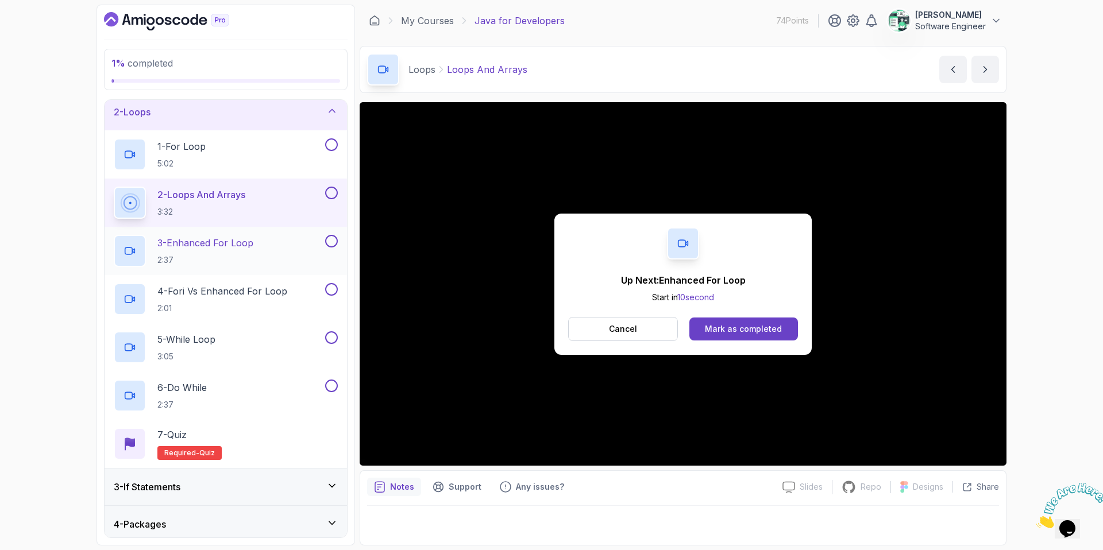
click at [242, 240] on p "3 - Enhanced For Loop" at bounding box center [205, 243] width 96 height 14
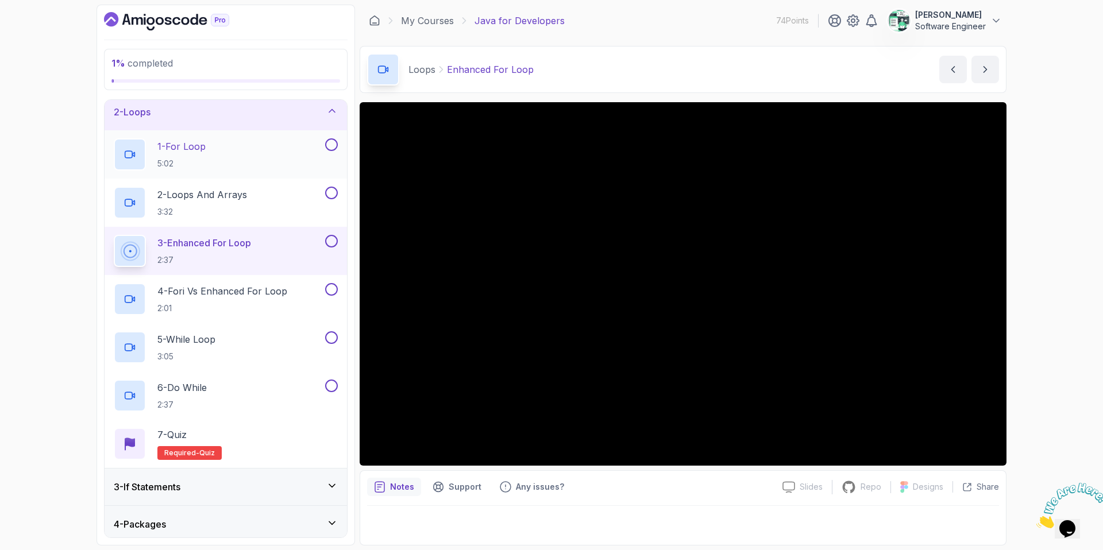
click at [330, 146] on button at bounding box center [331, 144] width 13 height 13
click at [328, 194] on button at bounding box center [331, 193] width 13 height 13
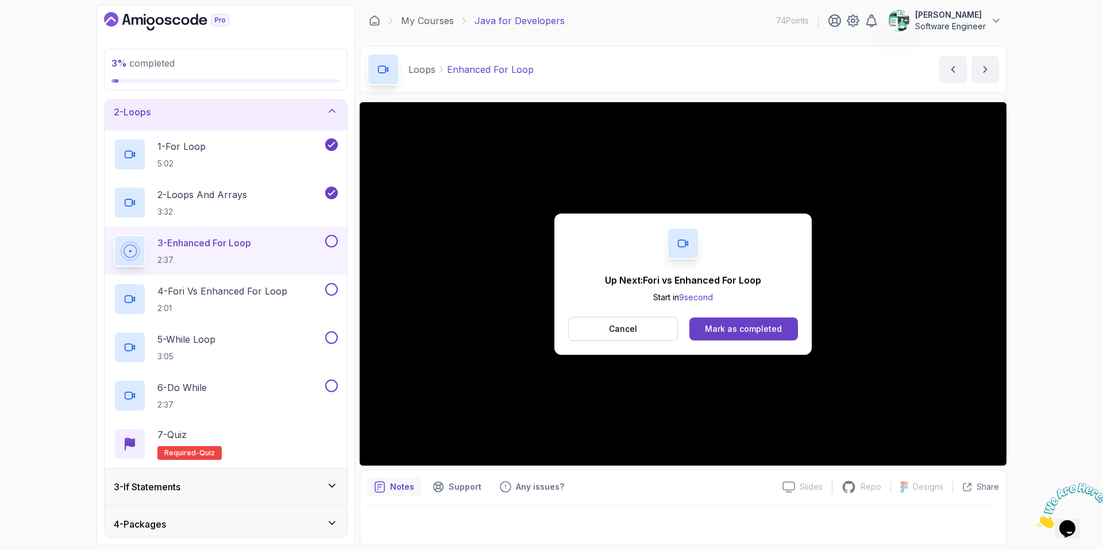
click at [334, 243] on button at bounding box center [331, 241] width 13 height 13
click at [294, 290] on div "4 - Fori vs Enhanced For Loop 2:01" at bounding box center [218, 299] width 209 height 32
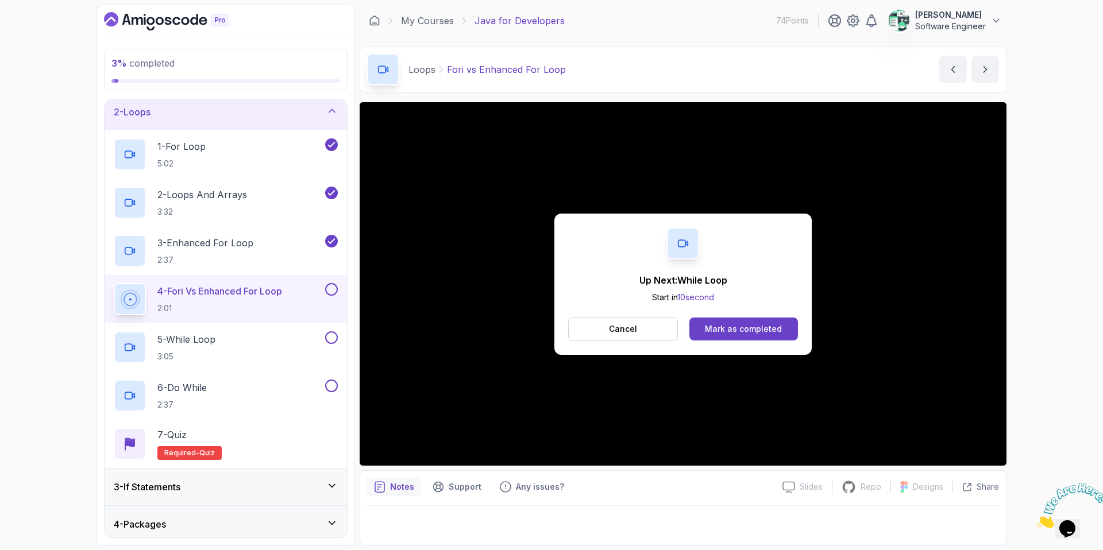
click at [333, 292] on button at bounding box center [331, 289] width 13 height 13
click at [293, 345] on div "5 - While Loop 3:05" at bounding box center [218, 348] width 209 height 32
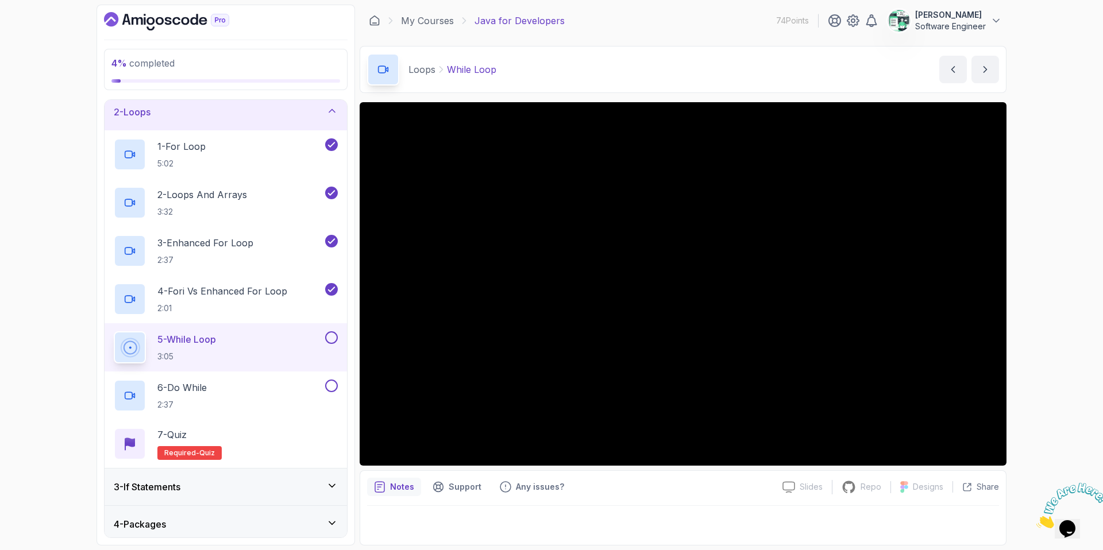
click at [329, 340] on button at bounding box center [331, 338] width 13 height 13
click at [333, 388] on button at bounding box center [331, 386] width 13 height 13
click at [275, 439] on div "7 - Quiz Required- quiz" at bounding box center [226, 444] width 224 height 32
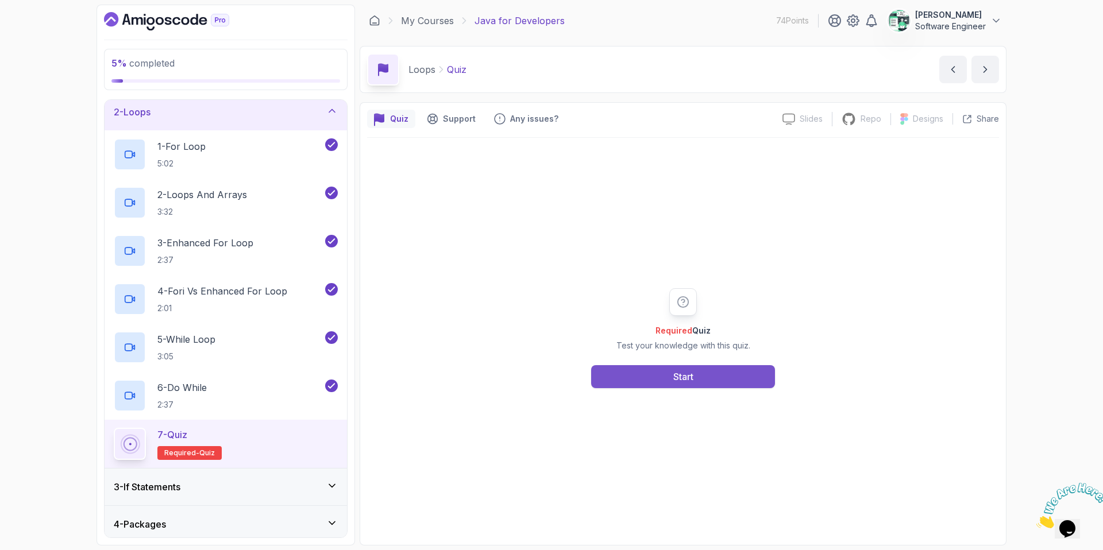
click at [661, 375] on button "Start" at bounding box center [683, 376] width 184 height 23
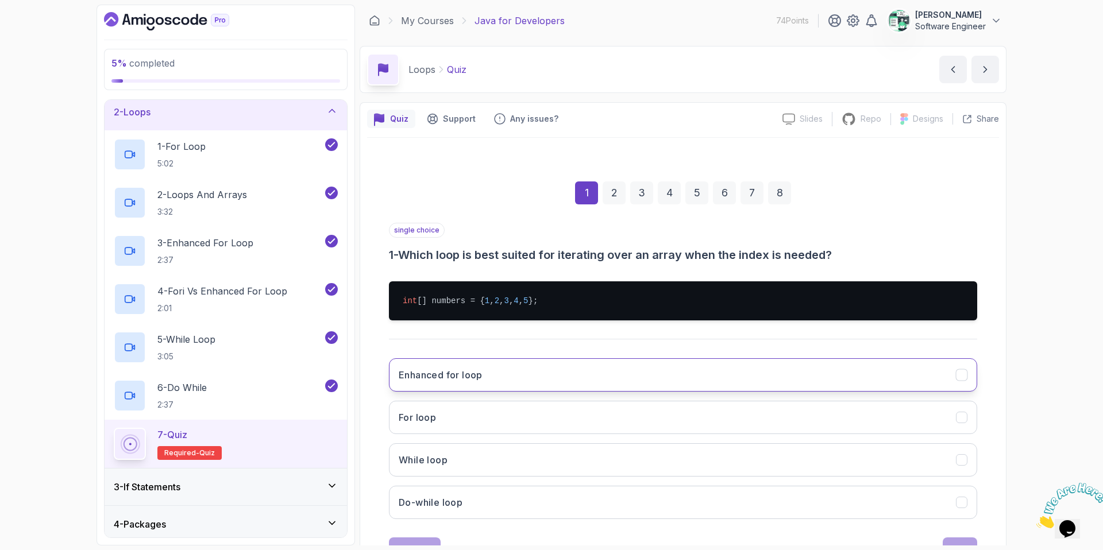
scroll to position [48, 0]
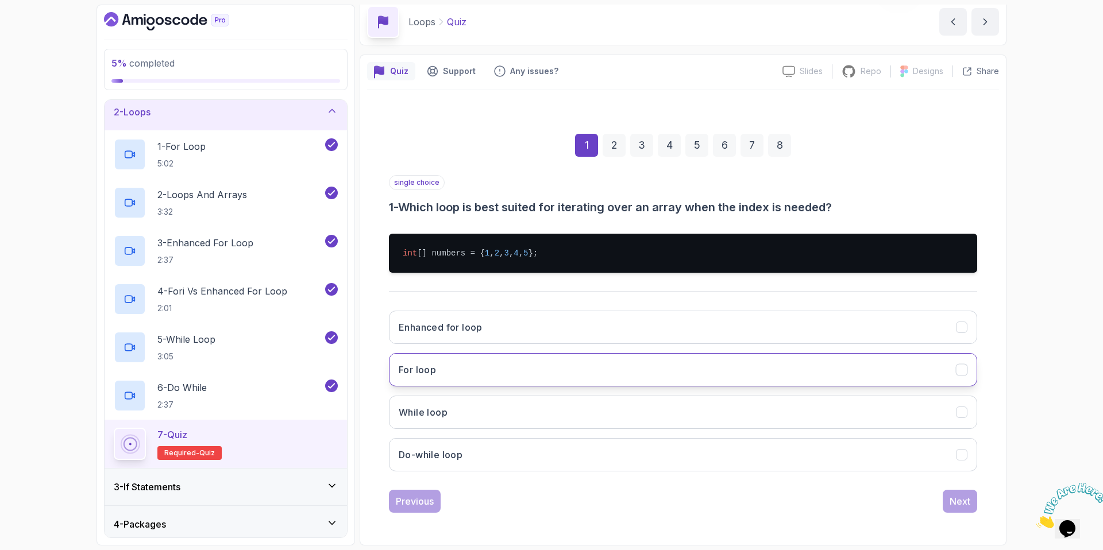
click at [501, 371] on button "For loop" at bounding box center [683, 369] width 588 height 33
click at [969, 498] on div "Next" at bounding box center [960, 502] width 21 height 14
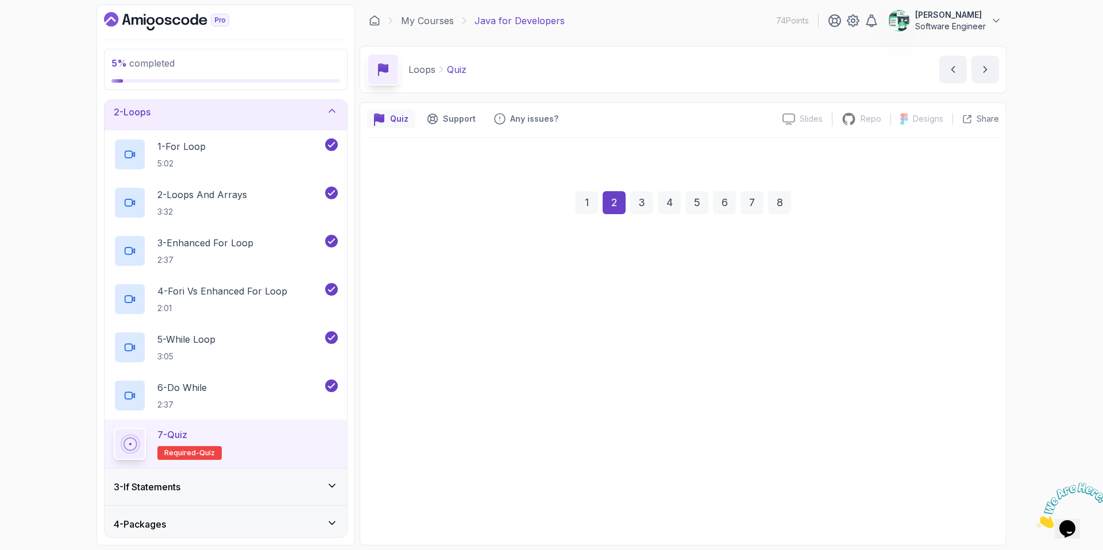
scroll to position [0, 0]
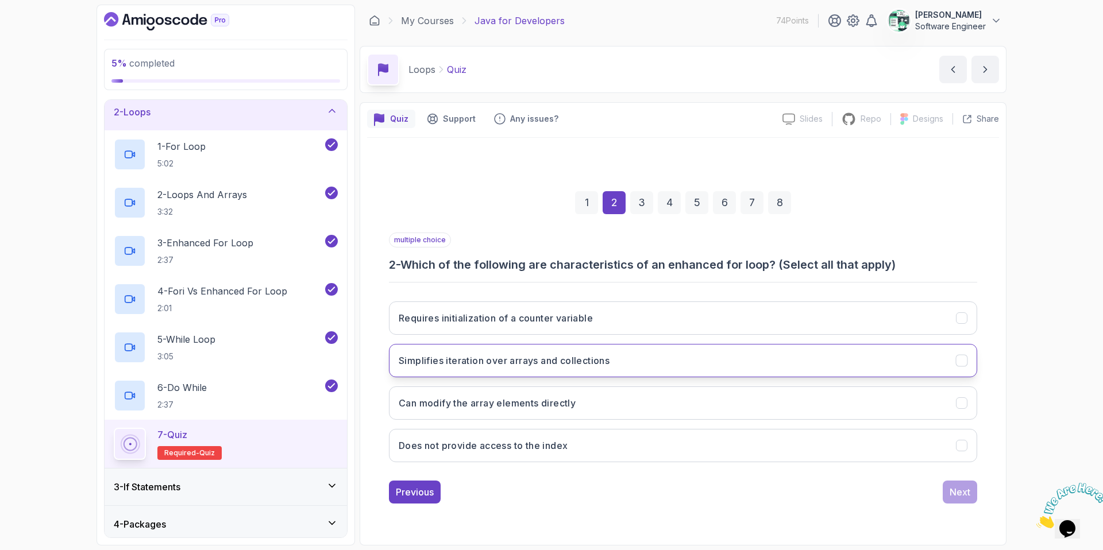
click at [478, 365] on h3 "Simplifies iteration over arrays and collections" at bounding box center [504, 361] width 211 height 14
click at [479, 439] on h3 "Does not provide access to the index" at bounding box center [483, 446] width 169 height 14
click at [965, 487] on div "Next" at bounding box center [960, 492] width 21 height 14
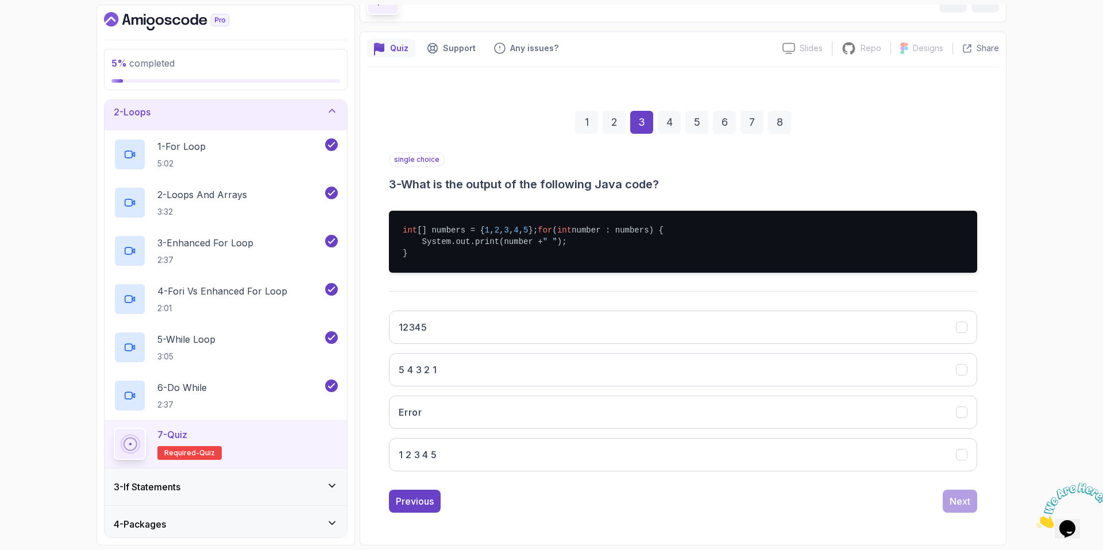
scroll to position [82, 0]
click at [438, 446] on button "1 2 3 4 5" at bounding box center [683, 454] width 588 height 33
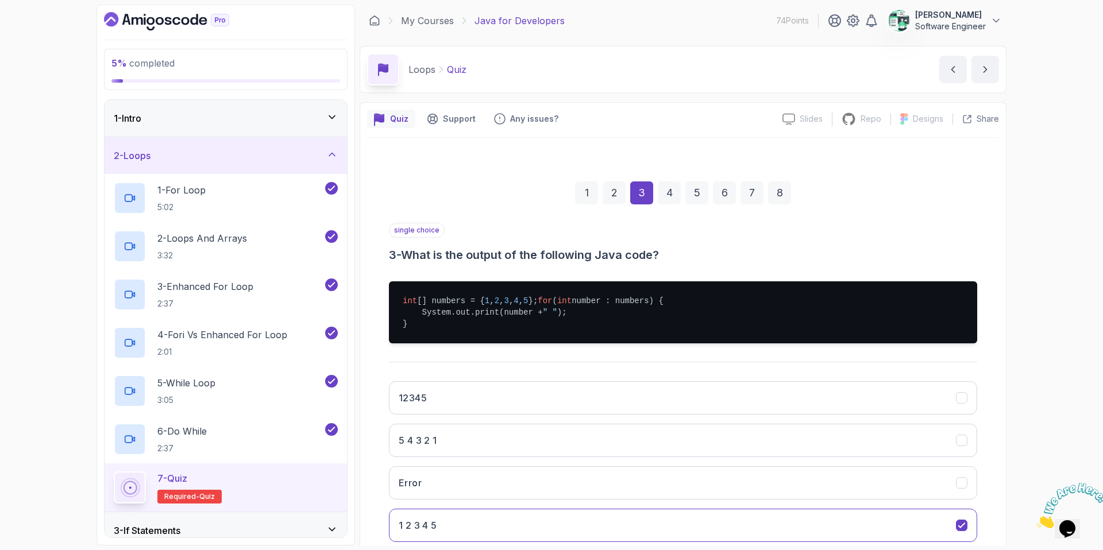
scroll to position [82, 0]
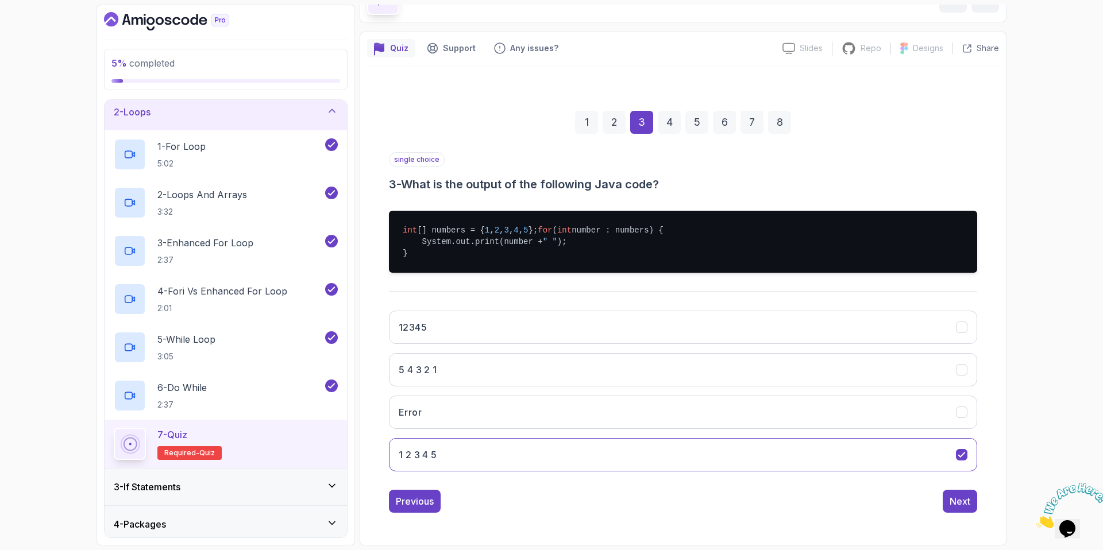
click at [956, 504] on div "Next" at bounding box center [960, 502] width 21 height 14
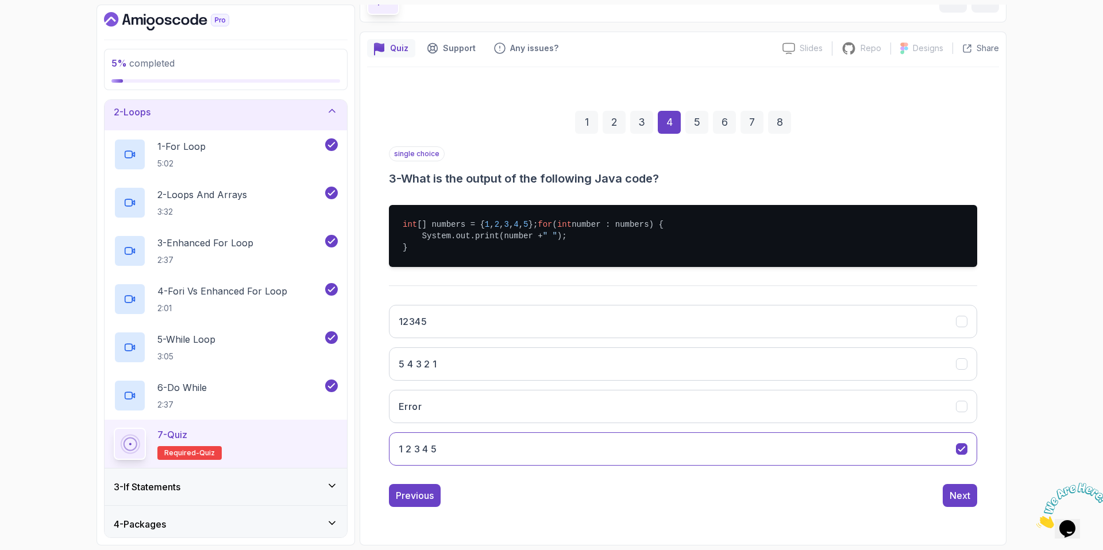
scroll to position [0, 0]
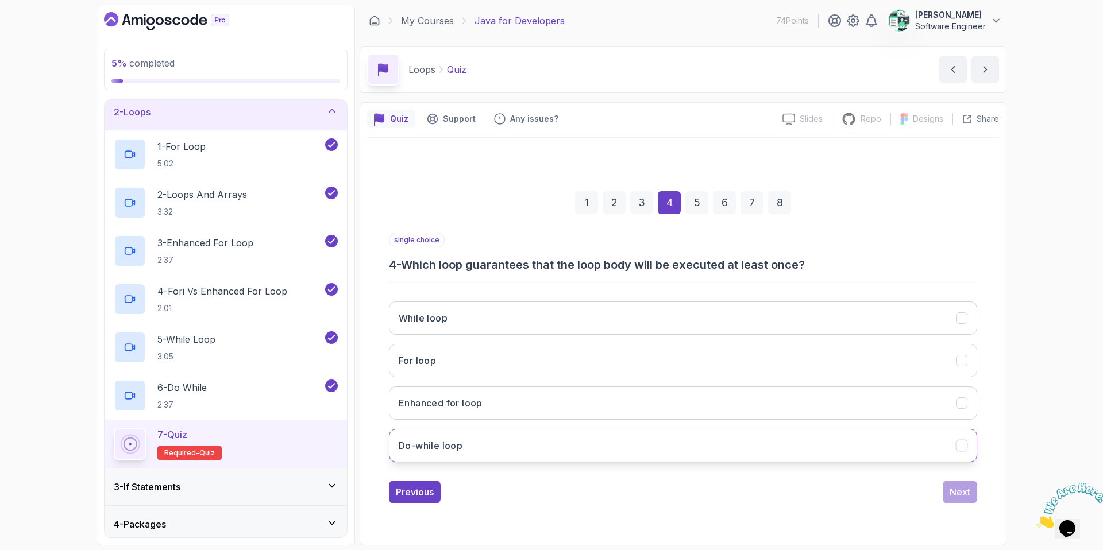
click at [453, 446] on h3 "Do-while loop" at bounding box center [431, 446] width 64 height 14
click at [957, 494] on div "Next" at bounding box center [960, 492] width 21 height 14
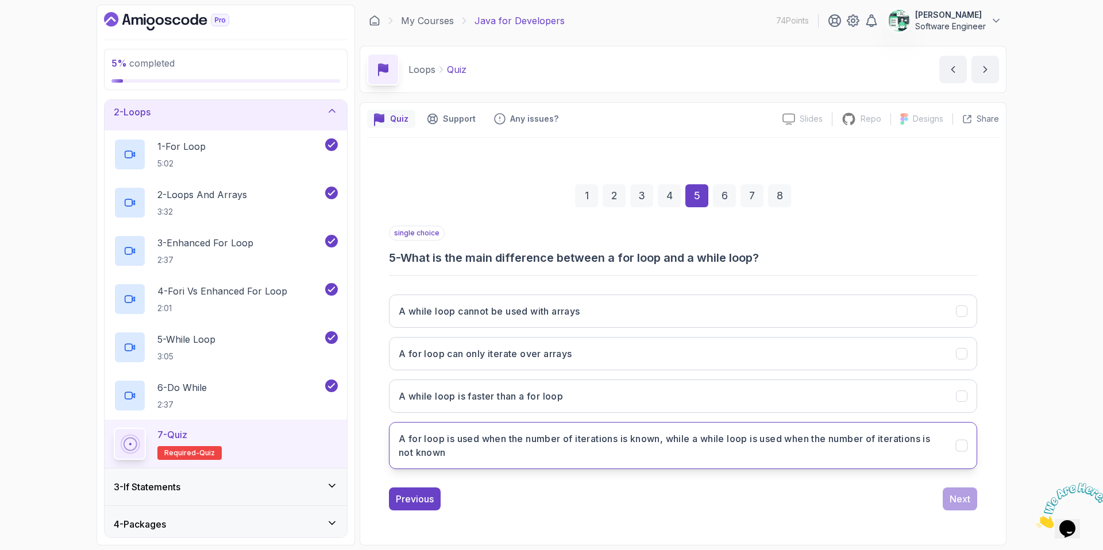
click at [543, 446] on h3 "A for loop is used when the number of iterations is known, while a while loop i…" at bounding box center [671, 446] width 544 height 28
click at [968, 492] on div "Next" at bounding box center [960, 499] width 21 height 14
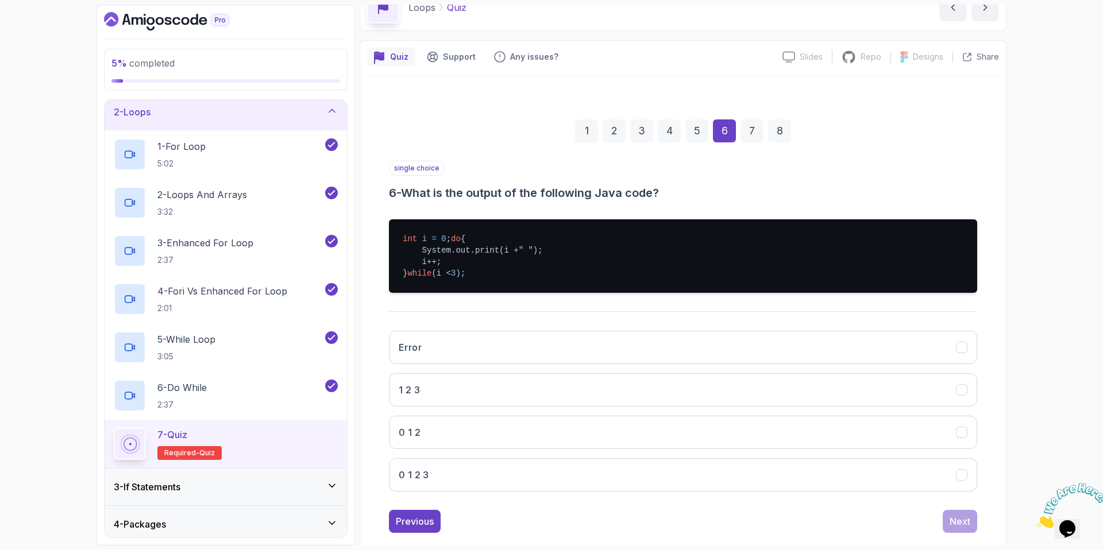
scroll to position [64, 0]
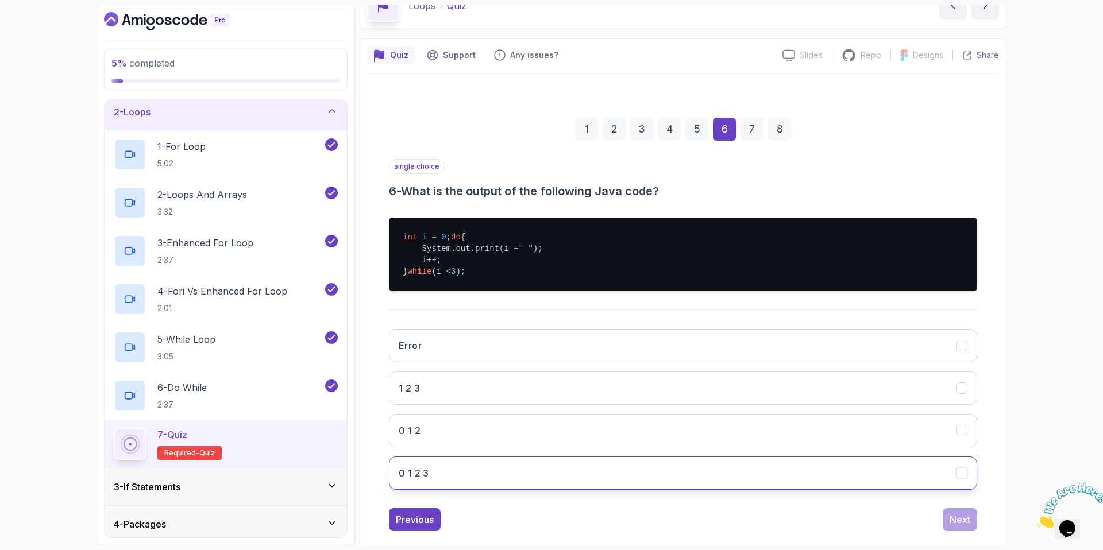
click at [431, 483] on button "0 1 2 3" at bounding box center [683, 473] width 588 height 33
click at [960, 527] on div "Next" at bounding box center [960, 520] width 21 height 14
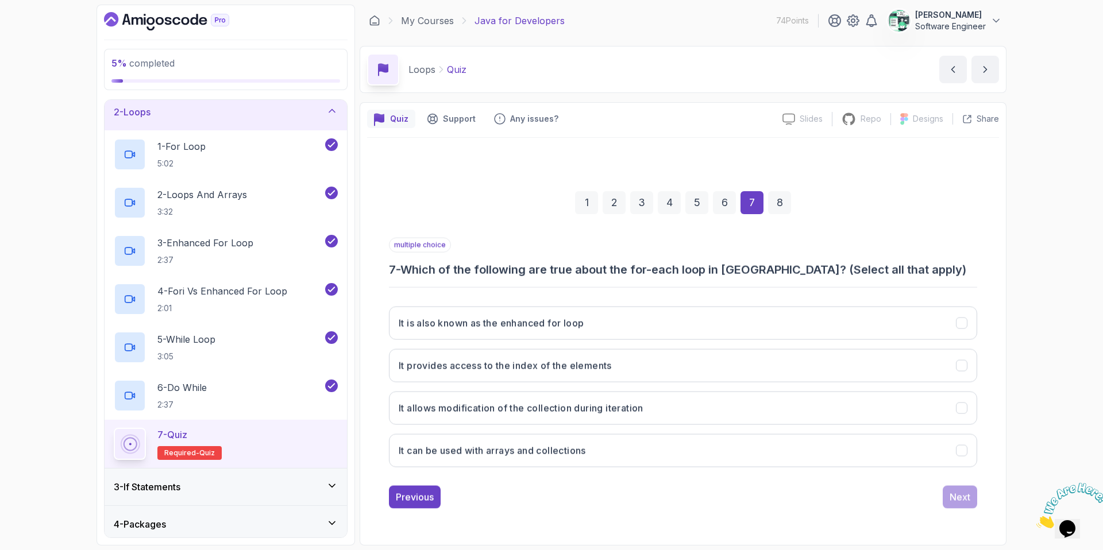
scroll to position [0, 0]
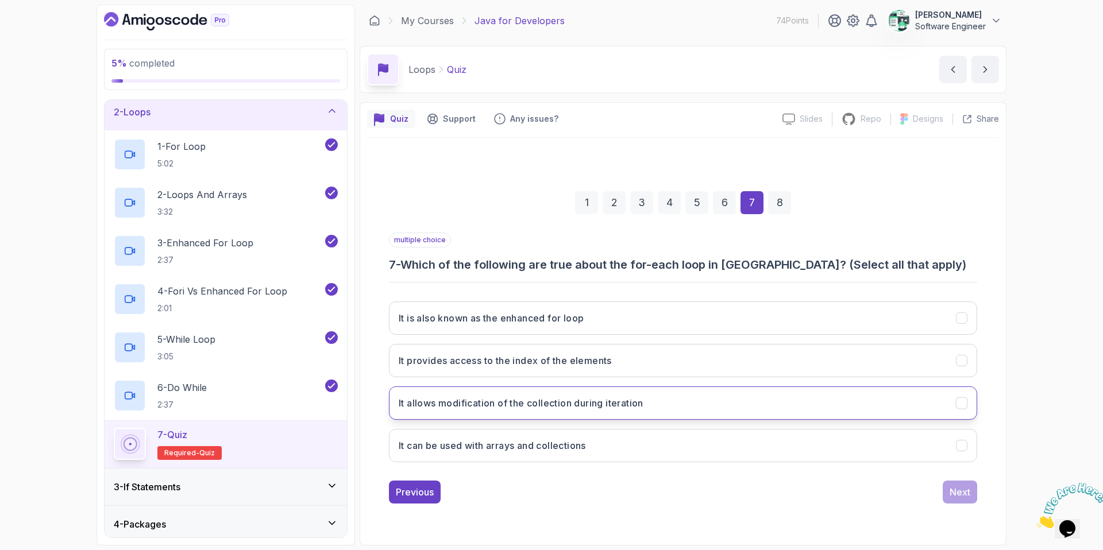
click at [560, 410] on h3 "It allows modification of the collection during iteration" at bounding box center [521, 403] width 245 height 14
click at [955, 498] on div "Next" at bounding box center [960, 492] width 21 height 14
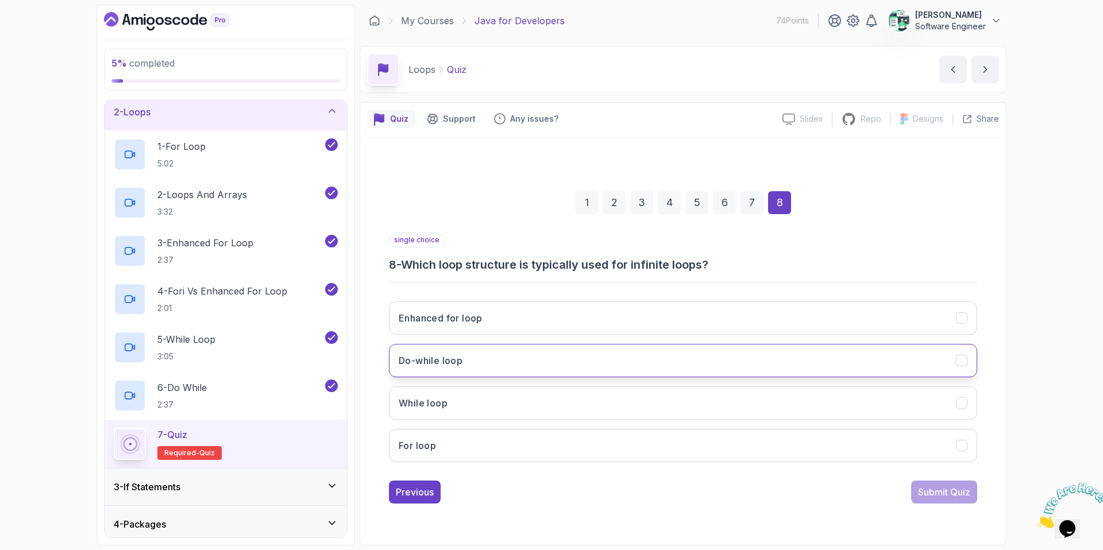
click at [474, 350] on button "Do-while loop" at bounding box center [683, 360] width 588 height 33
click at [941, 490] on div "Submit Quiz" at bounding box center [944, 492] width 52 height 14
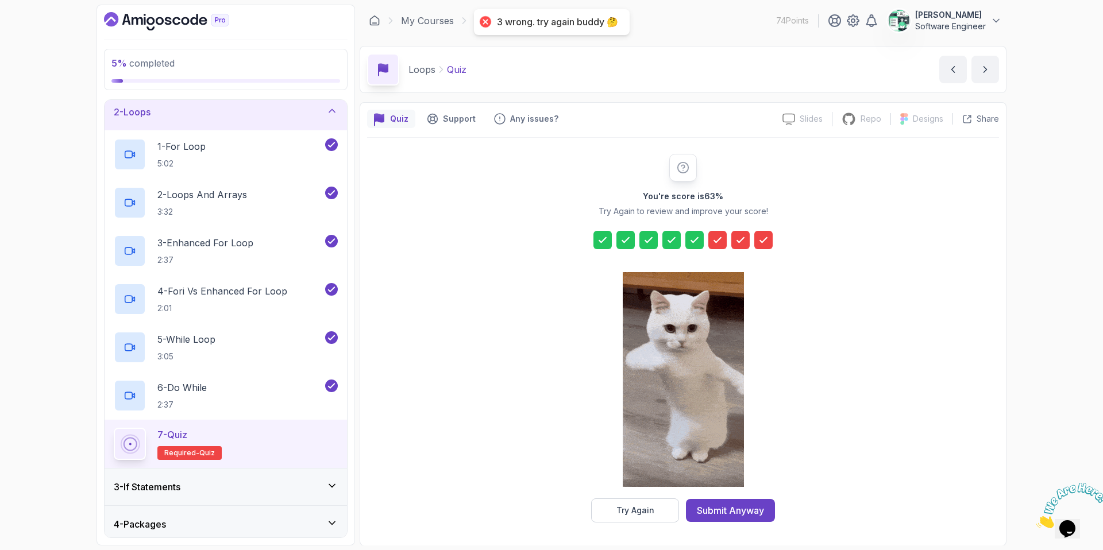
scroll to position [1, 0]
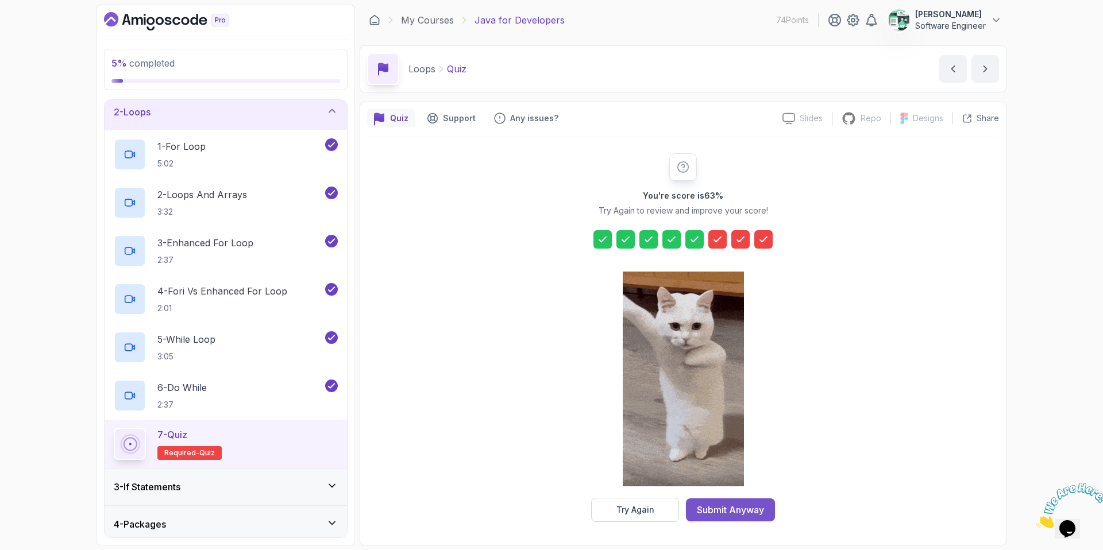
click at [714, 512] on div "Submit Anyway" at bounding box center [730, 510] width 67 height 14
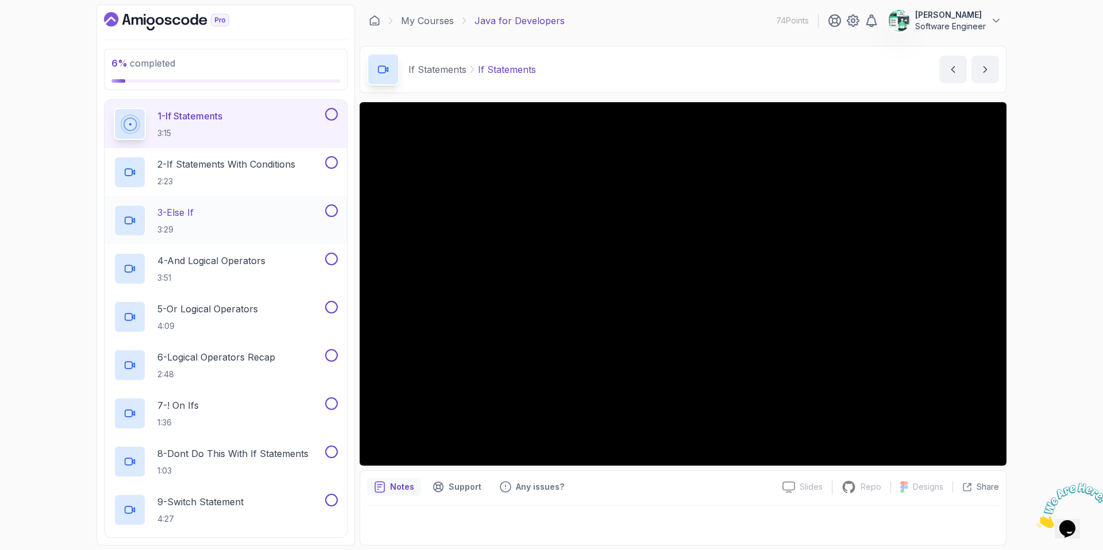
scroll to position [115, 0]
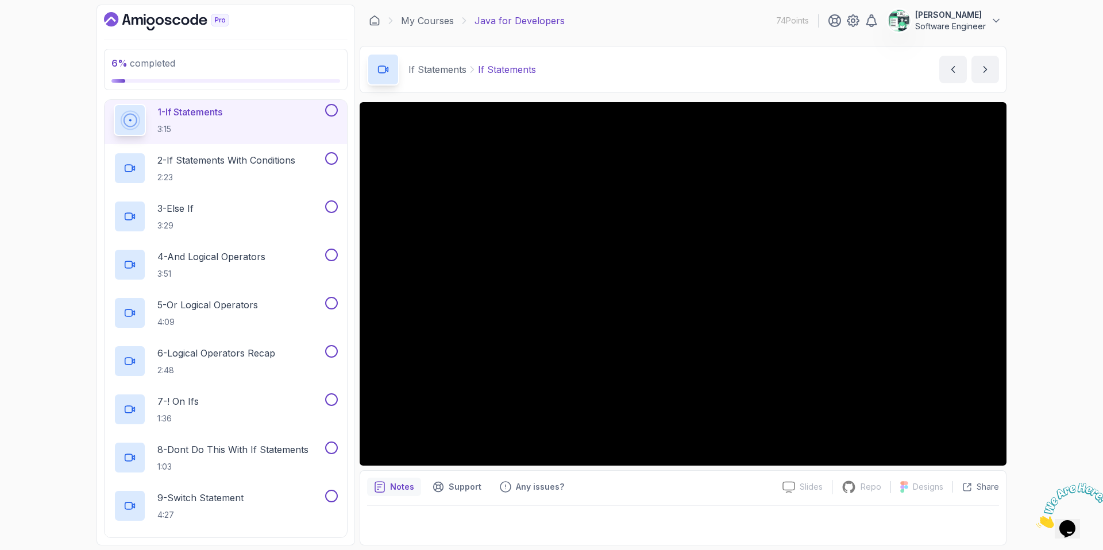
click at [333, 108] on button at bounding box center [331, 110] width 13 height 13
click at [333, 161] on button at bounding box center [331, 158] width 13 height 13
click at [329, 205] on button at bounding box center [331, 207] width 13 height 13
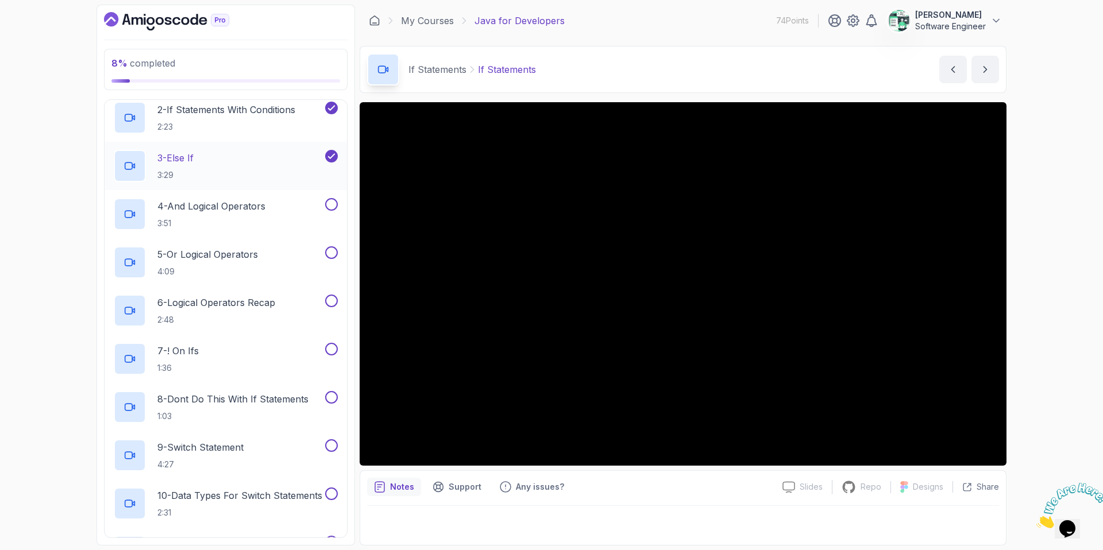
scroll to position [182, 0]
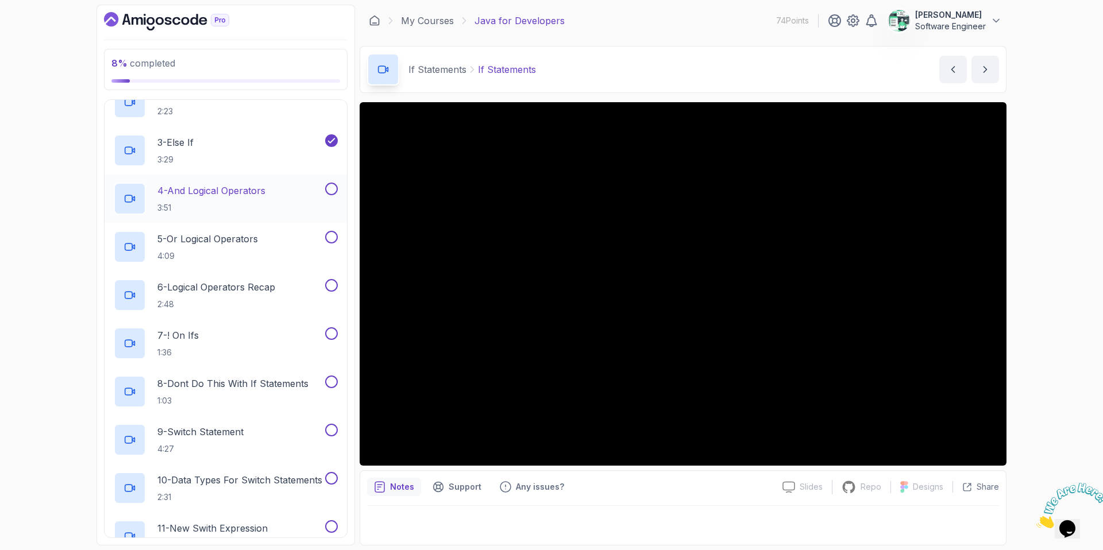
click at [299, 198] on div "4 - And Logical Operators 3:51" at bounding box center [218, 199] width 209 height 32
click at [330, 187] on button at bounding box center [331, 189] width 13 height 13
click at [330, 238] on button at bounding box center [331, 237] width 13 height 13
click at [315, 294] on div "6 - Logical Operators Recap 2:48" at bounding box center [218, 295] width 209 height 32
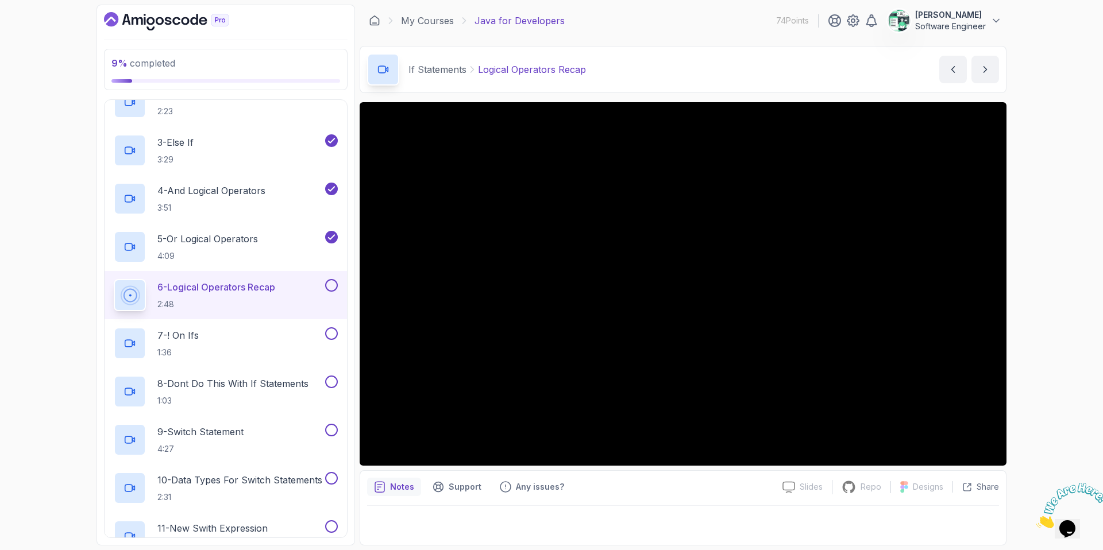
click at [332, 285] on button at bounding box center [331, 285] width 13 height 13
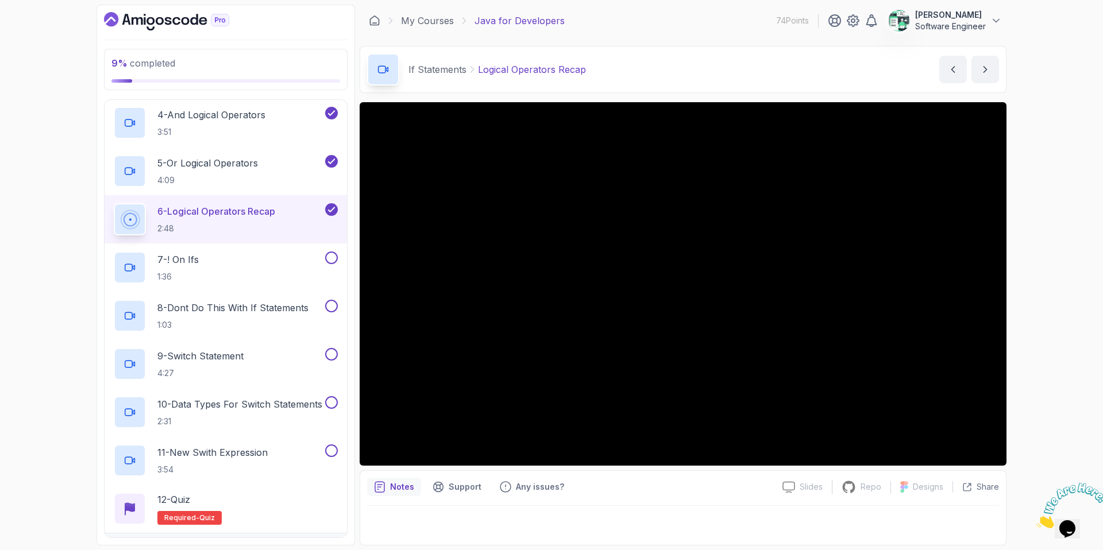
scroll to position [259, 0]
click at [244, 248] on div "7 - ! On Ifs 1:36" at bounding box center [226, 266] width 242 height 48
click at [240, 259] on div "7 - ! On Ifs 1:36" at bounding box center [218, 266] width 209 height 32
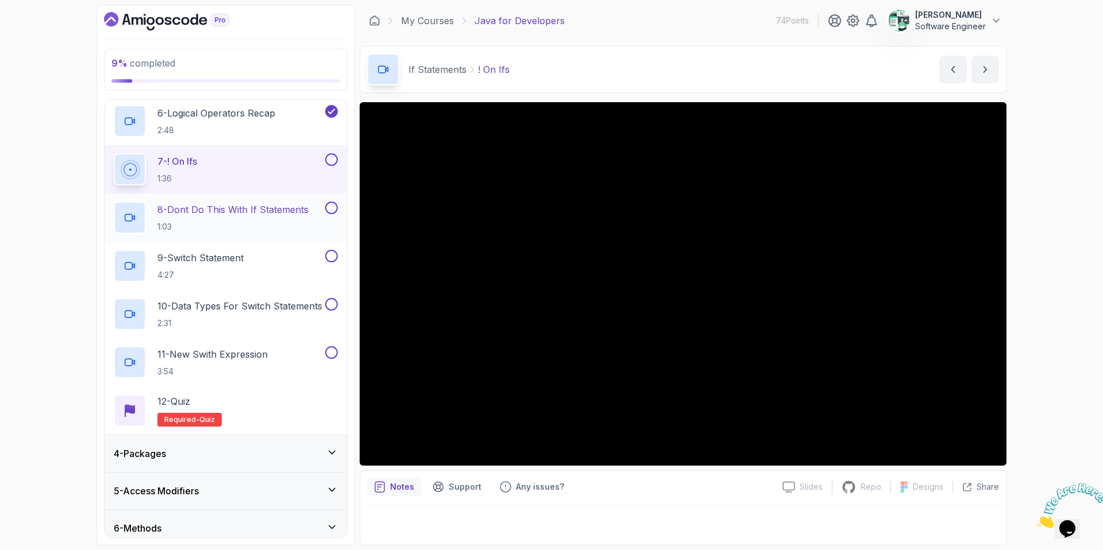
scroll to position [354, 0]
click at [329, 164] on button at bounding box center [331, 161] width 13 height 13
click at [290, 219] on h2 "8 - Dont Do This With If Statements 1:03" at bounding box center [232, 220] width 151 height 30
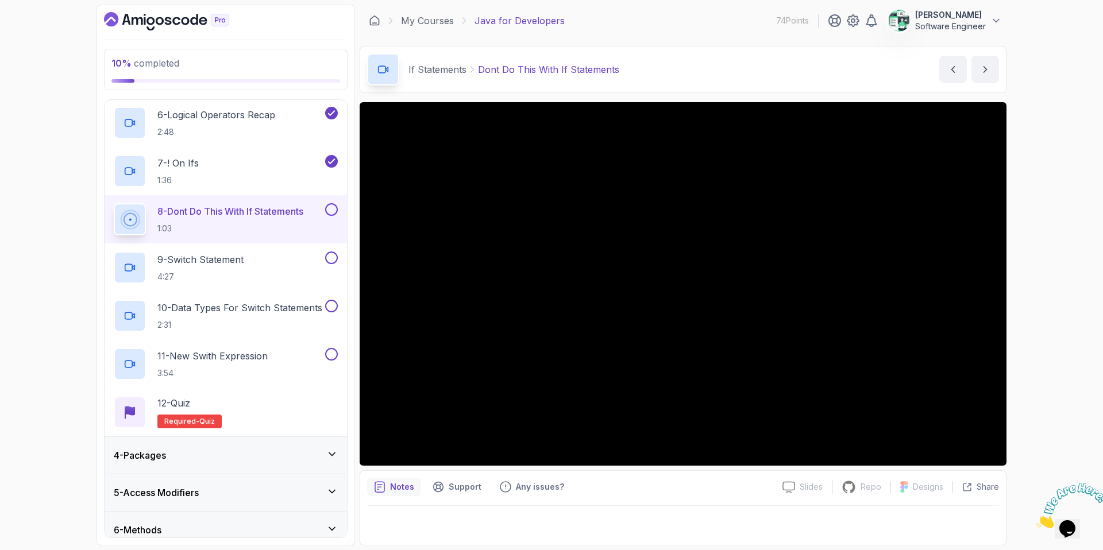
click at [326, 213] on button at bounding box center [331, 209] width 13 height 13
click at [273, 252] on div "9 - Switch Statement 4:27" at bounding box center [218, 268] width 209 height 32
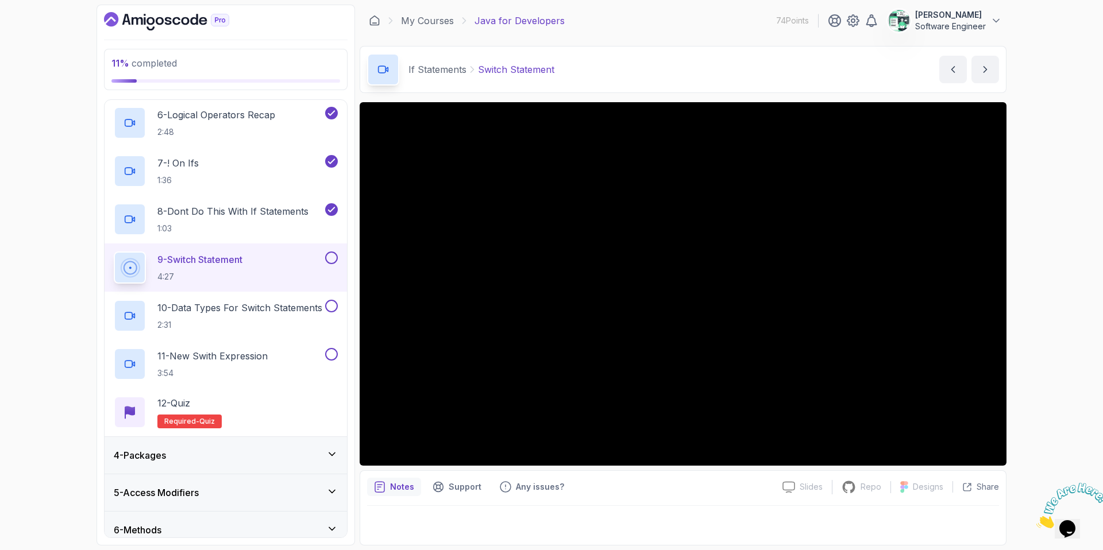
click at [332, 260] on button at bounding box center [331, 258] width 13 height 13
click at [298, 309] on p "10 - Data Types For Switch Statements" at bounding box center [239, 308] width 165 height 14
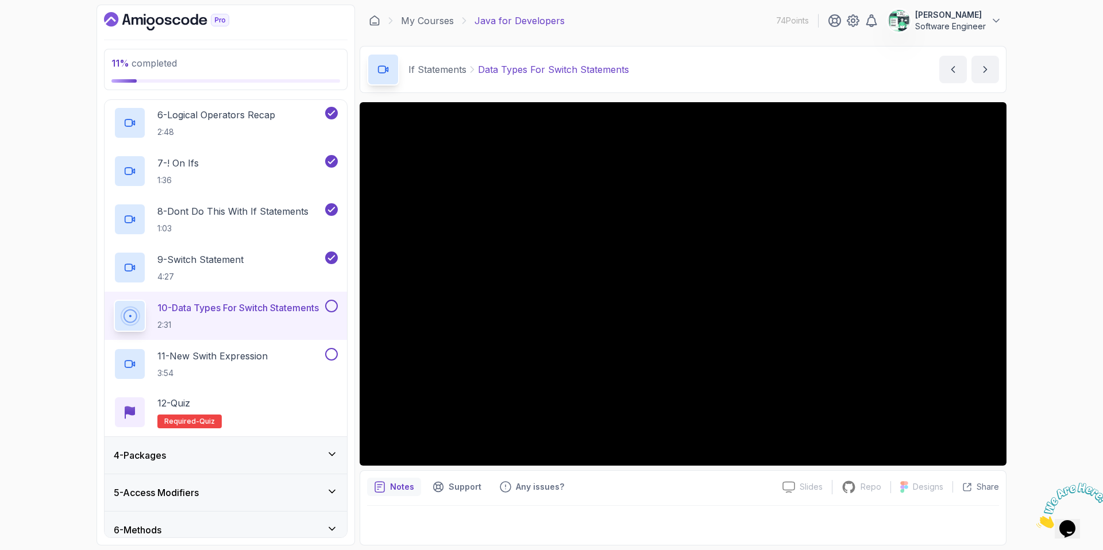
click at [340, 307] on div "10 - Data Types For Switch Statements 2:31" at bounding box center [226, 316] width 242 height 48
click at [334, 306] on button at bounding box center [331, 306] width 13 height 13
click at [295, 356] on div "11 - New Swith Expression 3:54" at bounding box center [218, 364] width 209 height 32
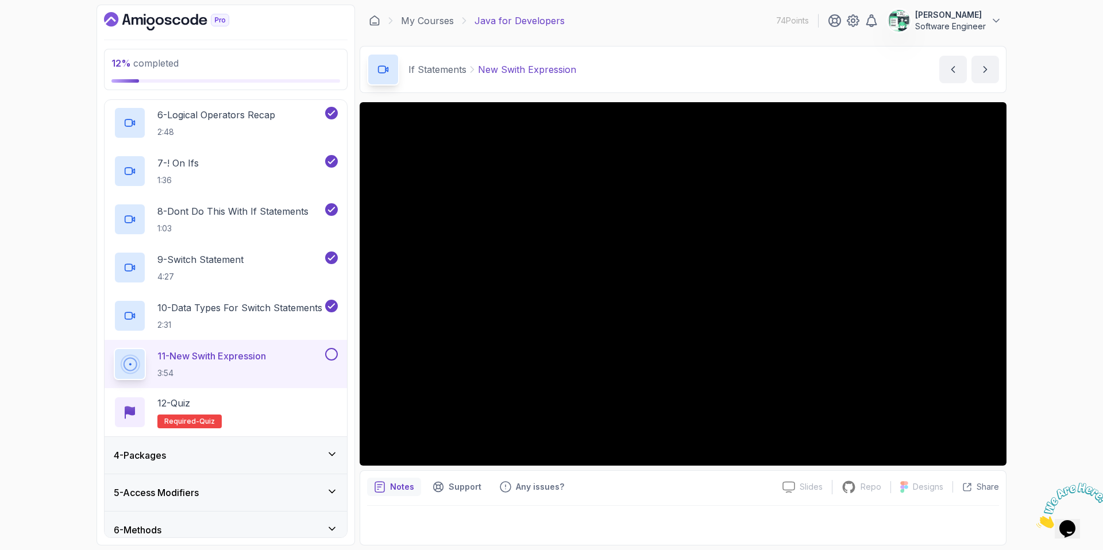
click at [332, 355] on button at bounding box center [331, 354] width 13 height 13
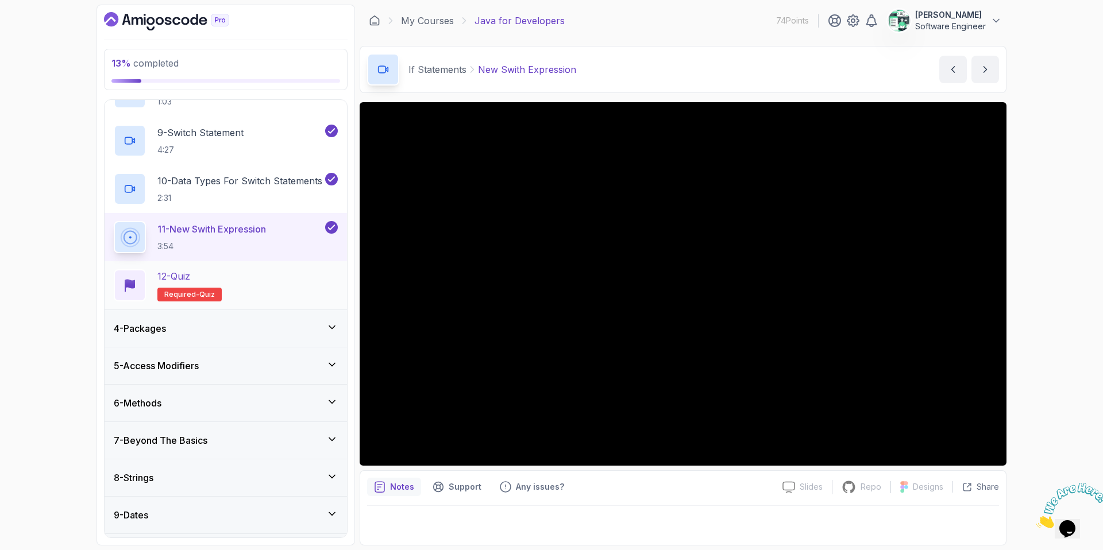
scroll to position [473, 0]
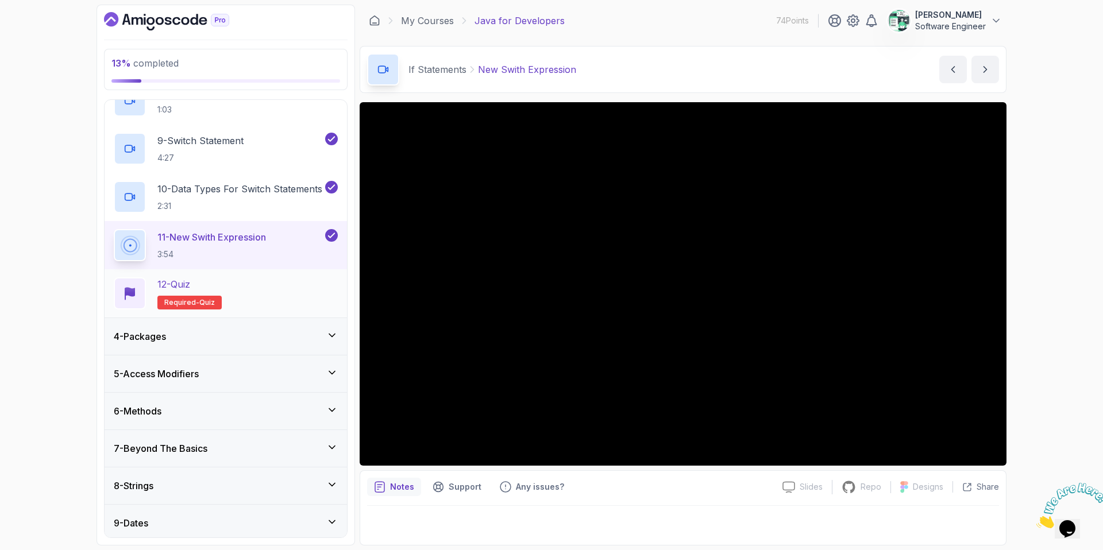
click at [269, 293] on div "12 - Quiz Required- quiz" at bounding box center [226, 293] width 224 height 32
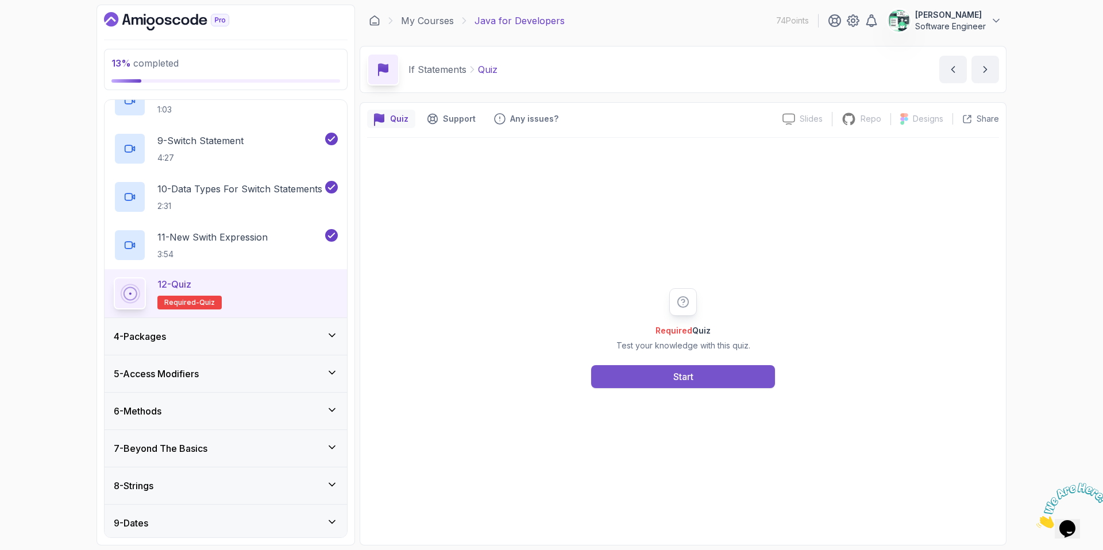
click at [732, 371] on button "Start" at bounding box center [683, 376] width 184 height 23
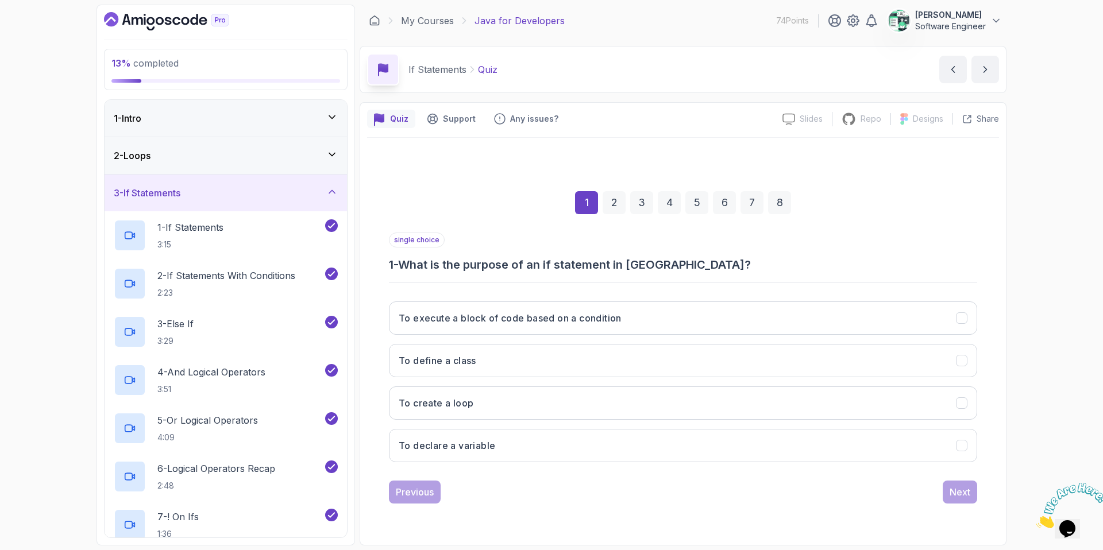
click at [306, 155] on div "2 - Loops" at bounding box center [226, 156] width 224 height 14
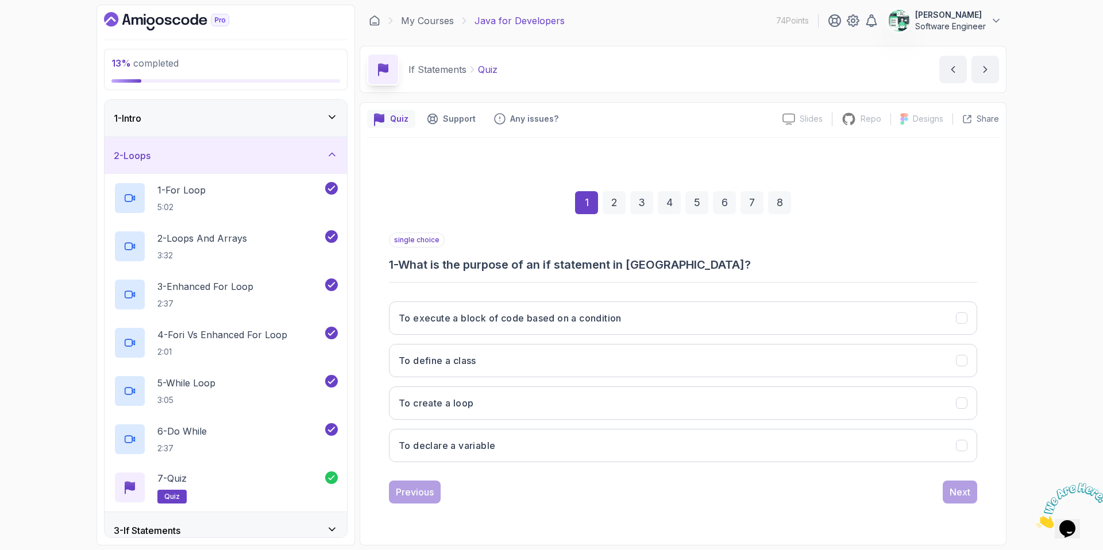
click at [305, 156] on div "2 - Loops" at bounding box center [226, 156] width 224 height 14
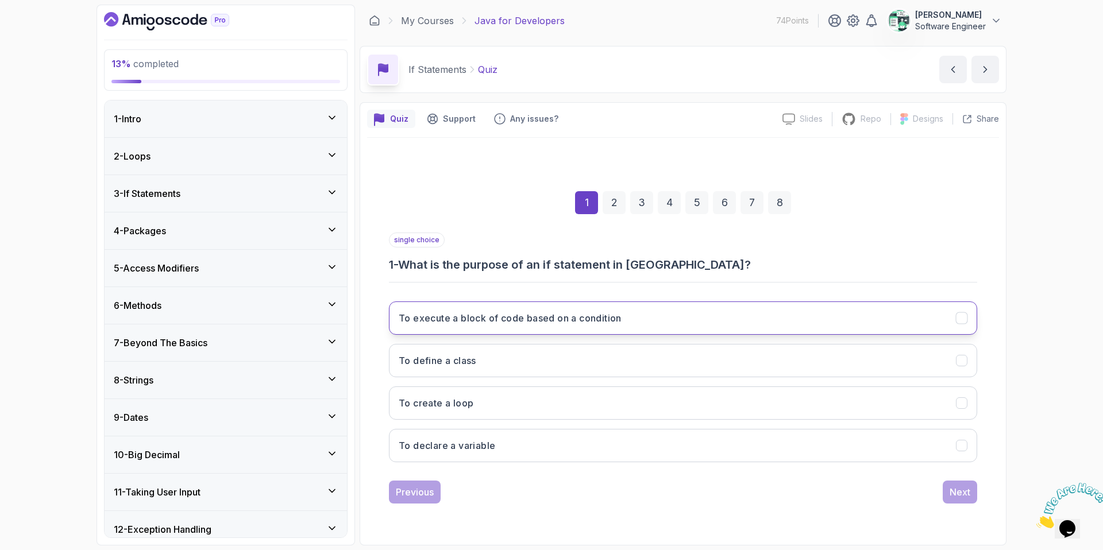
click at [518, 327] on button "To execute a block of code based on a condition" at bounding box center [683, 318] width 588 height 33
click at [966, 501] on button "Next" at bounding box center [960, 492] width 34 height 23
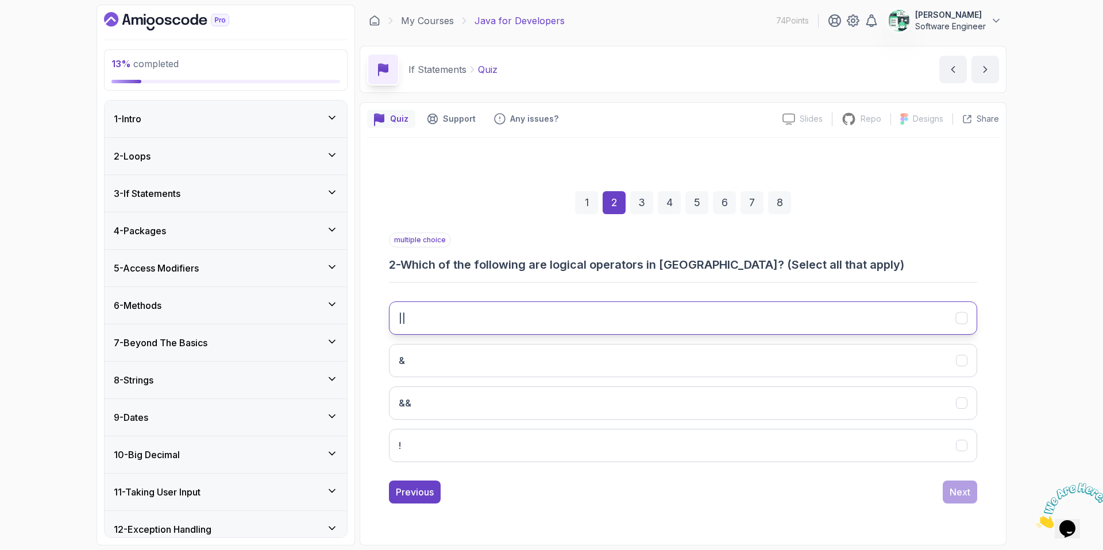
click at [511, 323] on button "||" at bounding box center [683, 318] width 588 height 33
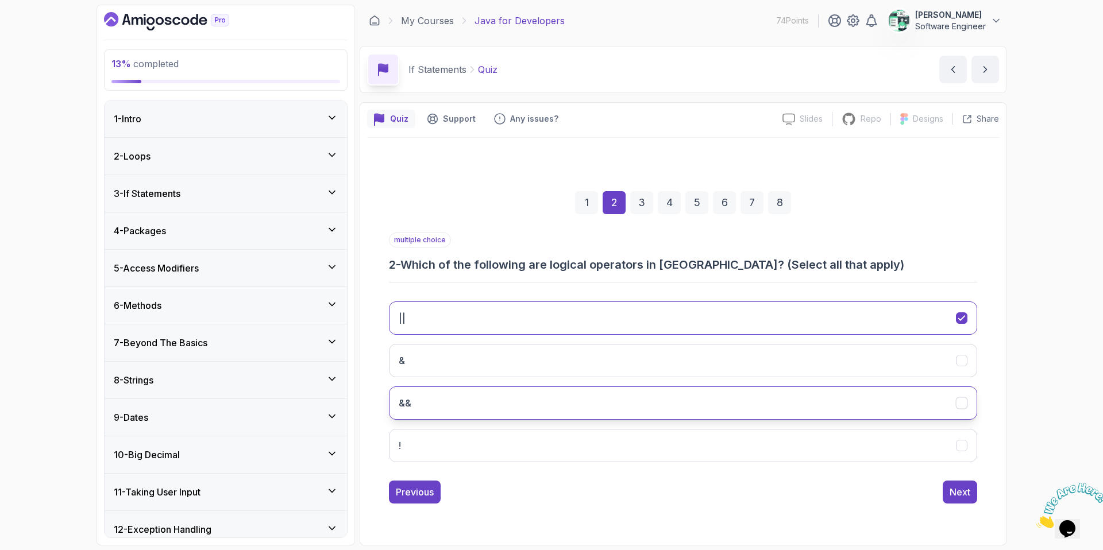
click at [473, 406] on button "&&" at bounding box center [683, 403] width 588 height 33
click at [962, 495] on div "Next" at bounding box center [960, 492] width 21 height 14
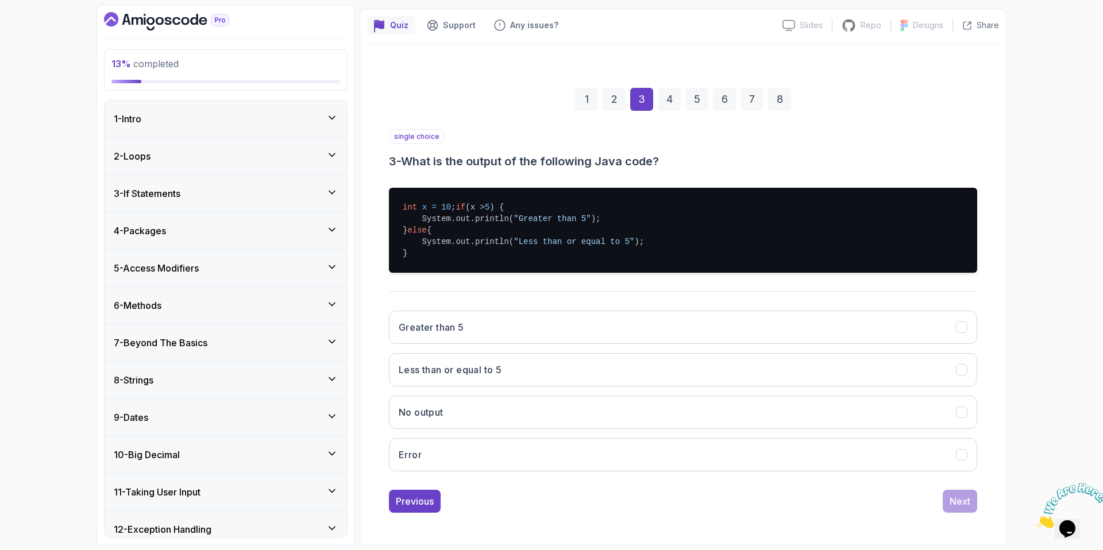
scroll to position [104, 0]
click at [458, 371] on h3 "Less than or equal to 5" at bounding box center [450, 370] width 103 height 14
click at [972, 500] on button "Next" at bounding box center [960, 501] width 34 height 23
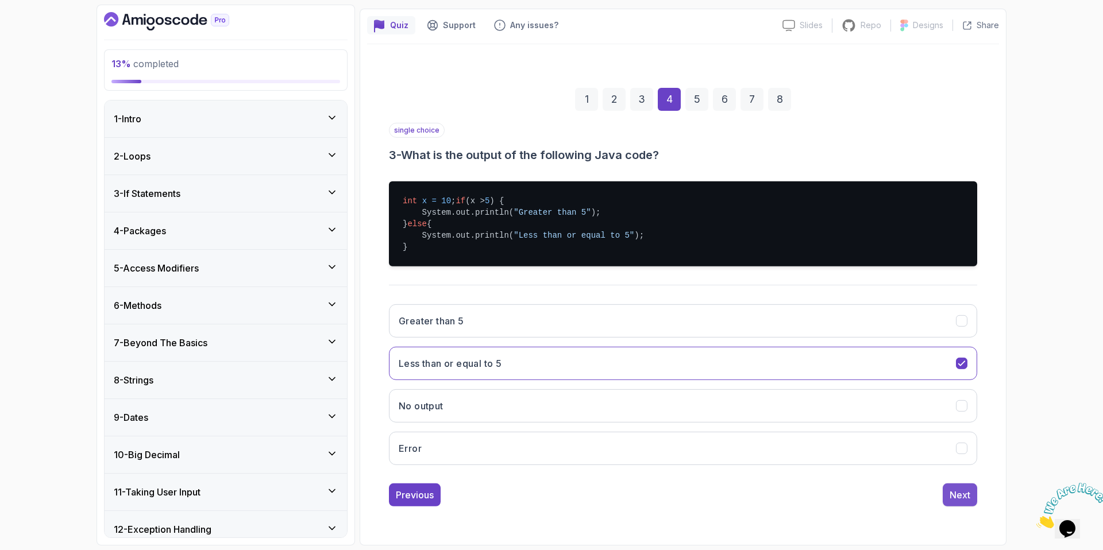
scroll to position [0, 0]
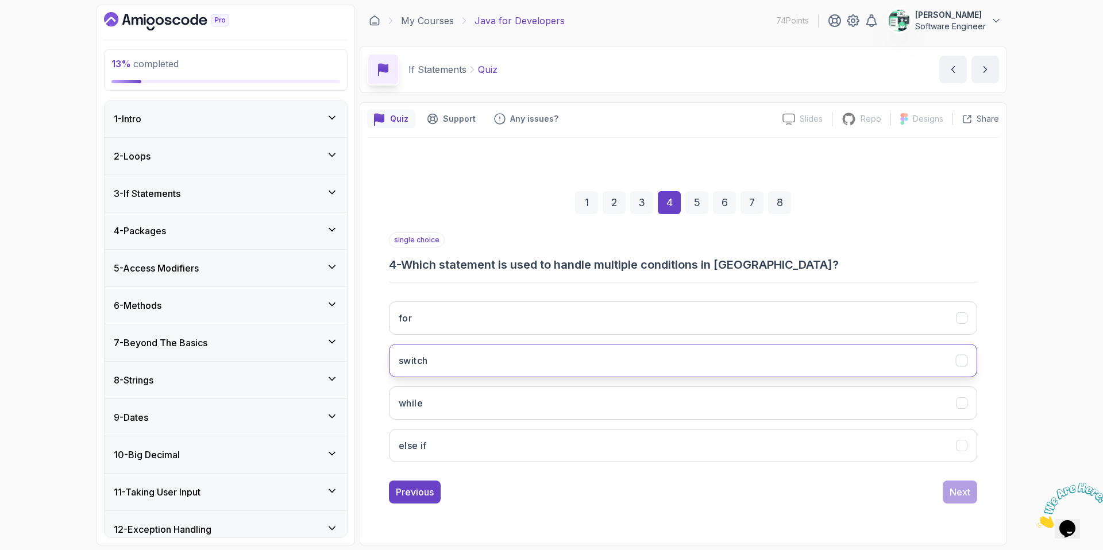
click at [454, 372] on button "switch" at bounding box center [683, 360] width 588 height 33
click at [714, 438] on button "else if" at bounding box center [683, 445] width 588 height 33
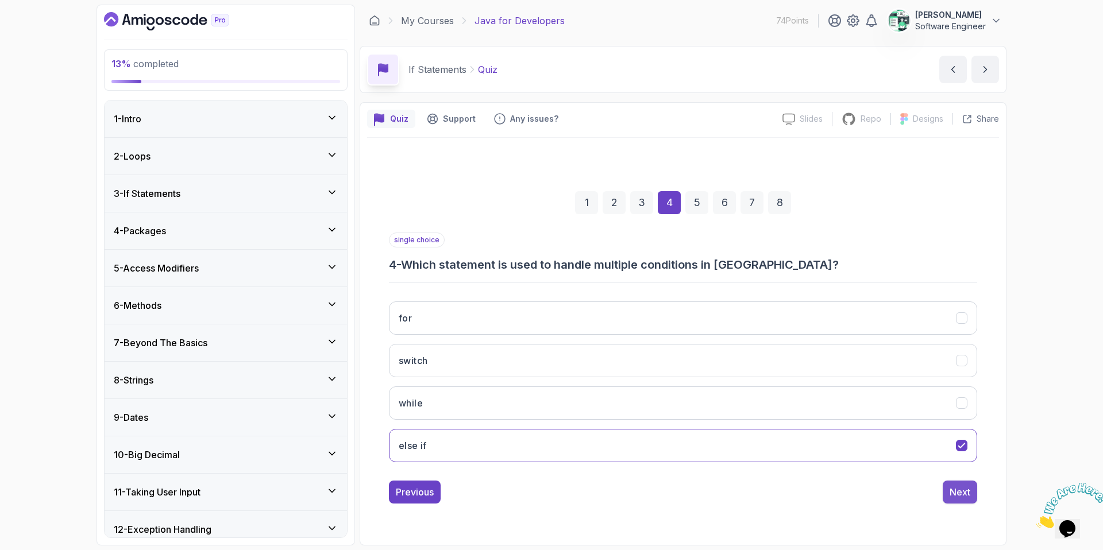
click at [947, 487] on button "Next" at bounding box center [960, 492] width 34 height 23
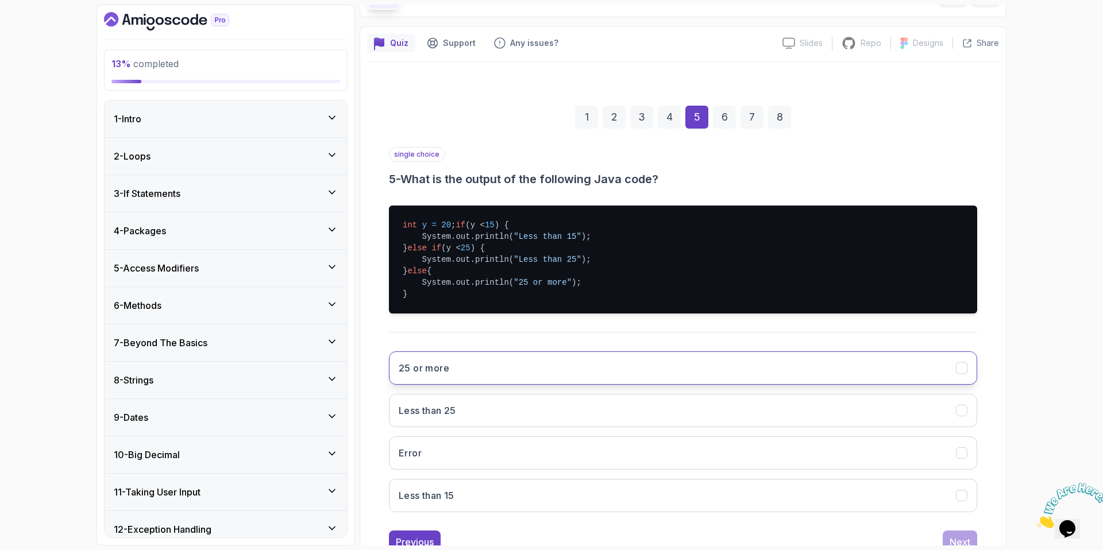
scroll to position [79, 0]
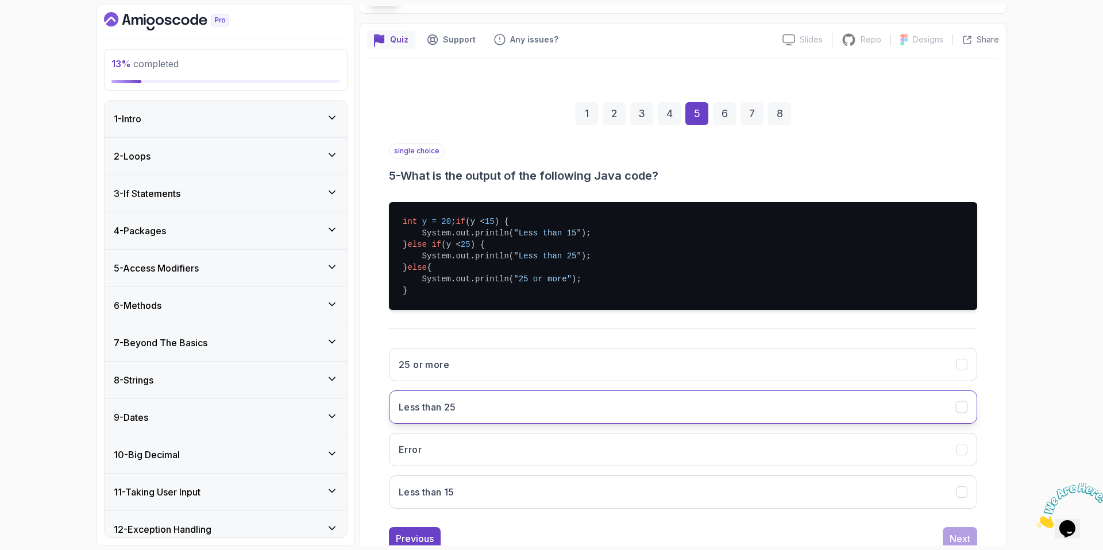
click at [489, 415] on button "Less than 25" at bounding box center [683, 407] width 588 height 33
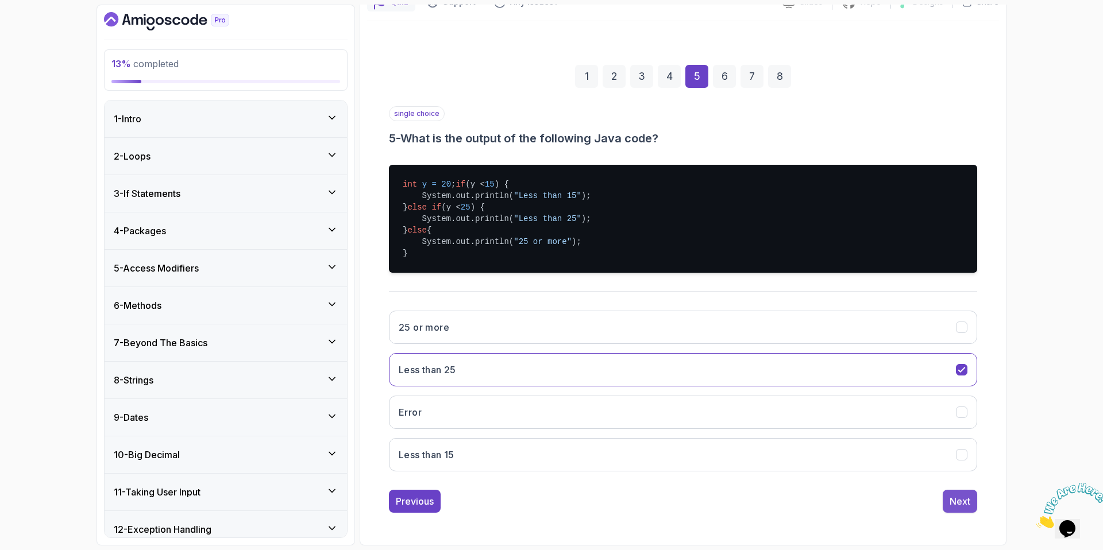
click at [962, 494] on button "Next" at bounding box center [960, 501] width 34 height 23
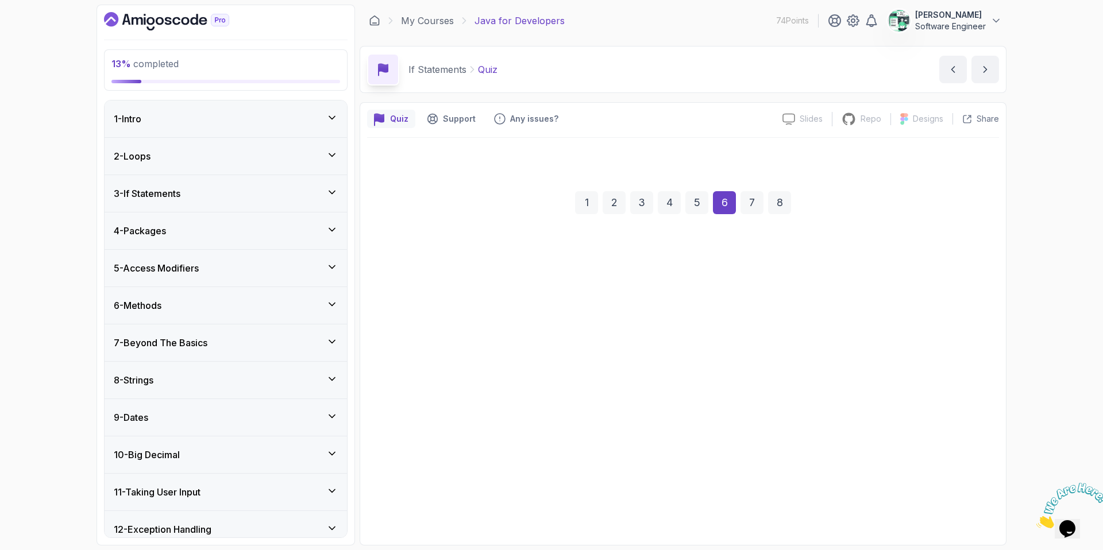
scroll to position [0, 0]
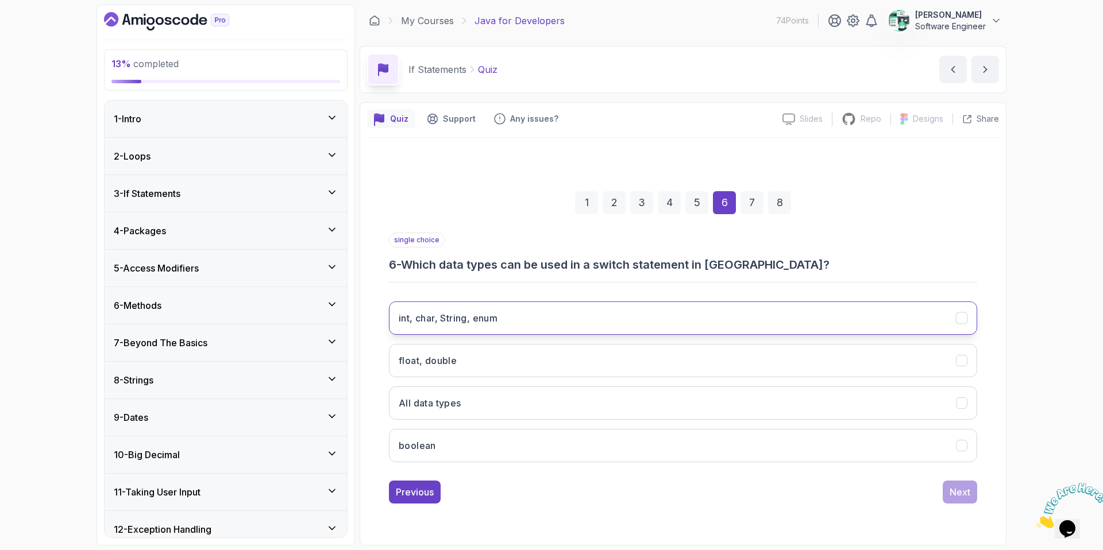
click at [583, 329] on button "int, char, String, enum" at bounding box center [683, 318] width 588 height 33
click at [964, 492] on div "Next" at bounding box center [960, 492] width 21 height 14
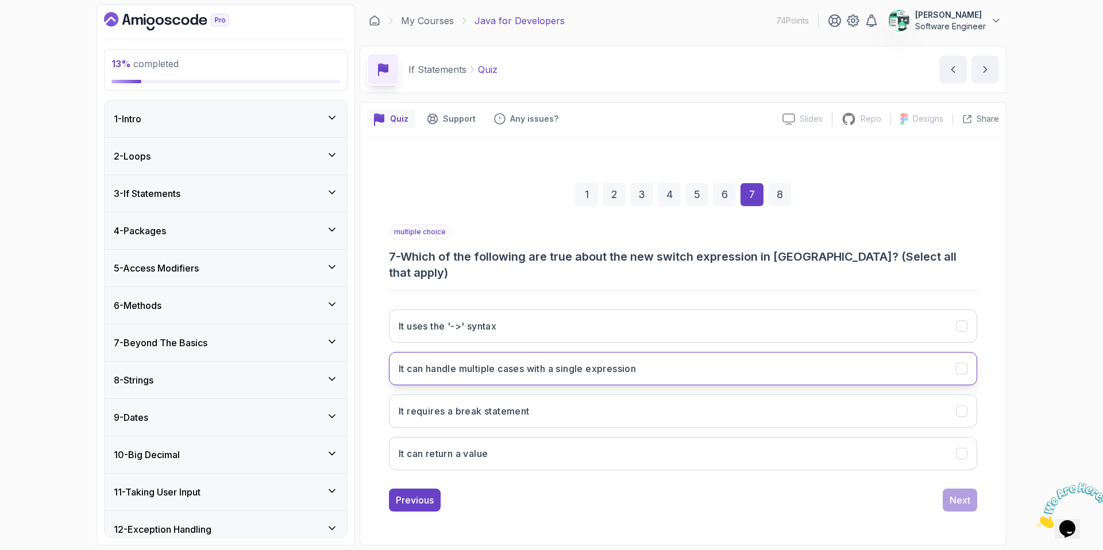
click at [601, 373] on button "It can handle multiple cases with a single expression" at bounding box center [683, 368] width 588 height 33
click at [528, 310] on button "It uses the '->' syntax" at bounding box center [683, 326] width 588 height 33
click at [957, 496] on div "Next" at bounding box center [960, 501] width 21 height 14
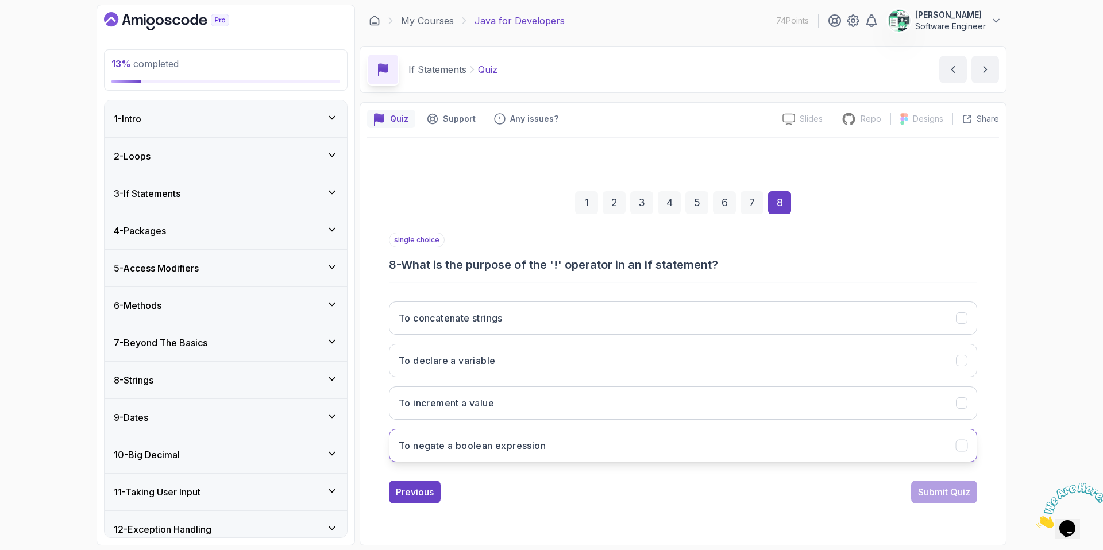
click at [521, 455] on button "To negate a boolean expression" at bounding box center [683, 445] width 588 height 33
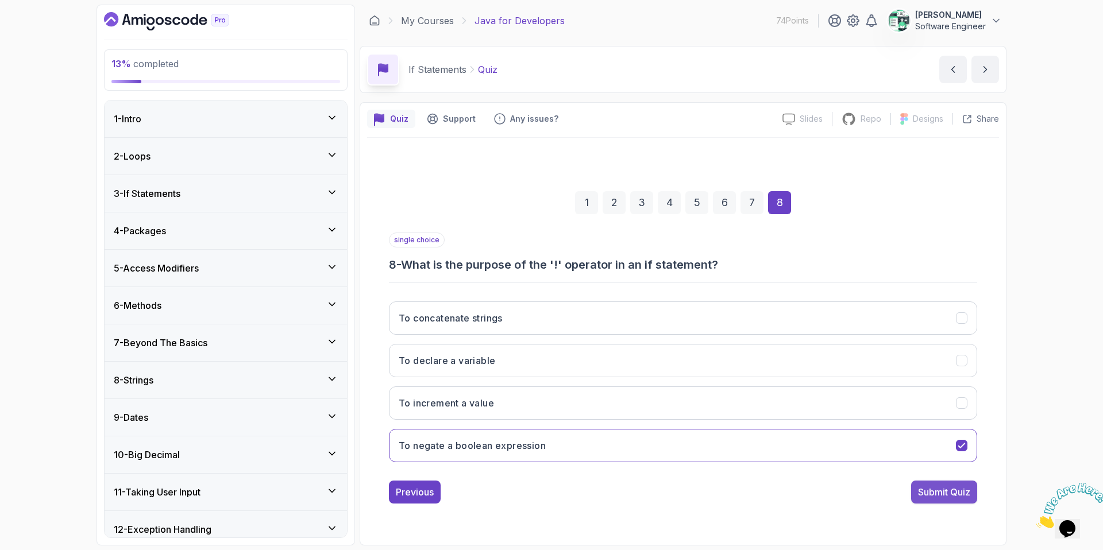
click at [947, 493] on div "Submit Quiz" at bounding box center [944, 492] width 52 height 14
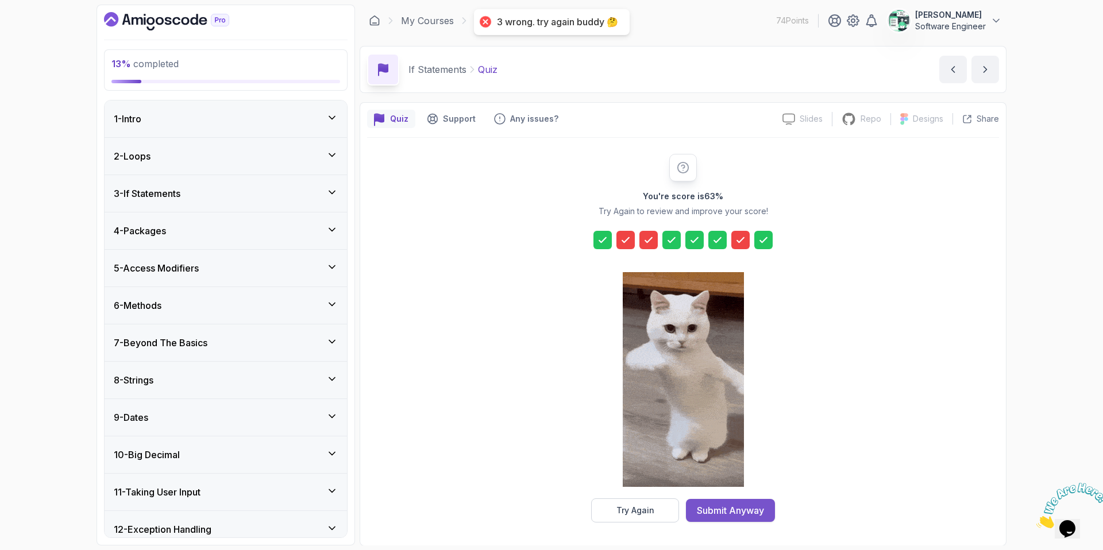
click at [745, 510] on div "Submit Anyway" at bounding box center [730, 511] width 67 height 14
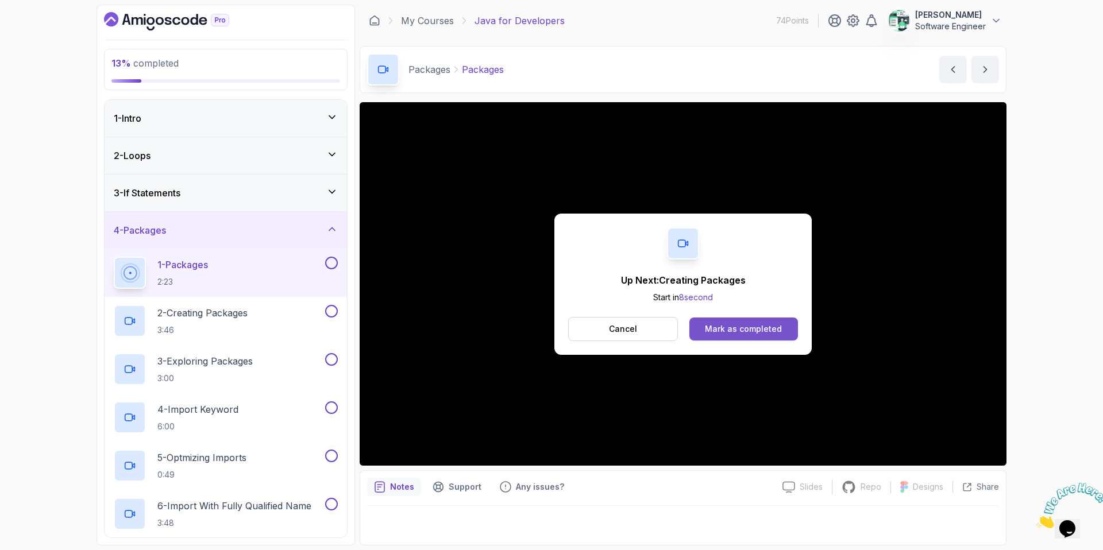
click at [715, 323] on div "Mark as completed" at bounding box center [743, 328] width 77 height 11
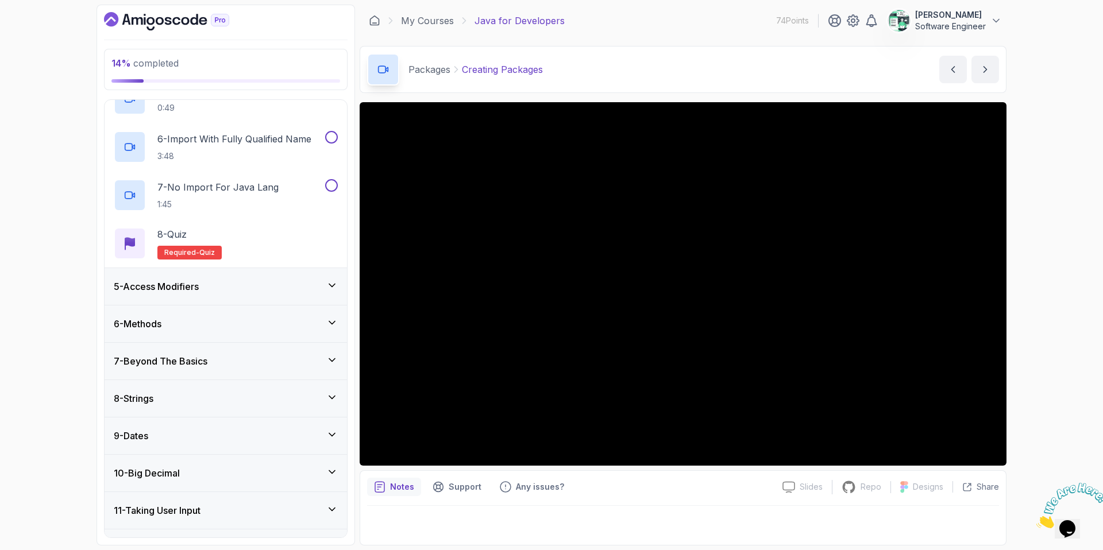
click at [273, 273] on div "5 - Access Modifiers" at bounding box center [226, 286] width 242 height 37
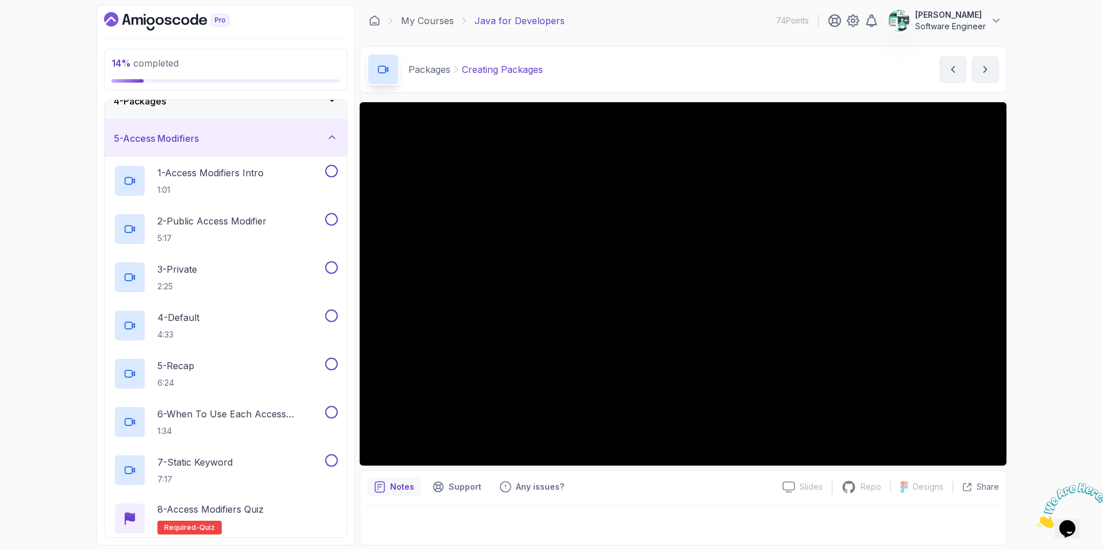
scroll to position [125, 0]
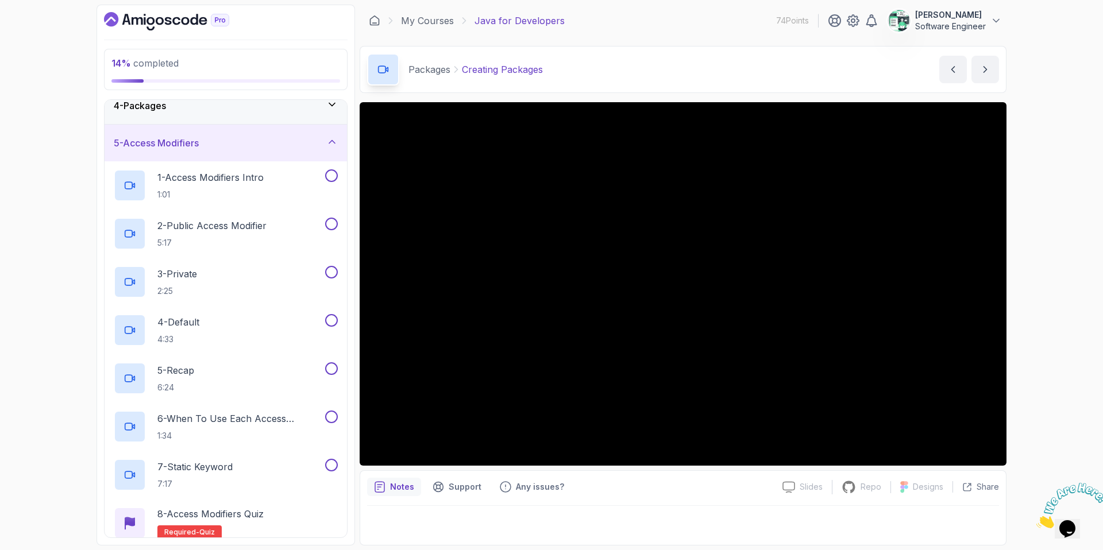
click at [264, 149] on div "5 - Access Modifiers" at bounding box center [226, 143] width 224 height 14
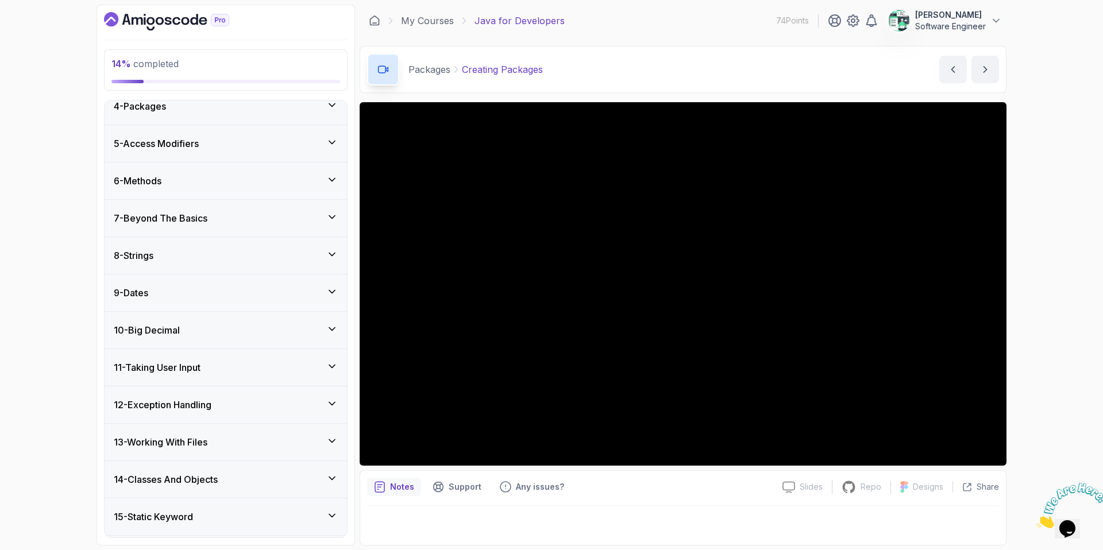
click at [250, 176] on div "6 - Methods" at bounding box center [226, 181] width 224 height 14
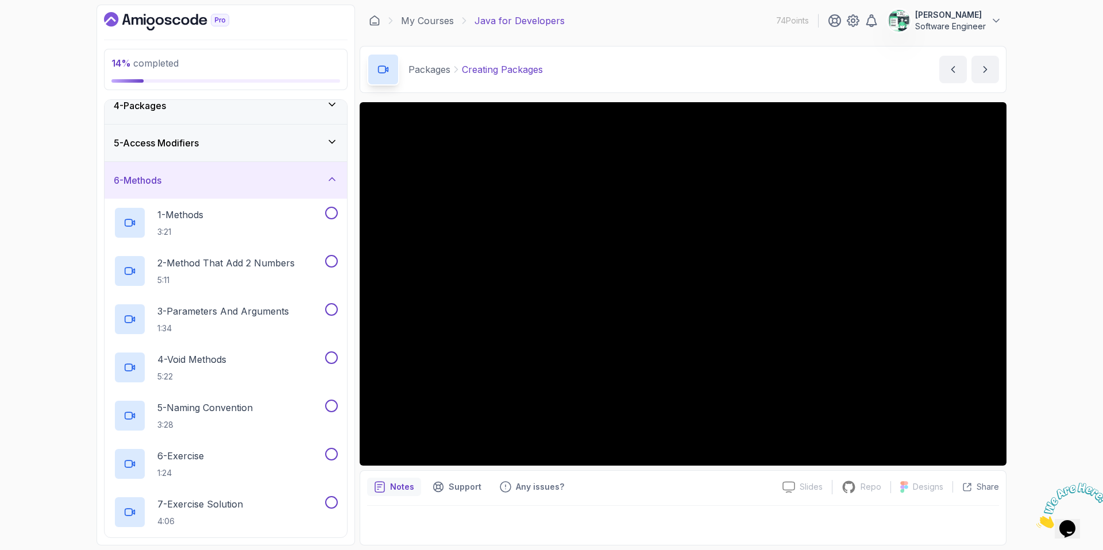
click at [250, 176] on div "6 - Methods" at bounding box center [226, 181] width 224 height 14
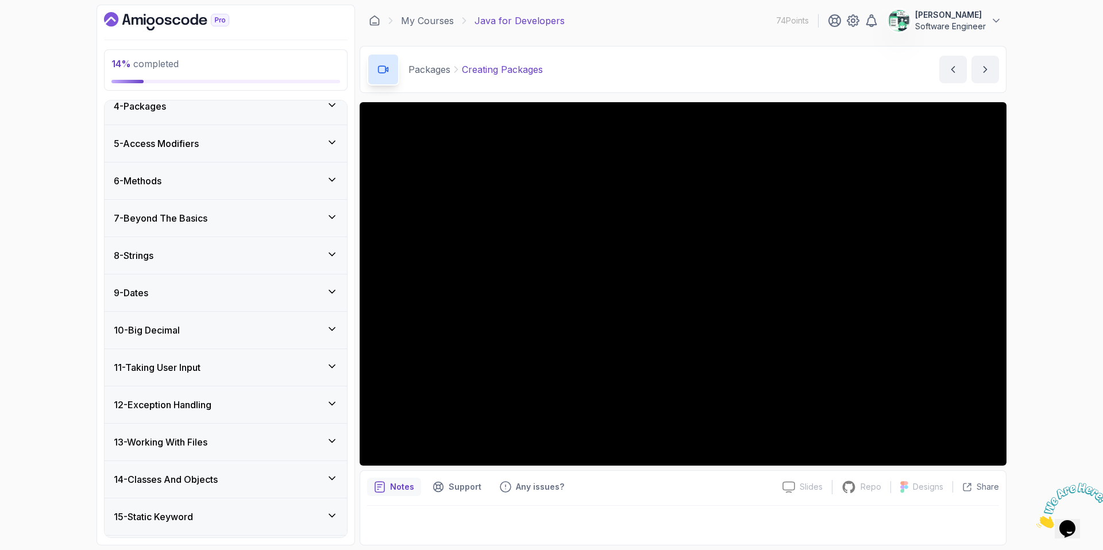
click at [240, 220] on div "7 - Beyond The Basics" at bounding box center [226, 218] width 224 height 14
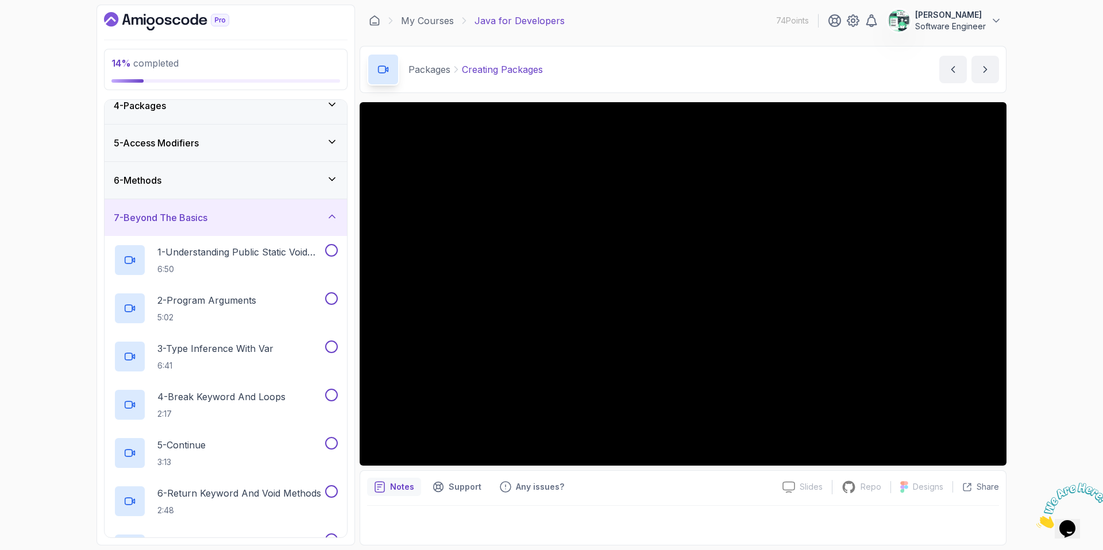
click at [240, 220] on div "7 - Beyond The Basics" at bounding box center [226, 218] width 224 height 14
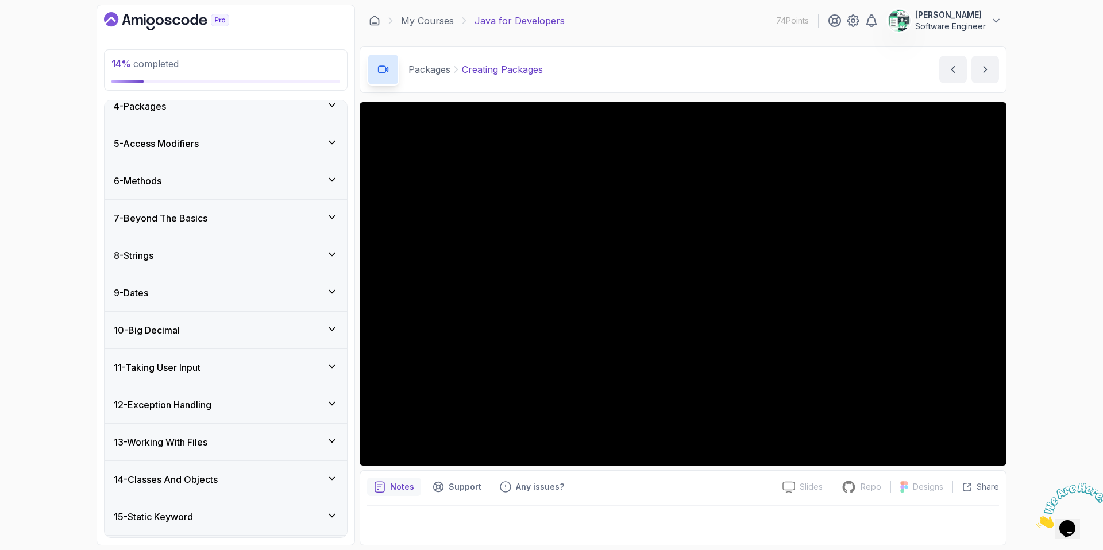
click at [236, 250] on div "8 - Strings" at bounding box center [226, 256] width 224 height 14
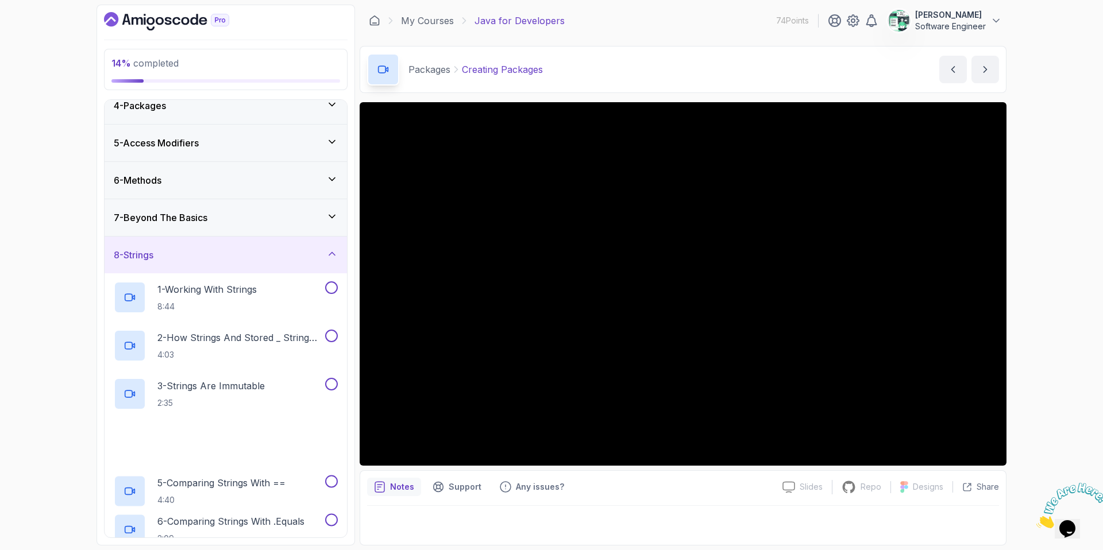
click at [236, 250] on div "8 - Strings" at bounding box center [226, 255] width 224 height 14
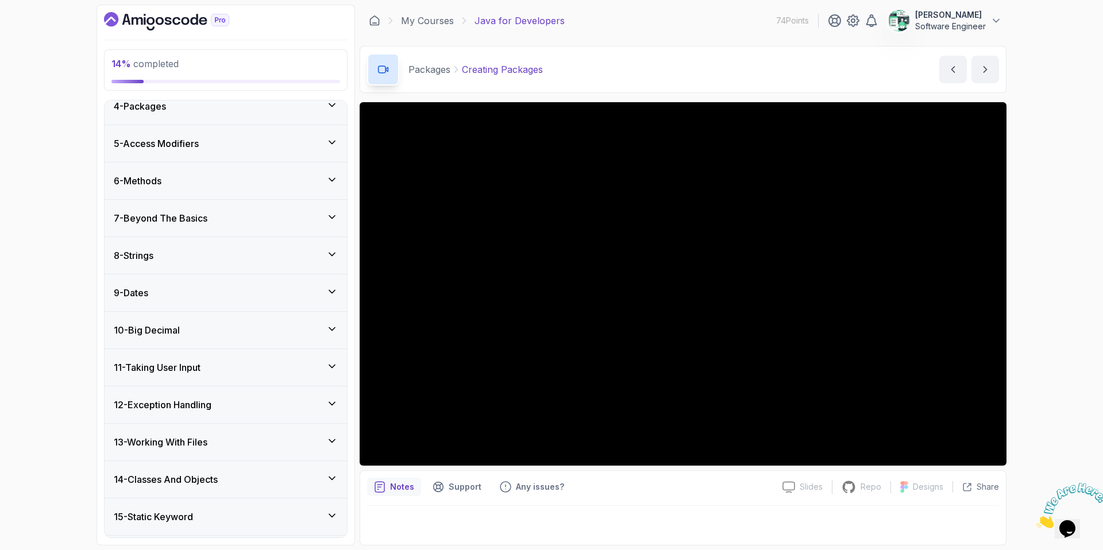
click at [233, 283] on div "9 - Dates" at bounding box center [226, 293] width 242 height 37
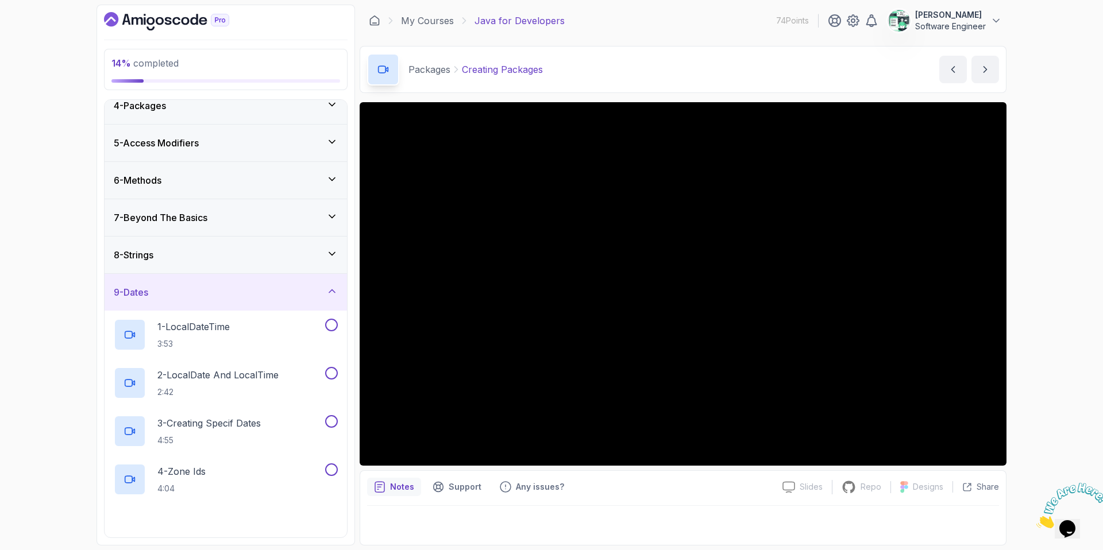
click at [233, 283] on div "9 - Dates" at bounding box center [226, 292] width 242 height 37
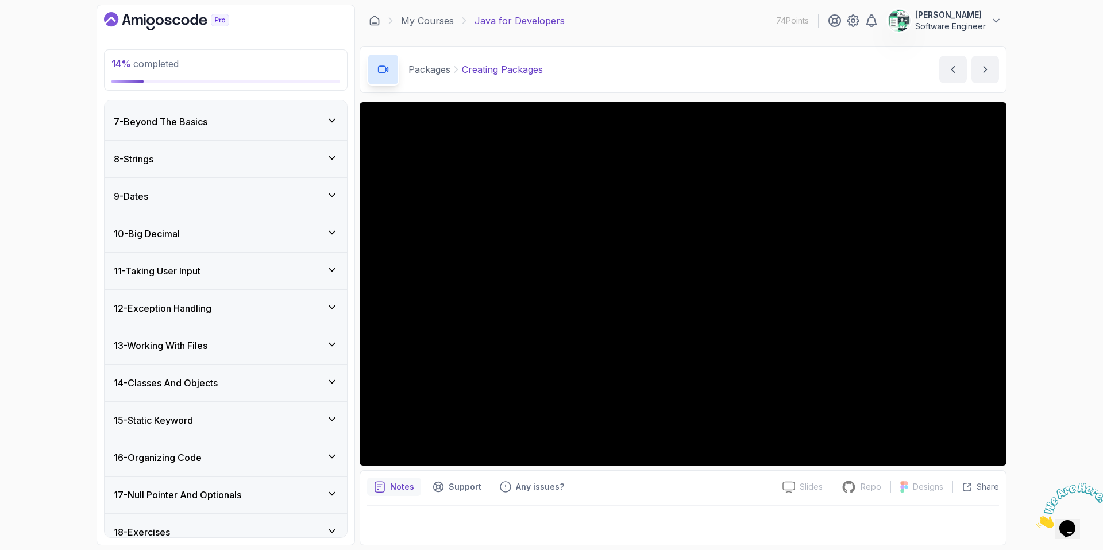
scroll to position [230, 0]
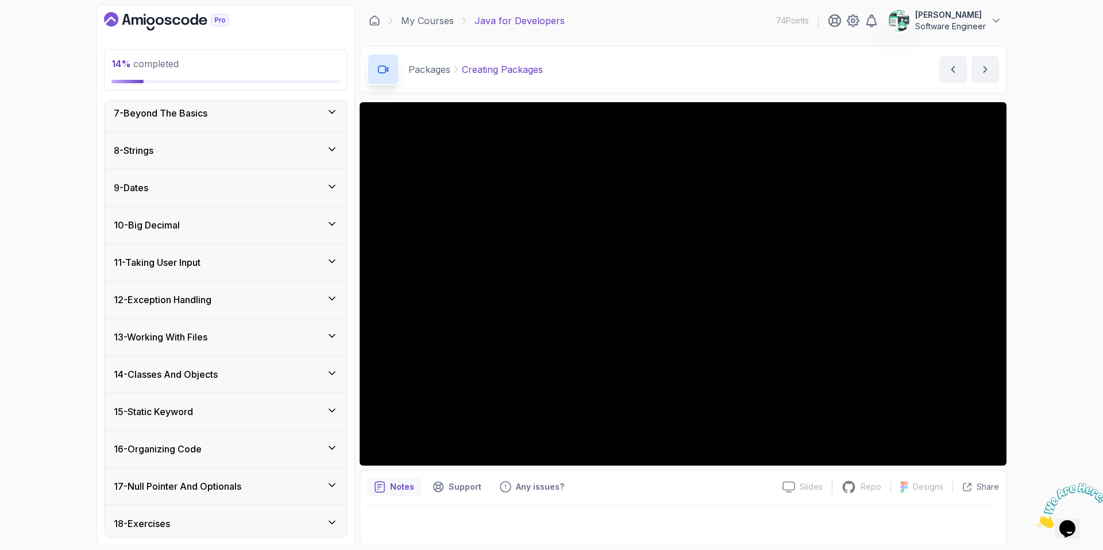
click at [222, 230] on div "10 - Big Decimal" at bounding box center [226, 225] width 224 height 14
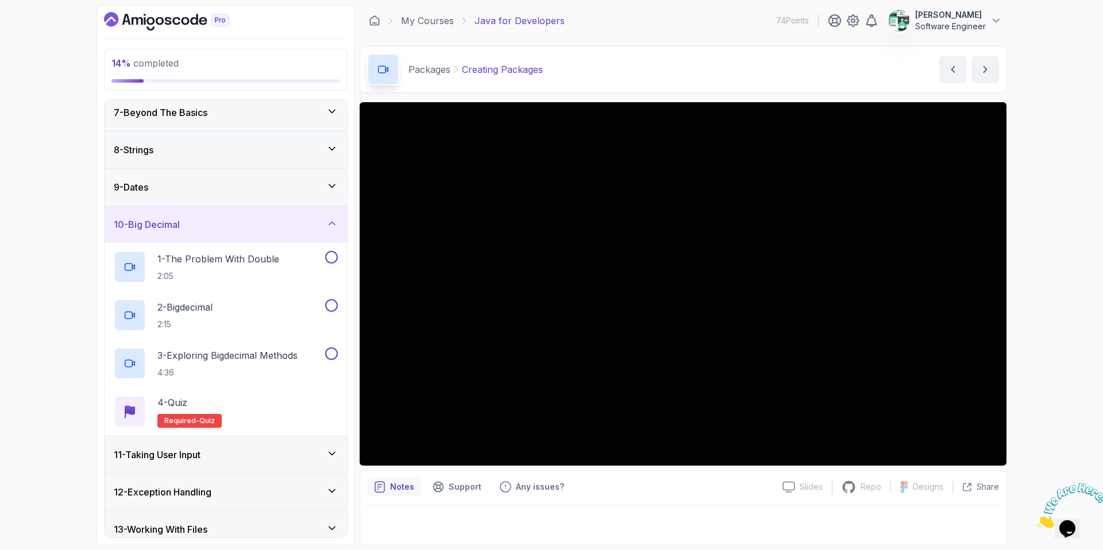
click at [222, 230] on div "10 - Big Decimal" at bounding box center [226, 225] width 224 height 14
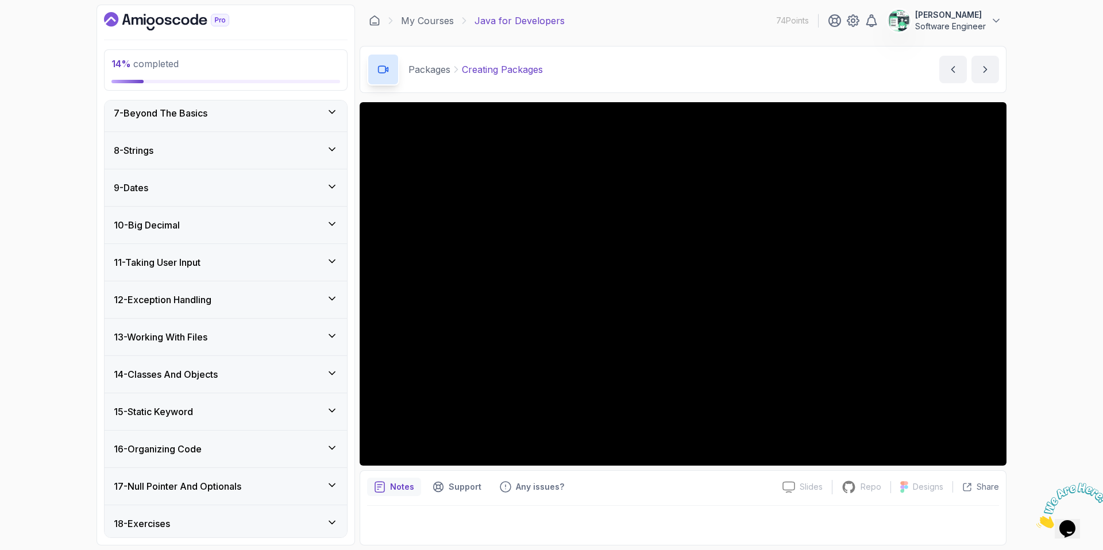
click at [220, 259] on div "11 - Taking User Input" at bounding box center [226, 263] width 224 height 14
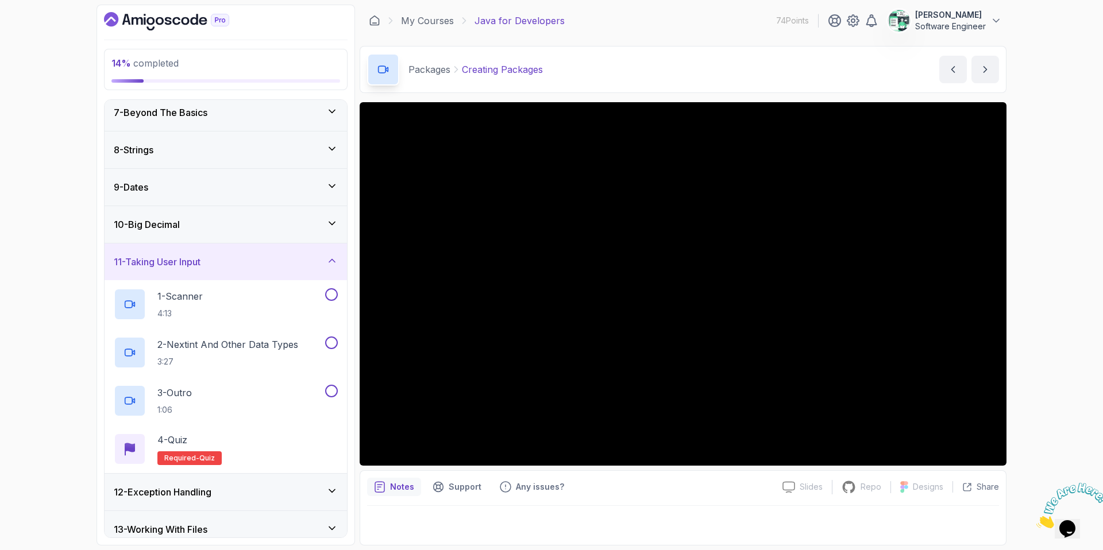
click at [220, 259] on div "11 - Taking User Input" at bounding box center [226, 262] width 224 height 14
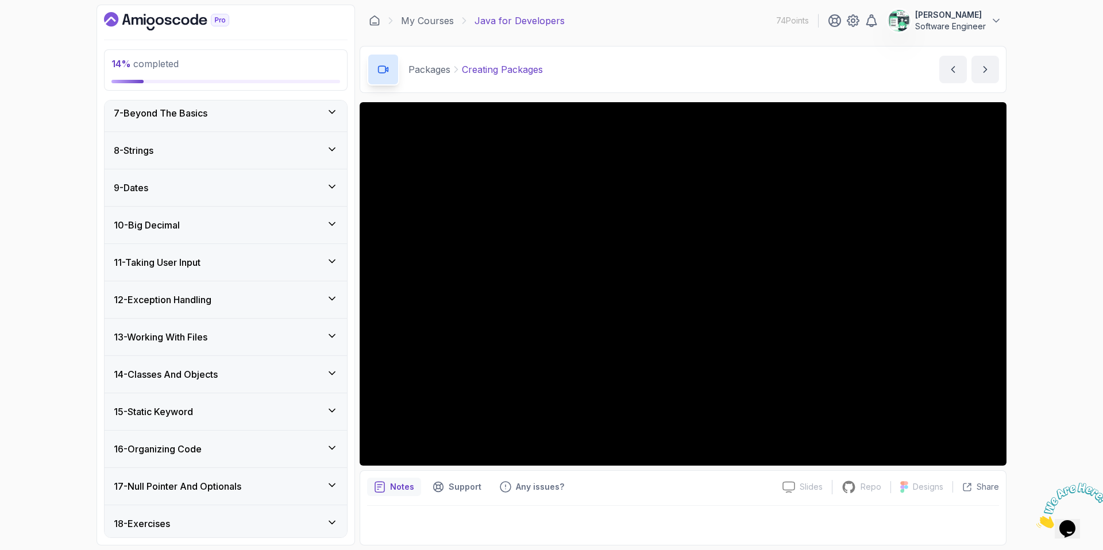
click at [222, 301] on div "12 - Exception Handling" at bounding box center [226, 300] width 224 height 14
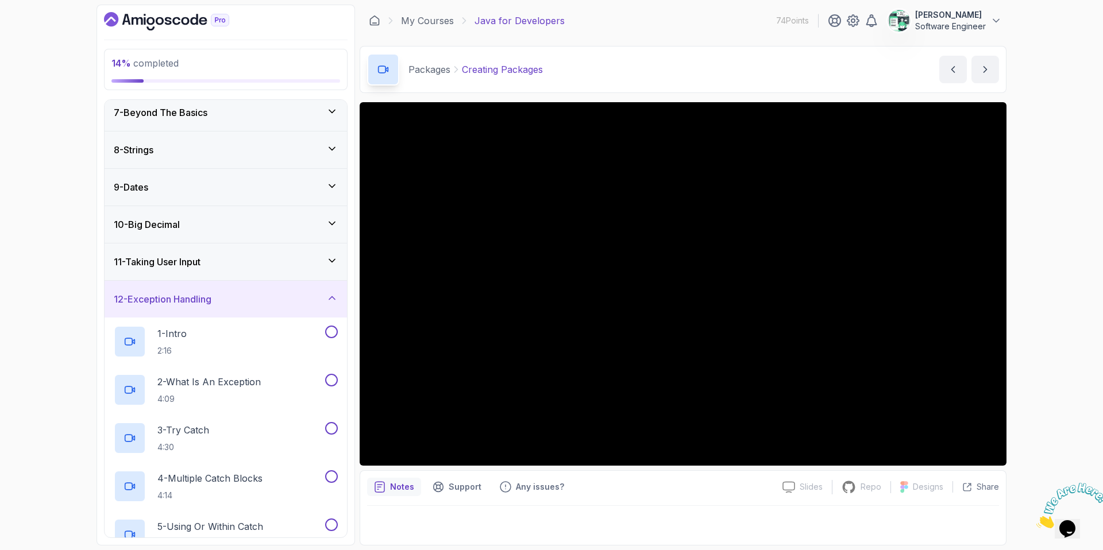
click at [222, 301] on div "12 - Exception Handling" at bounding box center [226, 299] width 224 height 14
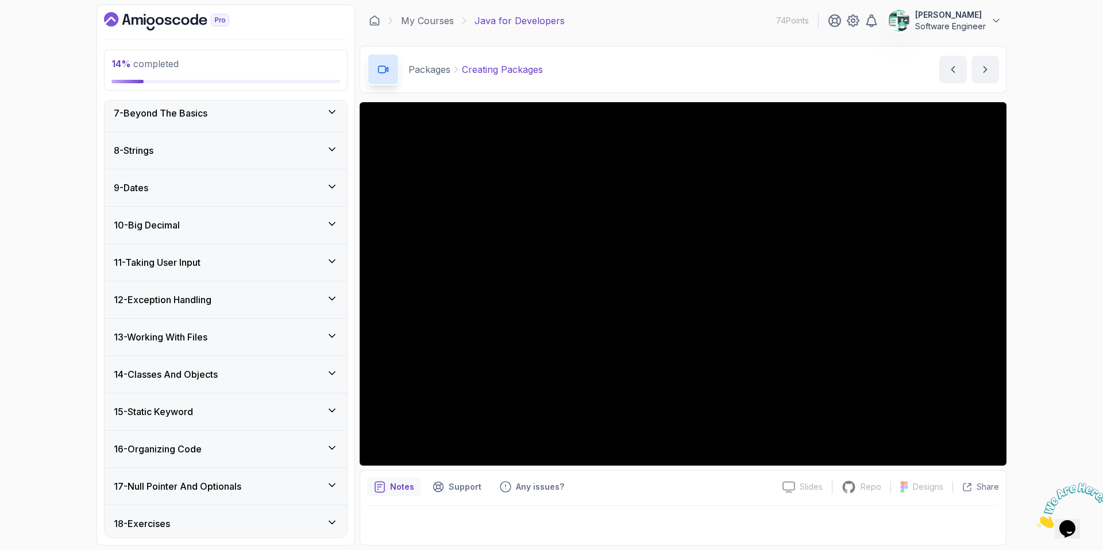
click at [223, 327] on div "13 - Working With Files" at bounding box center [226, 337] width 242 height 37
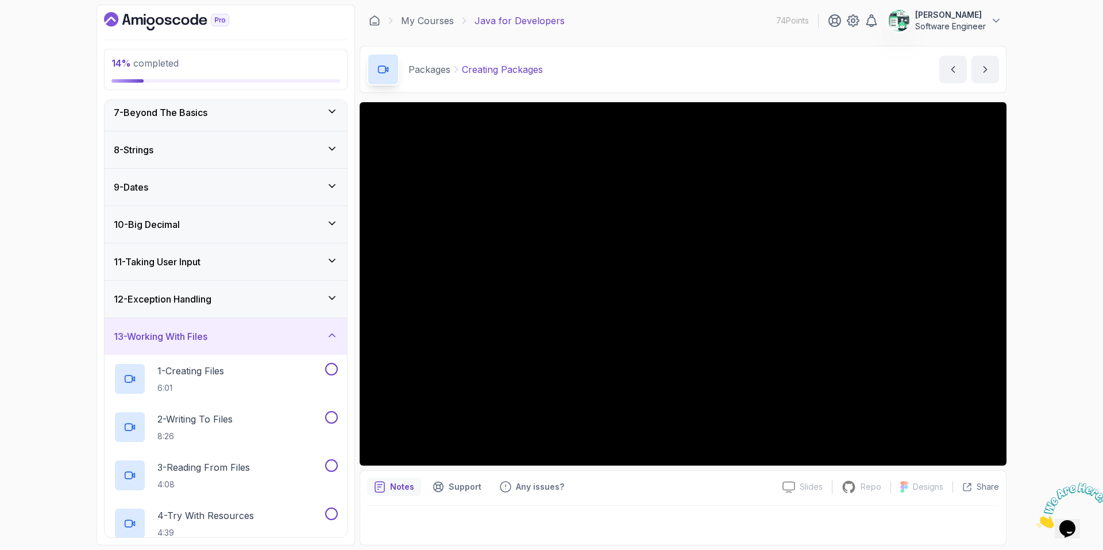
click at [223, 327] on div "13 - Working With Files" at bounding box center [226, 336] width 242 height 37
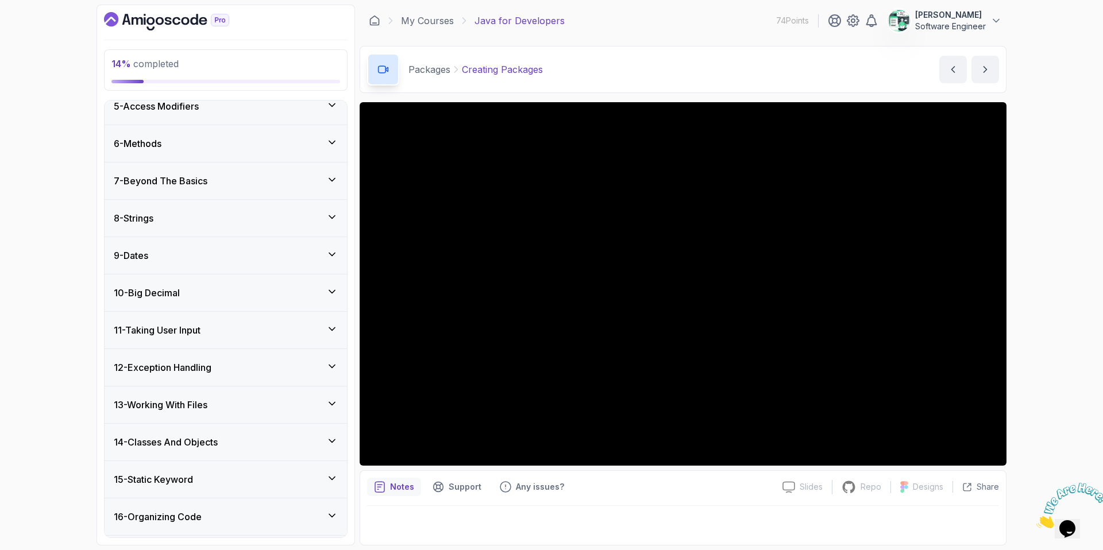
scroll to position [0, 0]
